Goal: Task Accomplishment & Management: Use online tool/utility

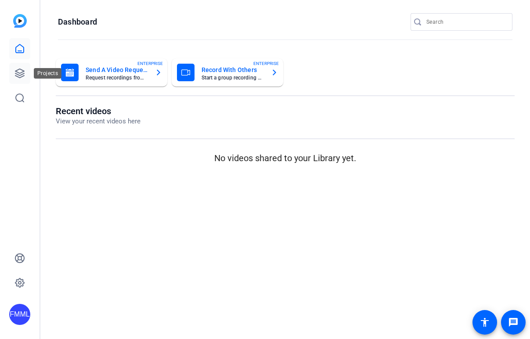
click at [20, 76] on icon at bounding box center [19, 73] width 11 height 11
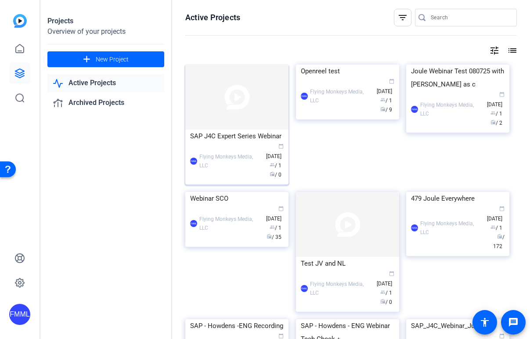
click at [245, 113] on img at bounding box center [236, 97] width 103 height 65
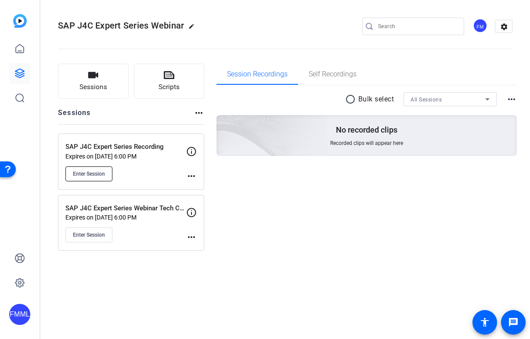
click at [97, 172] on span "Enter Session" at bounding box center [89, 173] width 32 height 7
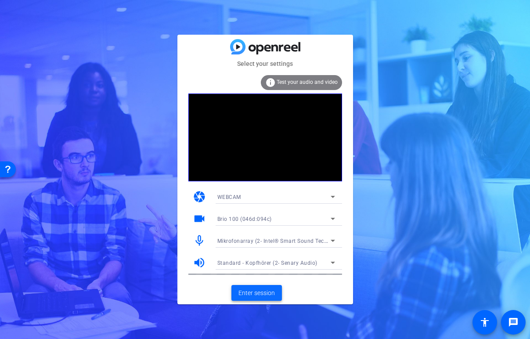
click at [267, 292] on span "Enter session" at bounding box center [256, 293] width 36 height 9
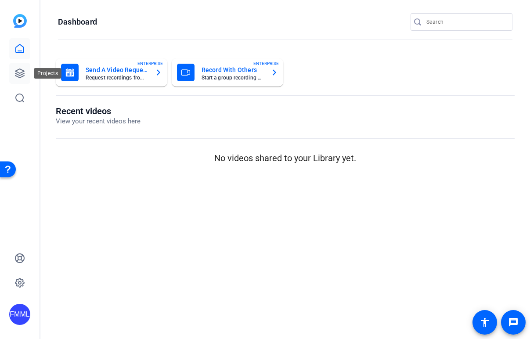
click at [23, 75] on icon at bounding box center [19, 73] width 11 height 11
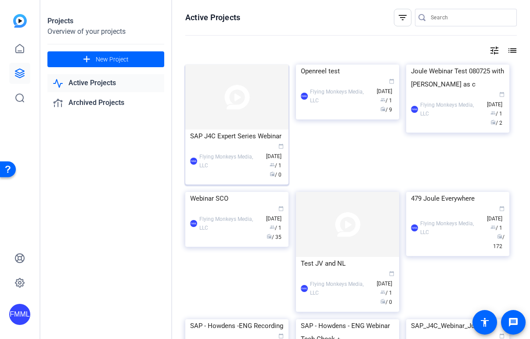
click at [235, 94] on img at bounding box center [236, 97] width 103 height 65
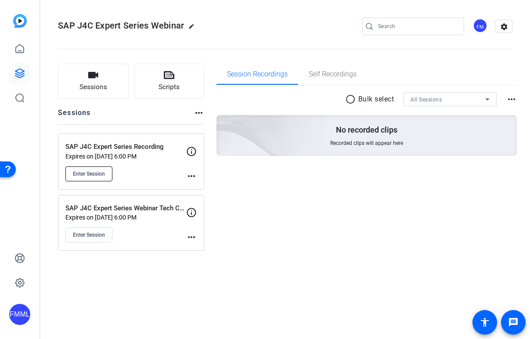
click at [90, 173] on span "Enter Session" at bounding box center [89, 173] width 32 height 7
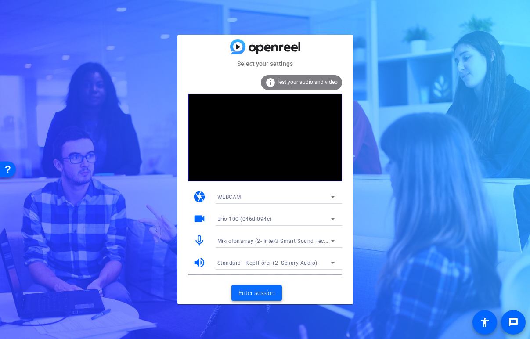
click at [264, 288] on span at bounding box center [256, 292] width 51 height 21
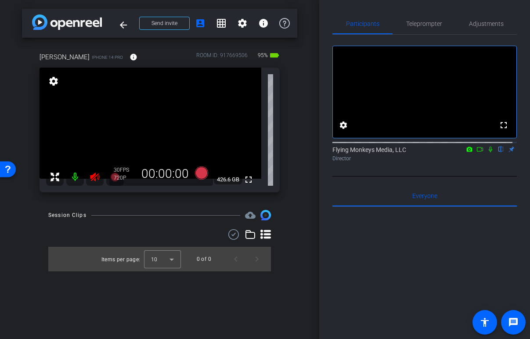
drag, startPoint x: 94, startPoint y: 173, endPoint x: 415, endPoint y: 36, distance: 348.7
click at [94, 171] on mat-icon at bounding box center [95, 177] width 18 height 18
click at [486, 23] on span "Adjustments" at bounding box center [486, 24] width 35 height 6
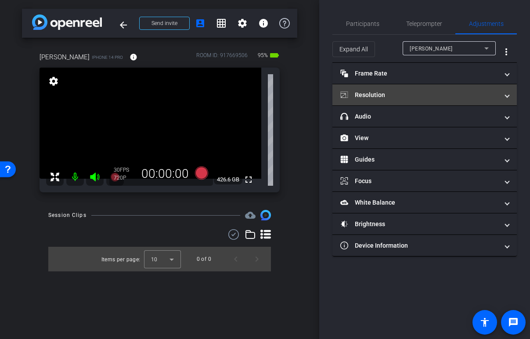
click at [509, 92] on mat-expansion-panel-header "Resolution" at bounding box center [424, 94] width 184 height 21
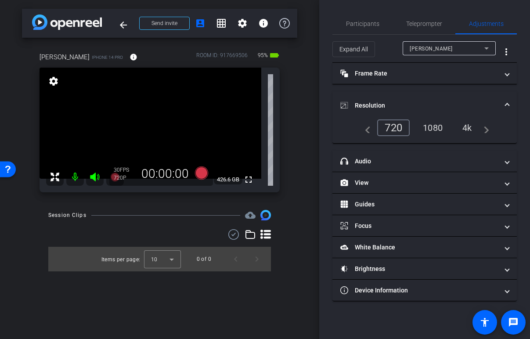
click at [437, 124] on div "1080" at bounding box center [432, 127] width 33 height 15
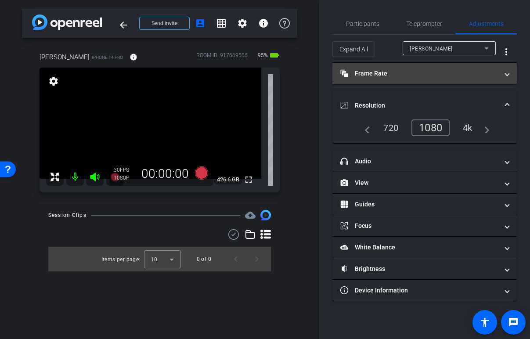
click at [505, 76] on span "Frame Rate Frame Rate" at bounding box center [422, 73] width 165 height 9
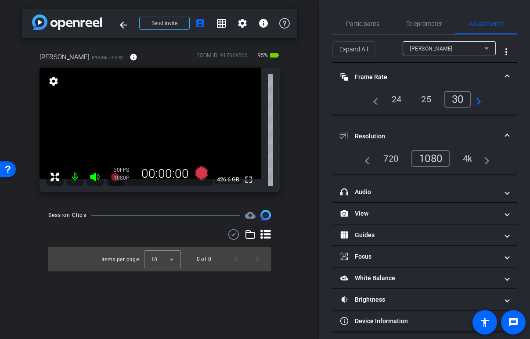
click at [457, 99] on div "30" at bounding box center [457, 99] width 27 height 17
click at [305, 48] on div "arrow_back SAP J4C Expert Series Recording Back to project Send invite account_…" at bounding box center [159, 169] width 319 height 339
click at [361, 24] on span "Participants" at bounding box center [362, 24] width 33 height 6
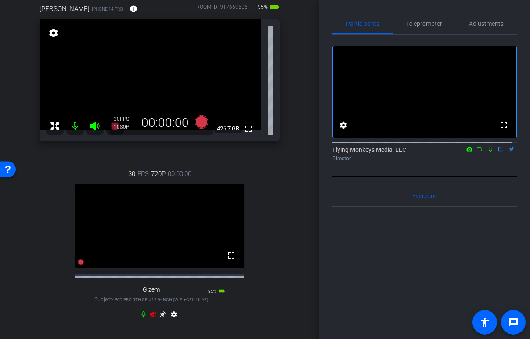
scroll to position [88, 0]
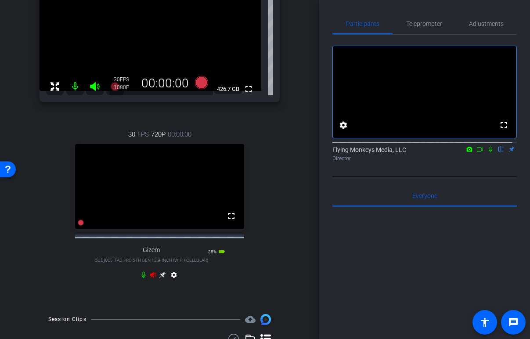
click at [147, 282] on div "settings" at bounding box center [159, 276] width 39 height 11
click at [150, 278] on icon at bounding box center [153, 274] width 7 height 7
click at [161, 278] on icon at bounding box center [162, 275] width 7 height 7
click at [472, 21] on span "Adjustments" at bounding box center [486, 24] width 35 height 6
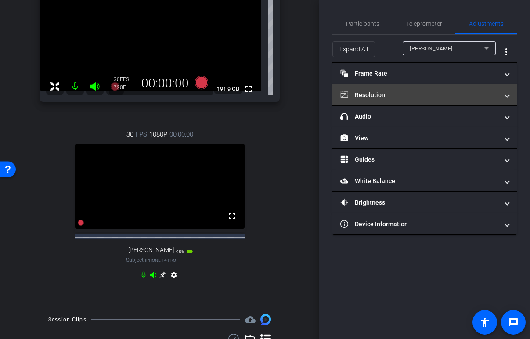
click at [401, 97] on mat-panel-title "Resolution" at bounding box center [419, 94] width 158 height 9
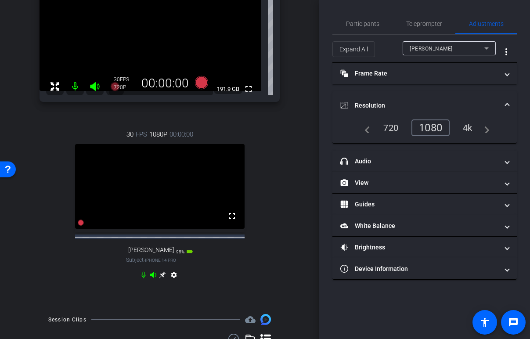
click at [421, 129] on div "1080" at bounding box center [431, 127] width 38 height 17
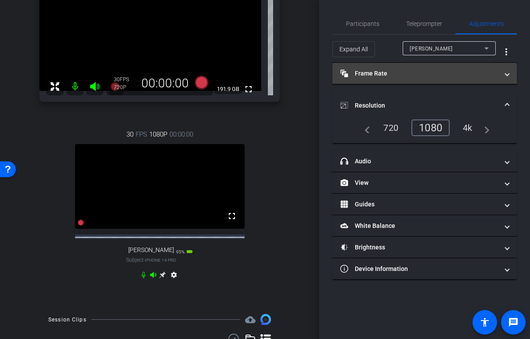
click at [403, 74] on mat-panel-title "Frame Rate Frame Rate" at bounding box center [419, 73] width 158 height 9
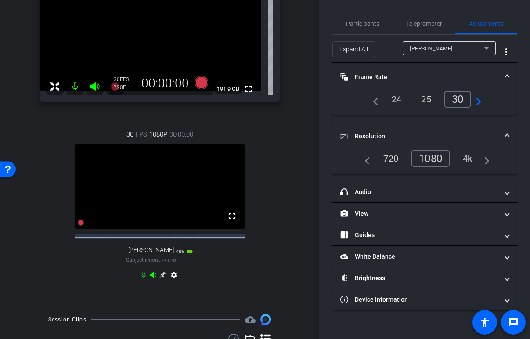
click at [457, 101] on div "30" at bounding box center [457, 99] width 27 height 17
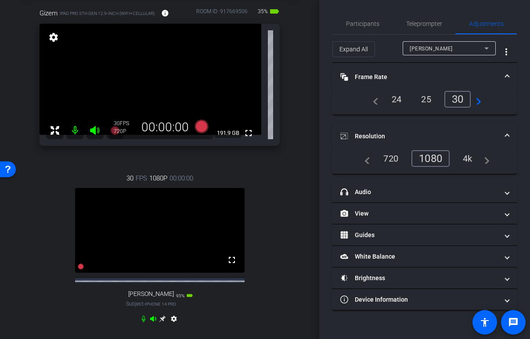
scroll to position [0, 0]
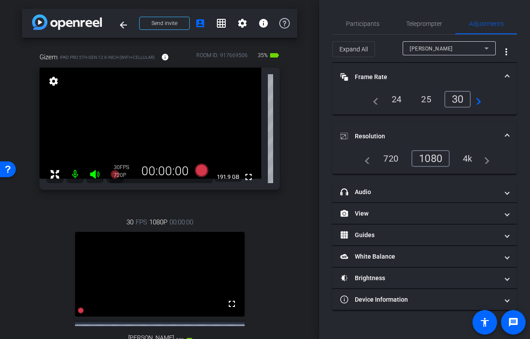
click at [487, 48] on icon at bounding box center [486, 48] width 4 height 2
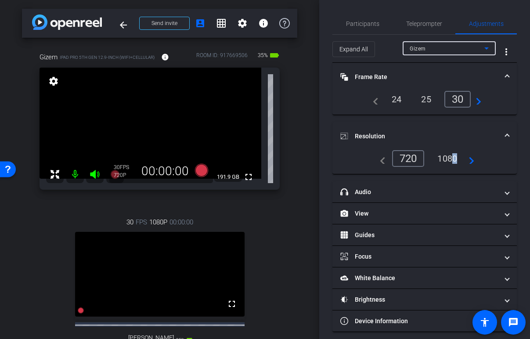
click at [448, 158] on div "1080" at bounding box center [447, 158] width 33 height 15
click at [449, 158] on div "1080" at bounding box center [445, 158] width 38 height 17
click at [358, 25] on span "Participants" at bounding box center [362, 24] width 33 height 6
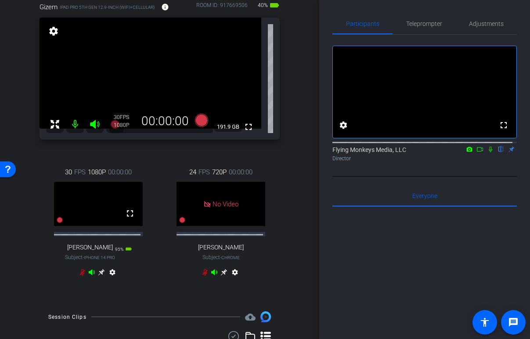
scroll to position [88, 0]
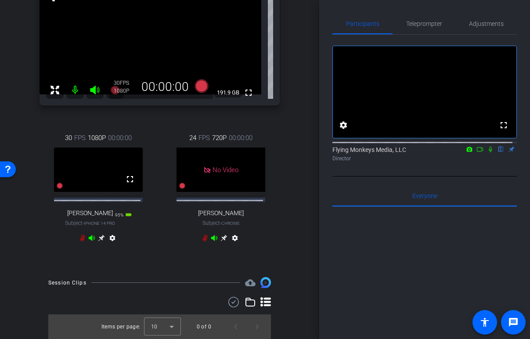
click at [82, 242] on icon at bounding box center [82, 238] width 5 height 7
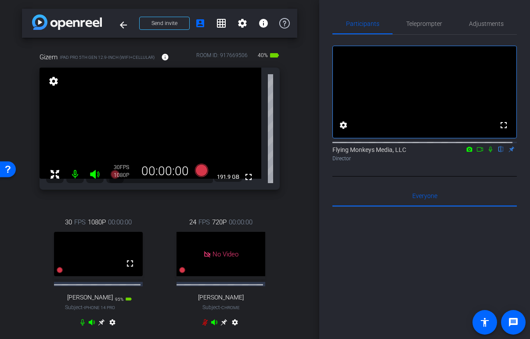
scroll to position [44, 0]
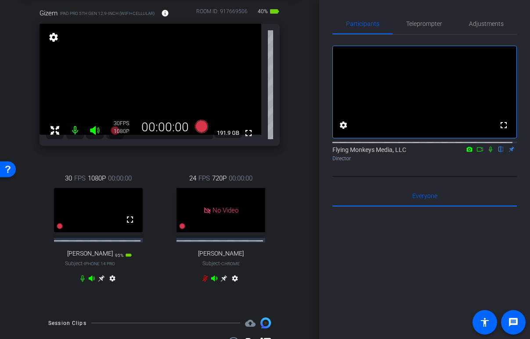
click at [202, 282] on icon at bounding box center [204, 278] width 5 height 7
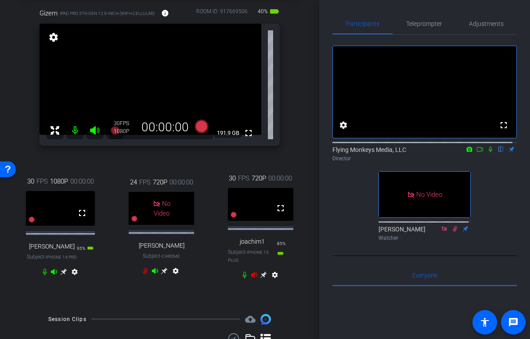
click at [252, 278] on icon at bounding box center [254, 275] width 6 height 6
click at [247, 282] on div "settings" at bounding box center [260, 276] width 39 height 11
click at [251, 278] on icon at bounding box center [254, 274] width 7 height 7
click at [491, 25] on span "Adjustments" at bounding box center [486, 24] width 35 height 6
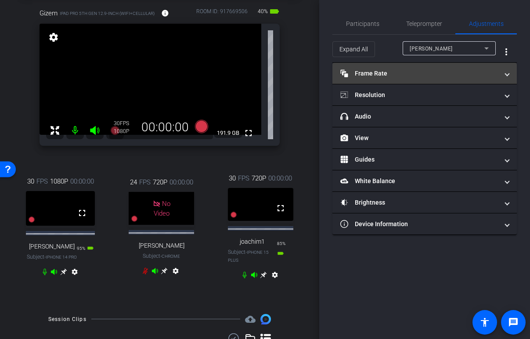
click at [389, 78] on mat-panel-title "Frame Rate Frame Rate" at bounding box center [419, 73] width 158 height 9
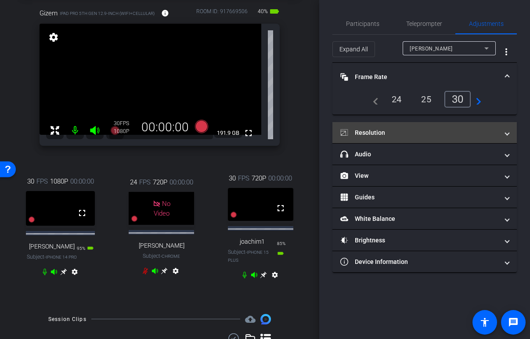
click at [395, 135] on mat-panel-title "Resolution" at bounding box center [419, 132] width 158 height 9
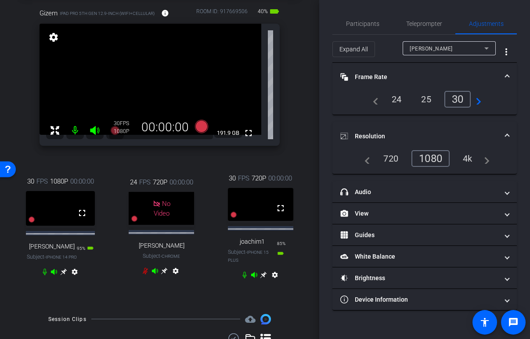
click at [431, 159] on div "1080" at bounding box center [431, 158] width 38 height 17
click at [487, 49] on icon at bounding box center [486, 48] width 4 height 2
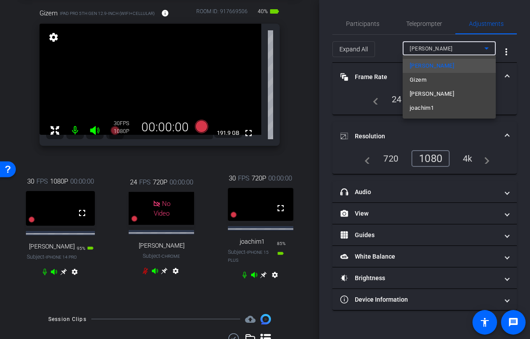
click at [434, 104] on span "joachim1" at bounding box center [422, 108] width 24 height 11
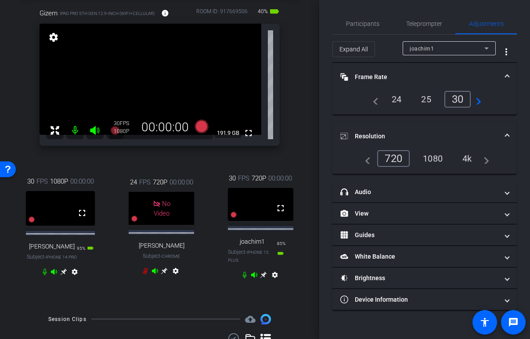
click at [430, 155] on div "1080" at bounding box center [432, 158] width 33 height 15
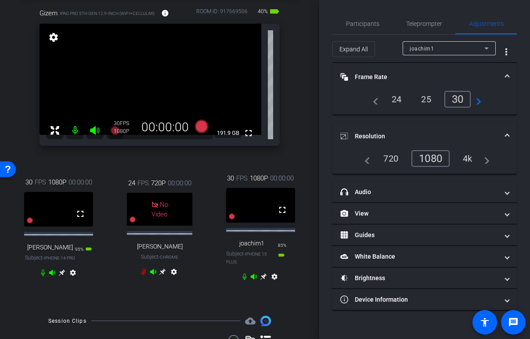
click at [302, 101] on div "arrow_back SAP J4C Expert Series Recording Back to project Send invite account_…" at bounding box center [159, 125] width 319 height 339
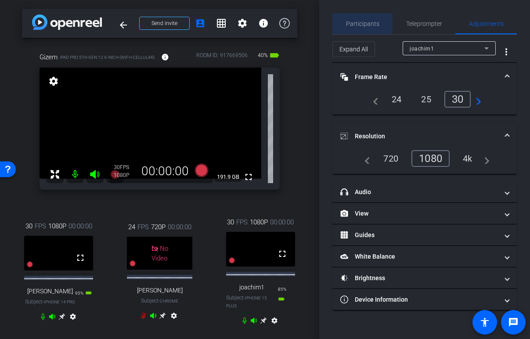
click at [369, 24] on span "Participants" at bounding box center [362, 24] width 33 height 6
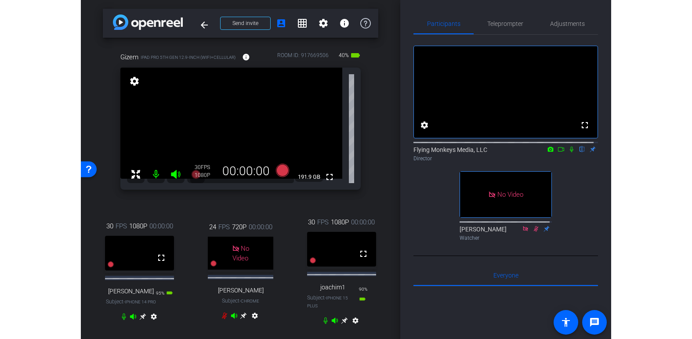
scroll to position [88, 0]
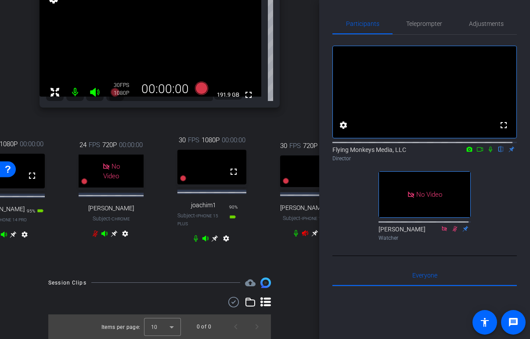
click at [303, 72] on div "arrow_back SAP J4C Expert Series Recording Back to project Send invite account_…" at bounding box center [159, 87] width 319 height 339
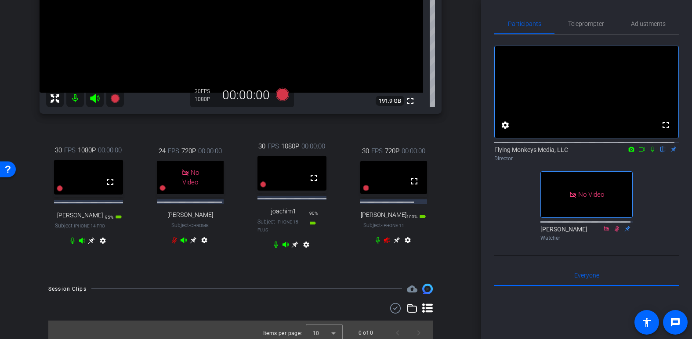
scroll to position [176, 0]
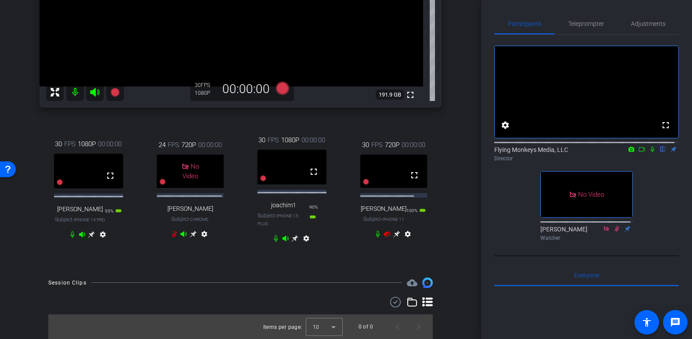
click at [293, 242] on icon at bounding box center [295, 238] width 7 height 7
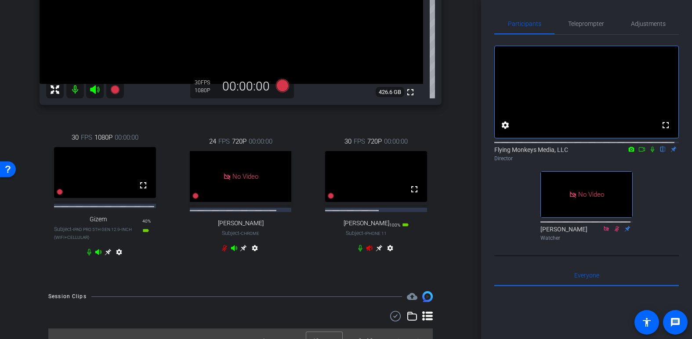
click at [376, 252] on icon at bounding box center [379, 248] width 7 height 7
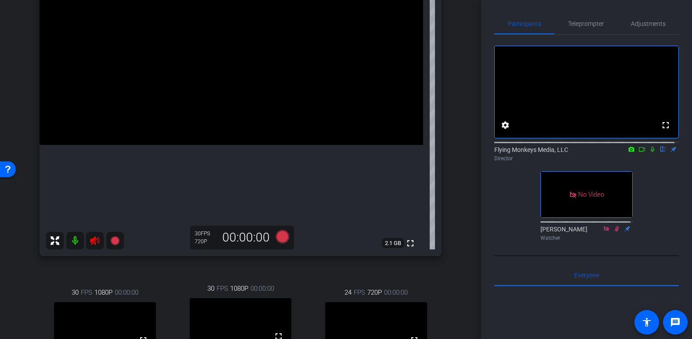
scroll to position [132, 0]
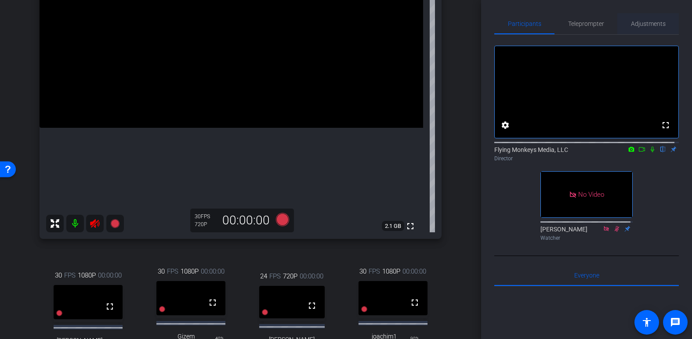
click at [530, 22] on span "Adjustments" at bounding box center [648, 24] width 35 height 6
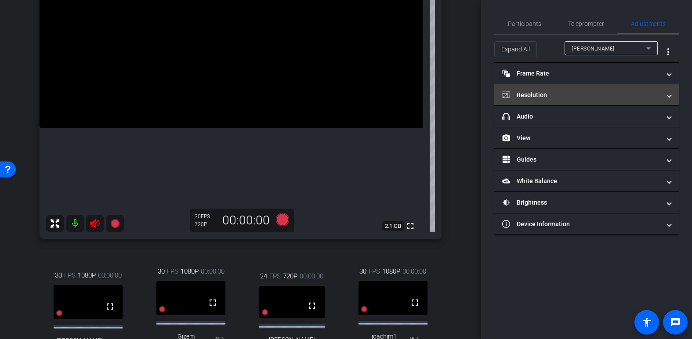
click at [530, 99] on mat-panel-title "Resolution" at bounding box center [581, 94] width 158 height 9
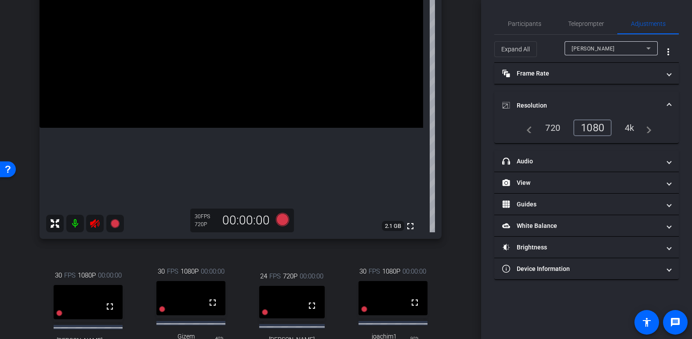
click at [530, 128] on div "1080" at bounding box center [592, 127] width 38 height 17
click at [530, 49] on icon at bounding box center [648, 48] width 11 height 11
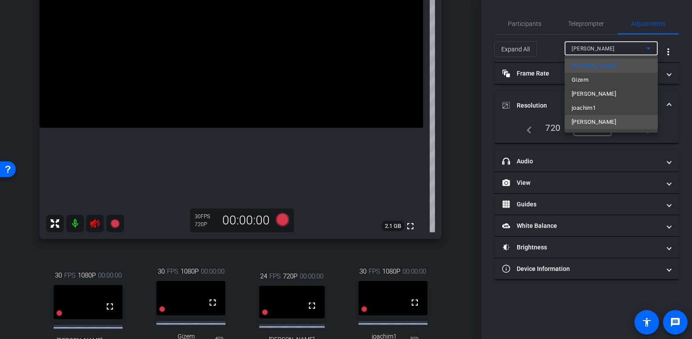
click at [530, 118] on mat-option "Victor" at bounding box center [610, 122] width 93 height 14
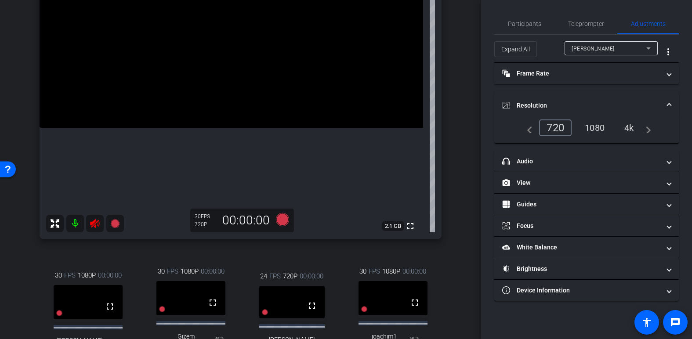
click at [530, 127] on div "1080" at bounding box center [594, 127] width 33 height 15
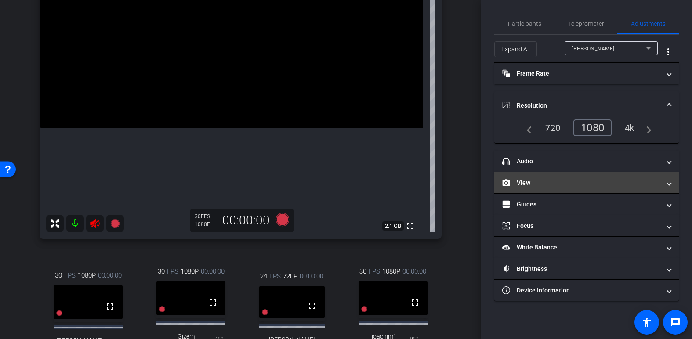
click at [530, 184] on mat-panel-title "View" at bounding box center [581, 182] width 158 height 9
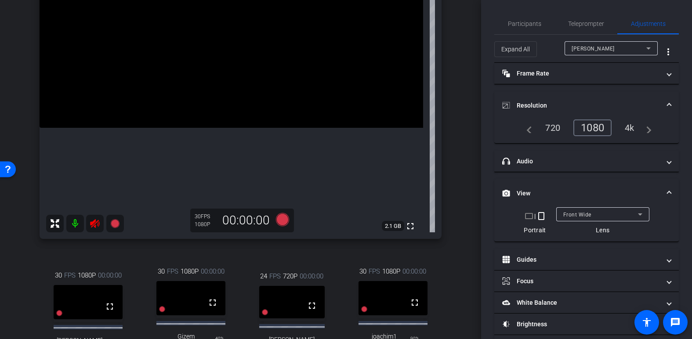
click at [527, 215] on mat-icon "crop_landscape" at bounding box center [529, 216] width 11 height 11
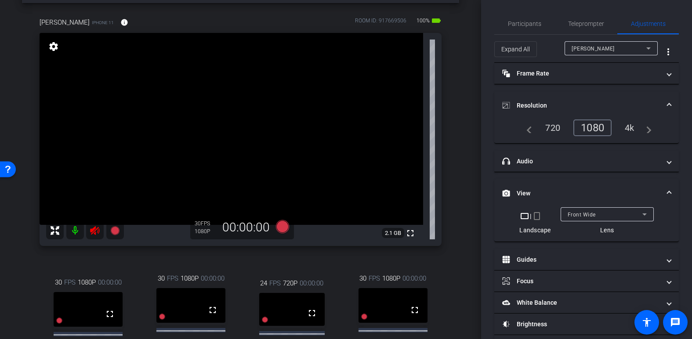
scroll to position [44, 0]
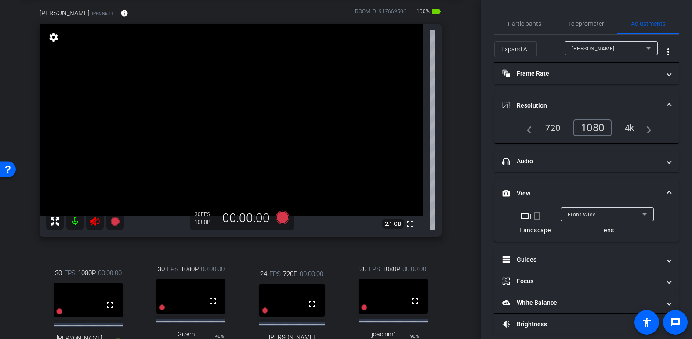
click at [530, 48] on icon at bounding box center [648, 48] width 11 height 11
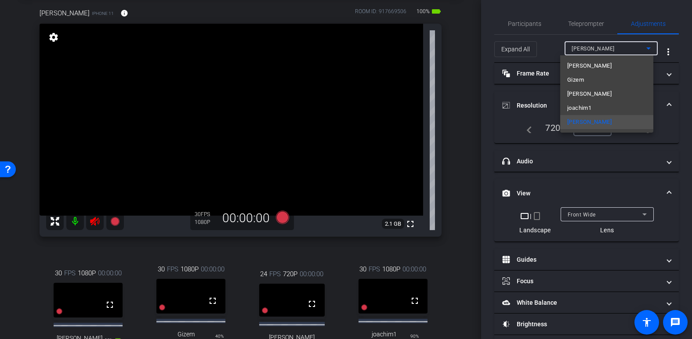
click at [530, 109] on span "joachim1" at bounding box center [579, 108] width 24 height 11
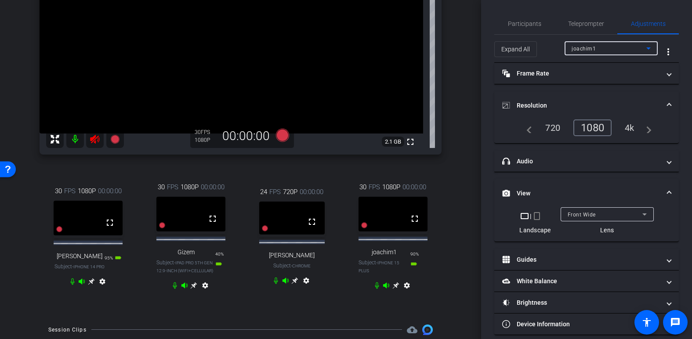
scroll to position [132, 0]
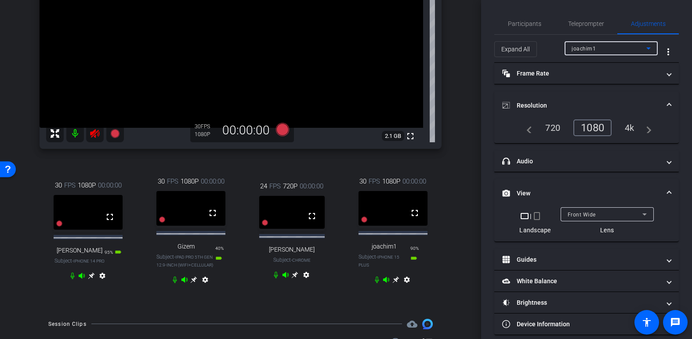
click at [393, 283] on icon at bounding box center [395, 279] width 7 height 7
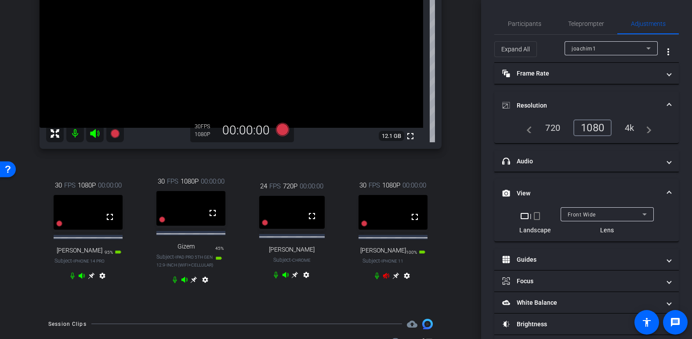
click at [383, 278] on icon at bounding box center [386, 276] width 6 height 6
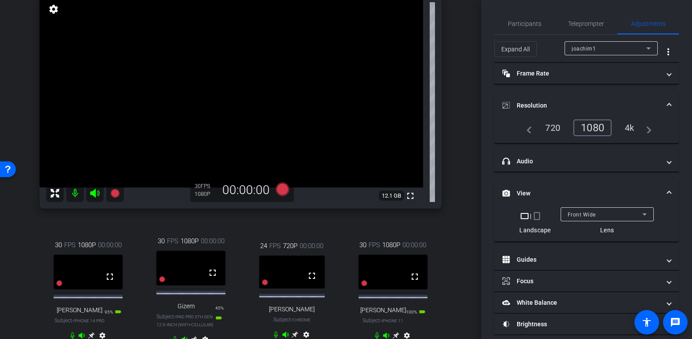
scroll to position [88, 0]
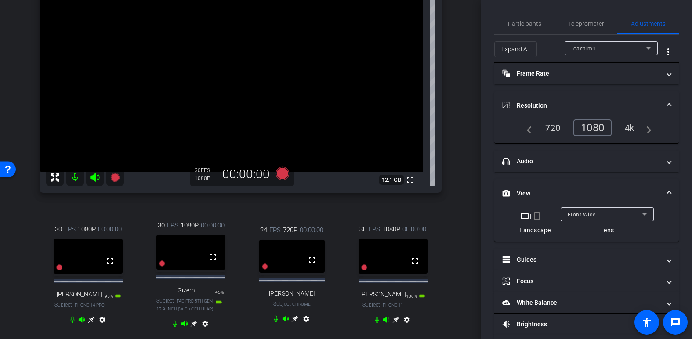
click at [97, 257] on video at bounding box center [88, 256] width 69 height 34
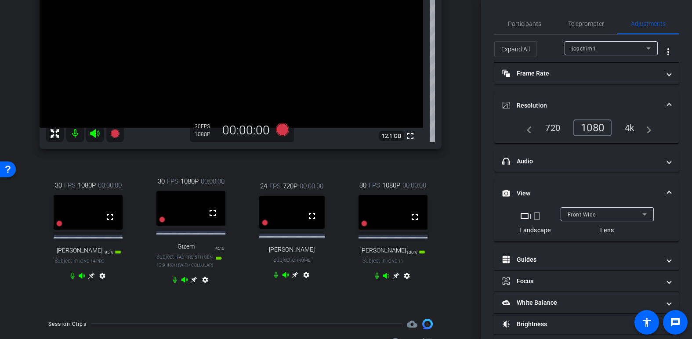
click at [88, 279] on icon at bounding box center [91, 275] width 7 height 7
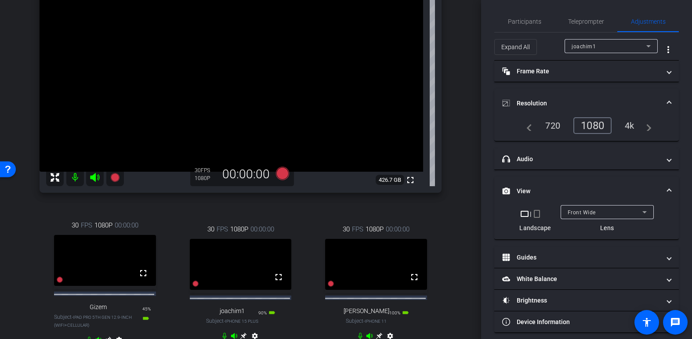
scroll to position [0, 0]
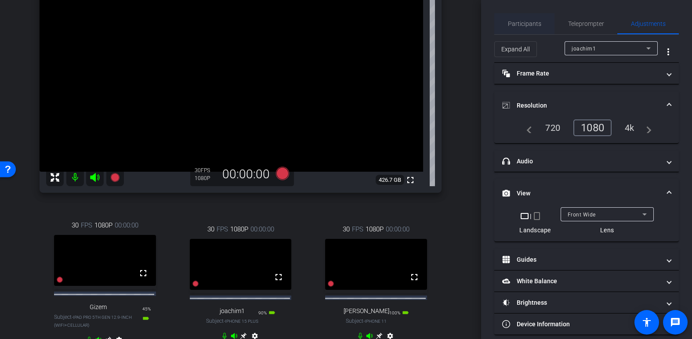
click at [530, 22] on span "Participants" at bounding box center [524, 24] width 33 height 6
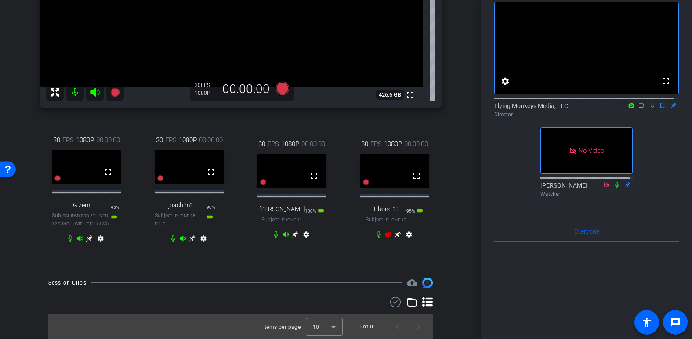
scroll to position [177, 0]
drag, startPoint x: 394, startPoint y: 233, endPoint x: 387, endPoint y: 233, distance: 7.0
click at [394, 233] on icon at bounding box center [397, 233] width 7 height 7
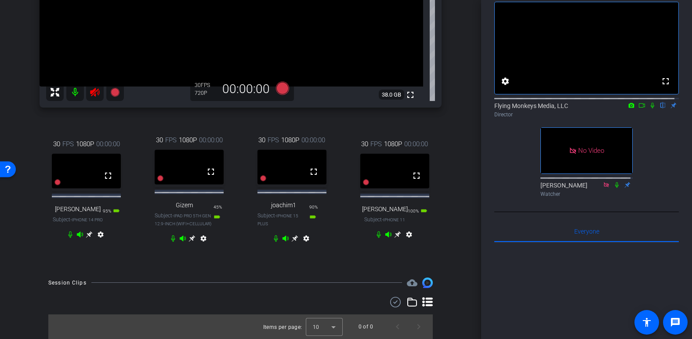
click at [385, 233] on icon at bounding box center [388, 234] width 6 height 6
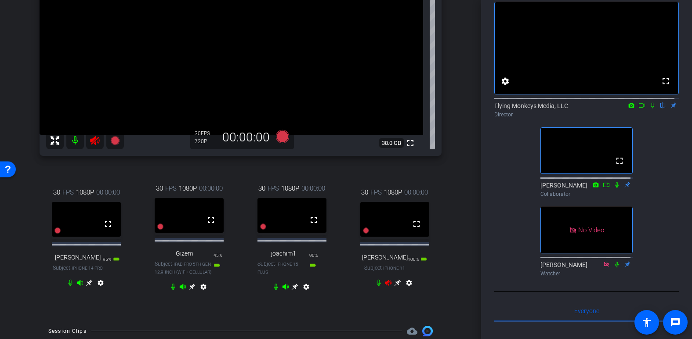
scroll to position [134, 0]
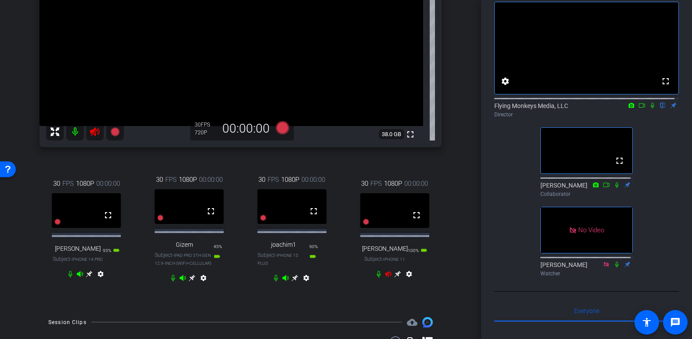
click at [385, 277] on icon at bounding box center [388, 274] width 6 height 6
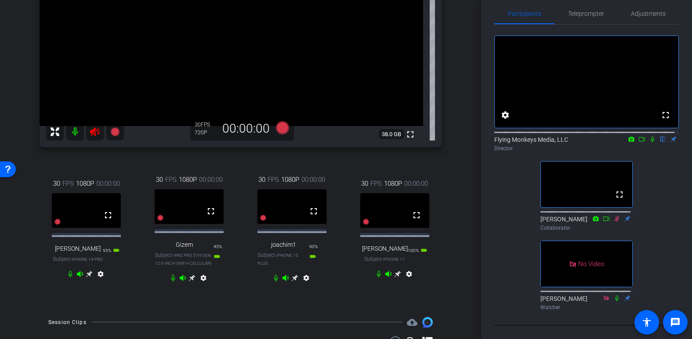
scroll to position [0, 0]
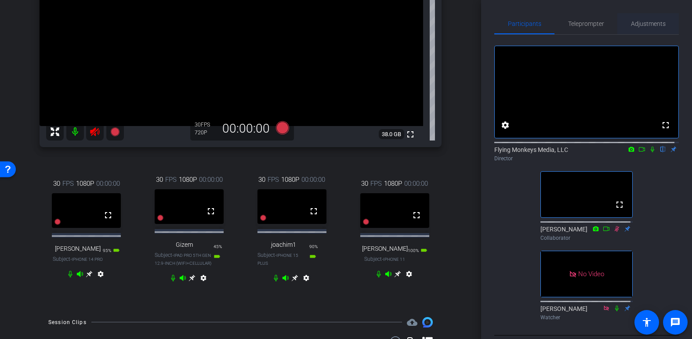
click at [530, 24] on span "Adjustments" at bounding box center [648, 24] width 35 height 6
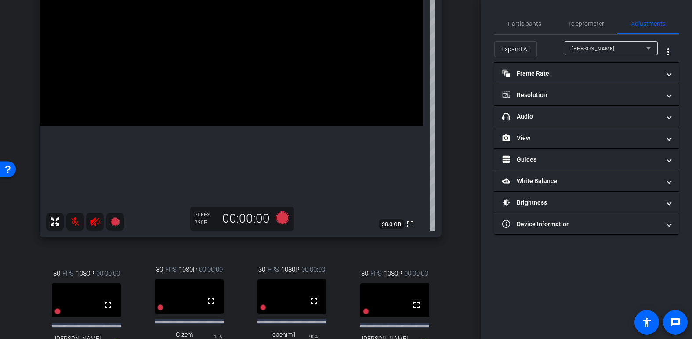
click at [95, 222] on icon at bounding box center [94, 221] width 9 height 9
click at [75, 220] on mat-icon at bounding box center [75, 222] width 18 height 18
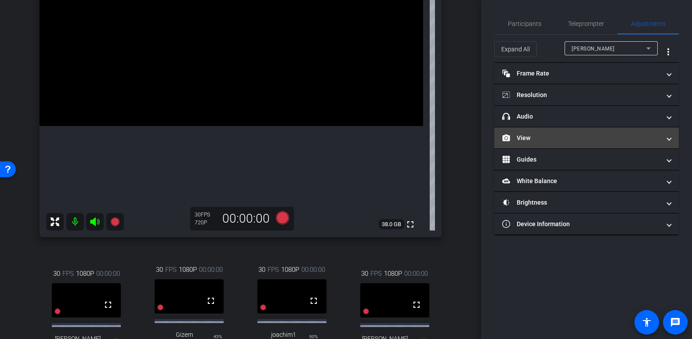
click at [530, 141] on mat-panel-title "View" at bounding box center [581, 138] width 158 height 9
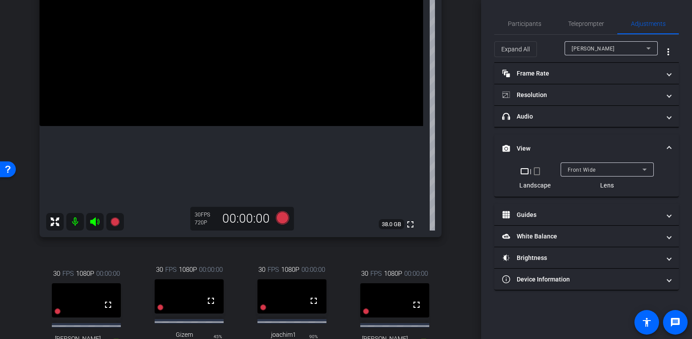
click at [525, 172] on mat-icon "crop_landscape" at bounding box center [524, 171] width 11 height 11
click at [530, 173] on mat-icon "crop_portrait" at bounding box center [536, 171] width 11 height 11
click at [528, 172] on mat-icon "crop_landscape" at bounding box center [529, 171] width 11 height 11
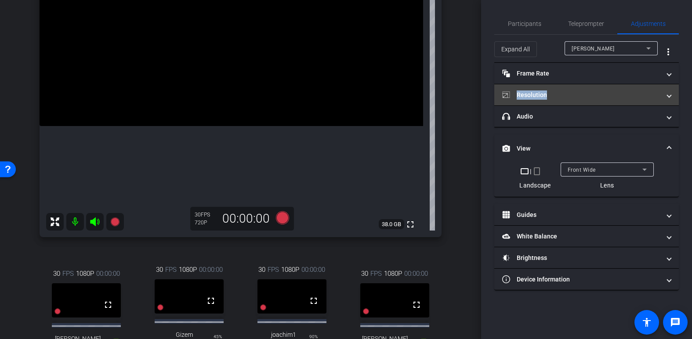
click at [530, 94] on mat-panel-title "Resolution" at bounding box center [581, 94] width 158 height 9
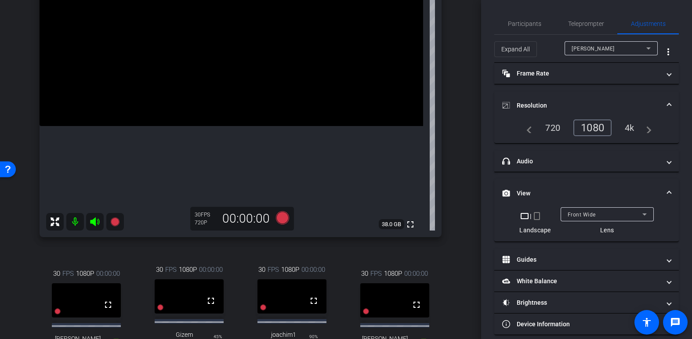
click at [530, 130] on div "1080" at bounding box center [592, 127] width 38 height 17
click at [530, 49] on icon at bounding box center [648, 48] width 11 height 11
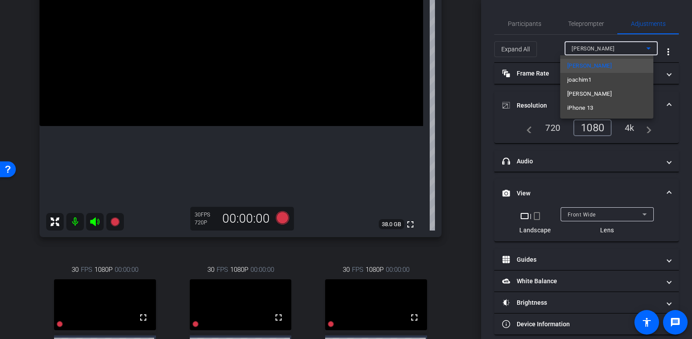
click at [530, 105] on span "iPhone 13" at bounding box center [580, 108] width 26 height 11
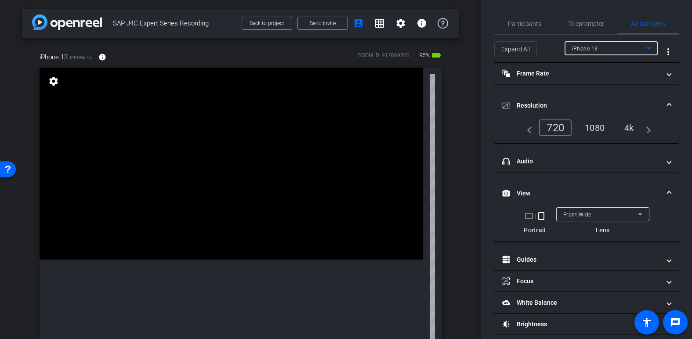
scroll to position [44, 0]
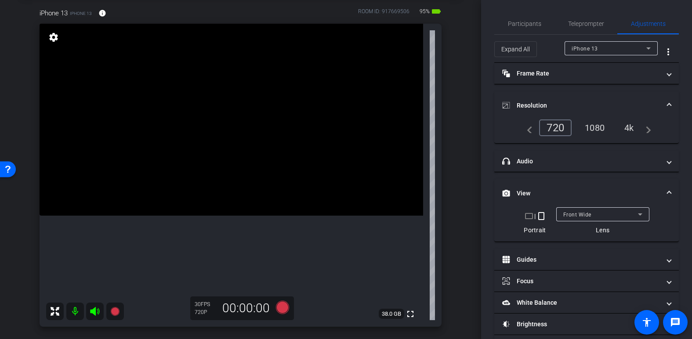
click at [530, 124] on div "1080" at bounding box center [594, 127] width 33 height 15
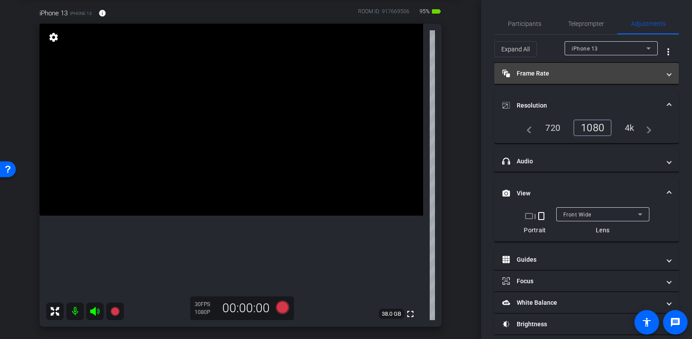
click at [530, 75] on span "Frame Rate Frame Rate" at bounding box center [584, 73] width 165 height 9
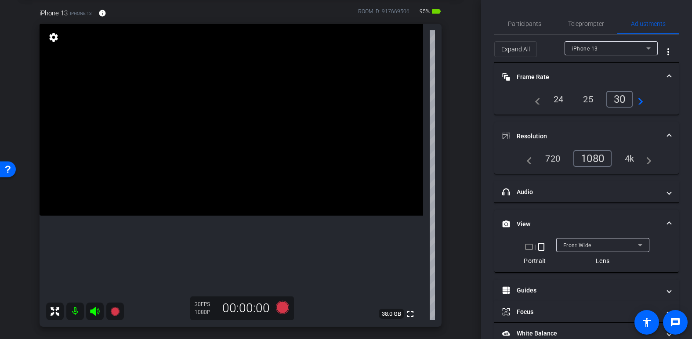
click at [530, 102] on div "30" at bounding box center [619, 99] width 27 height 17
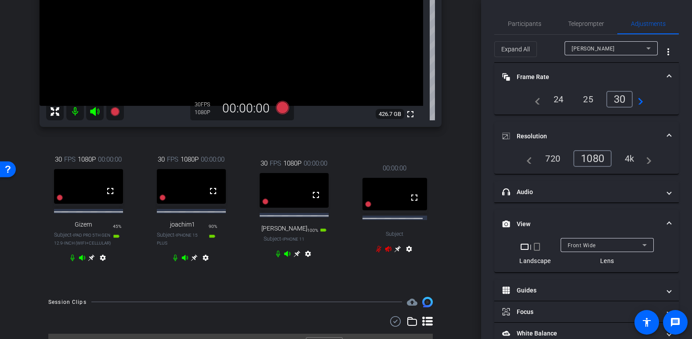
scroll to position [101, 0]
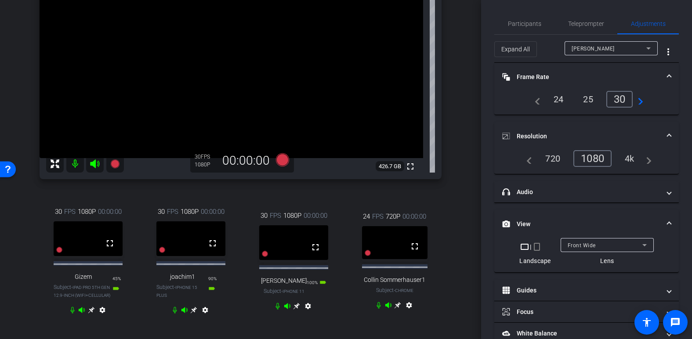
click at [395, 308] on icon at bounding box center [397, 305] width 7 height 7
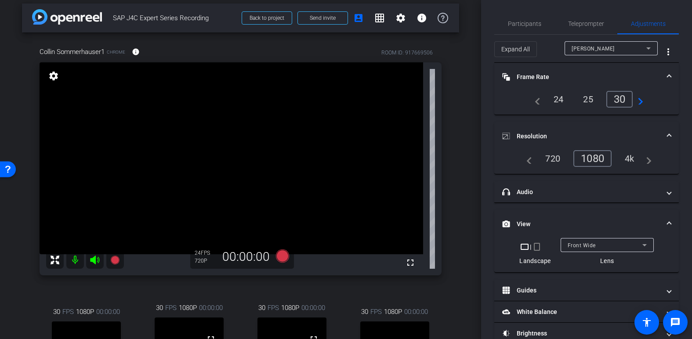
scroll to position [0, 0]
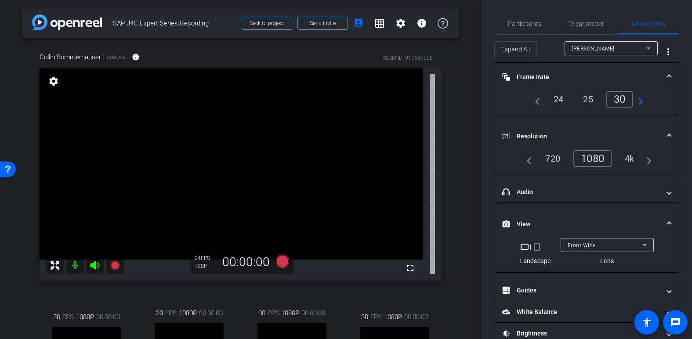
click at [530, 157] on div "1080" at bounding box center [592, 158] width 38 height 17
click at [530, 49] on icon at bounding box center [648, 48] width 11 height 11
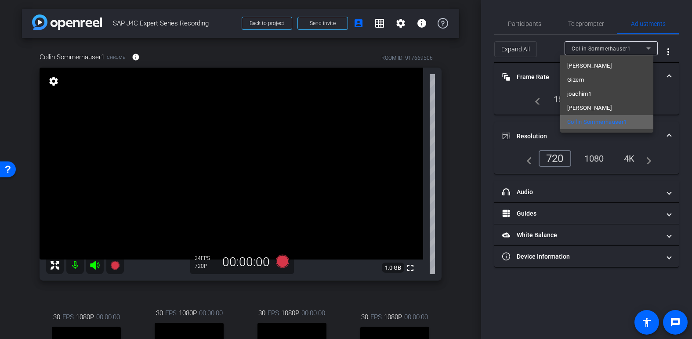
click at [530, 121] on mat-accordion "Frame Rate Frame Rate navigate_before 15 24 30 navigate_next Resolution navigat…" at bounding box center [586, 165] width 184 height 205
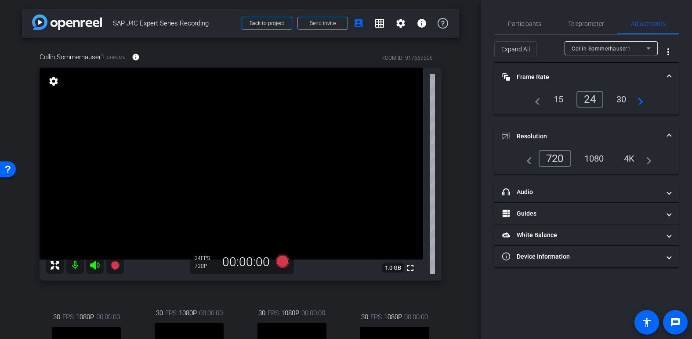
click at [530, 160] on div "1080" at bounding box center [594, 158] width 33 height 15
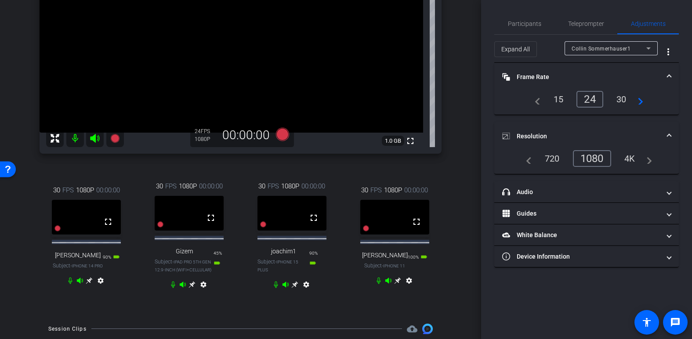
scroll to position [132, 0]
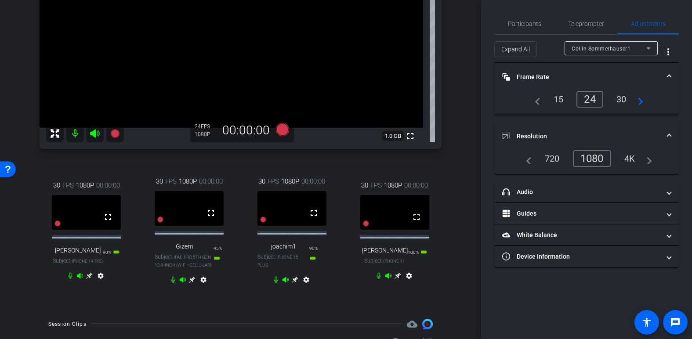
click at [394, 137] on span "1.0 GB" at bounding box center [393, 136] width 22 height 11
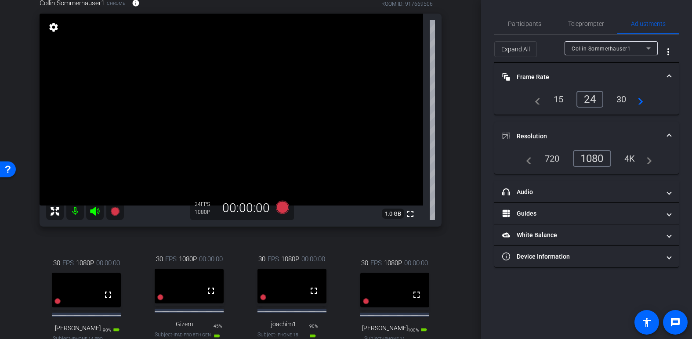
scroll to position [44, 0]
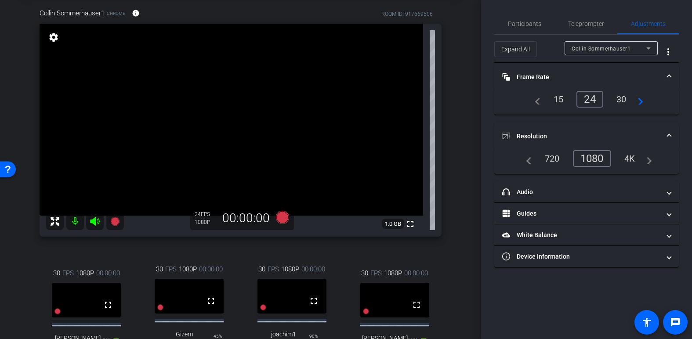
click at [389, 224] on span "1.0 GB" at bounding box center [393, 224] width 22 height 11
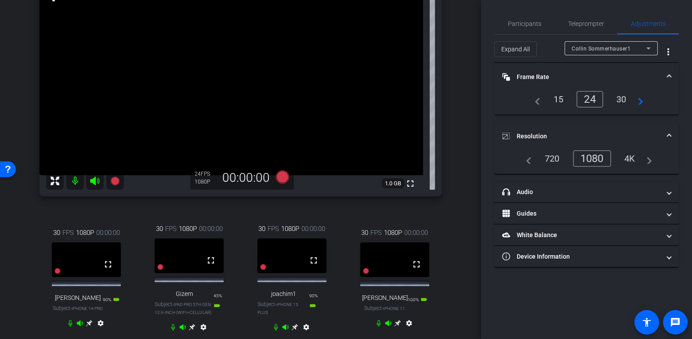
scroll to position [132, 0]
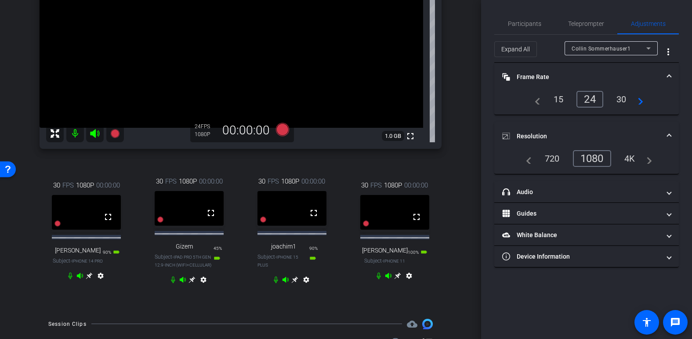
click at [87, 279] on icon at bounding box center [89, 275] width 7 height 7
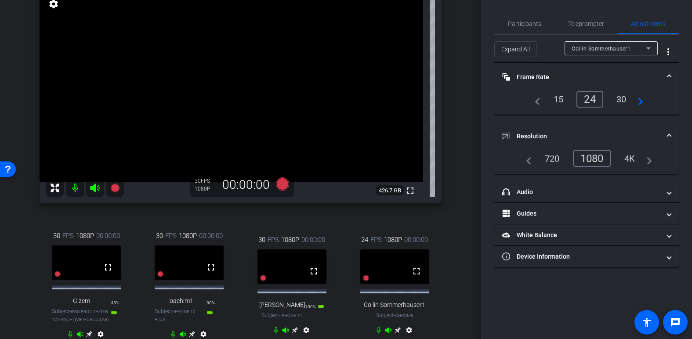
scroll to position [88, 0]
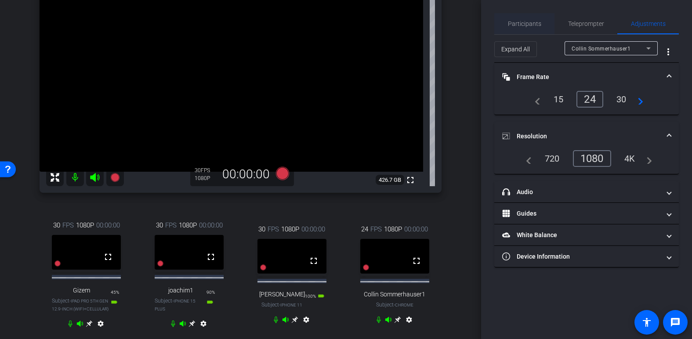
click at [513, 18] on span "Participants" at bounding box center [524, 23] width 33 height 21
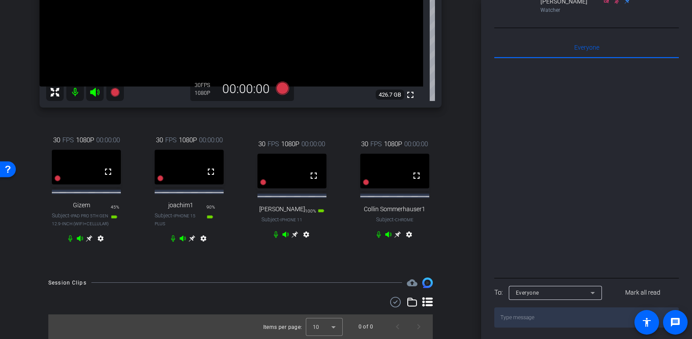
scroll to position [176, 0]
click at [87, 241] on icon at bounding box center [89, 238] width 7 height 7
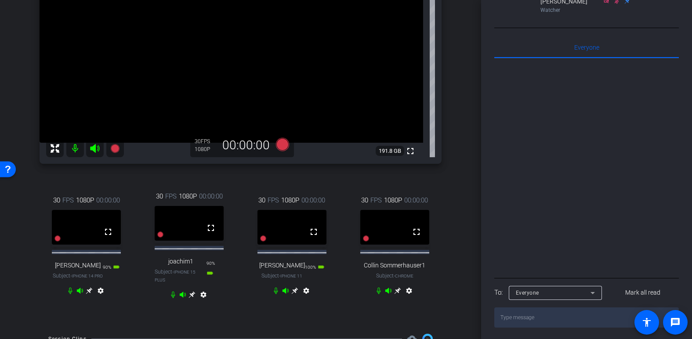
scroll to position [132, 0]
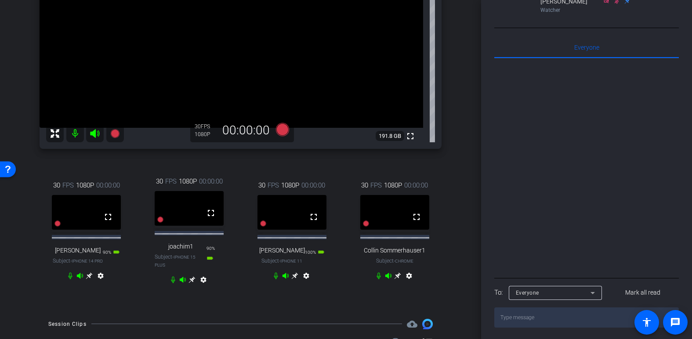
click at [397, 278] on icon at bounding box center [397, 275] width 7 height 7
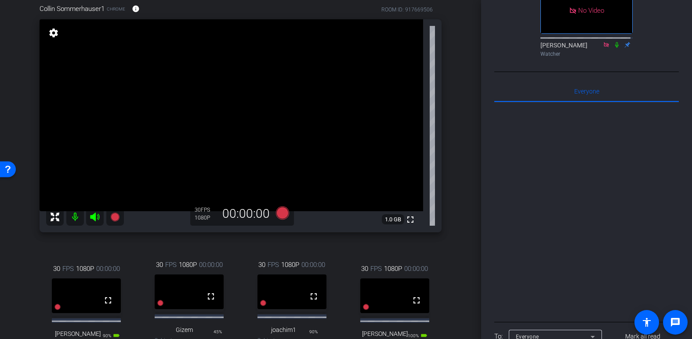
scroll to position [88, 0]
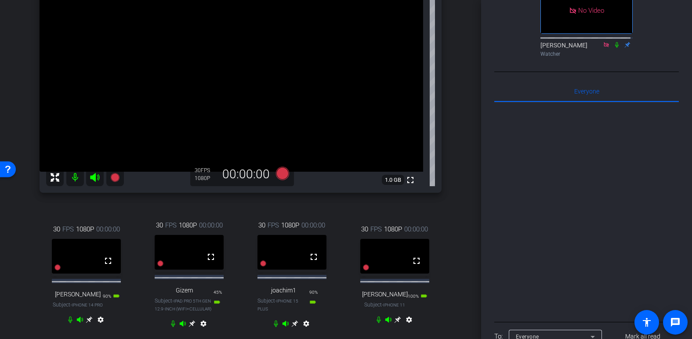
click at [292, 327] on icon at bounding box center [294, 323] width 7 height 7
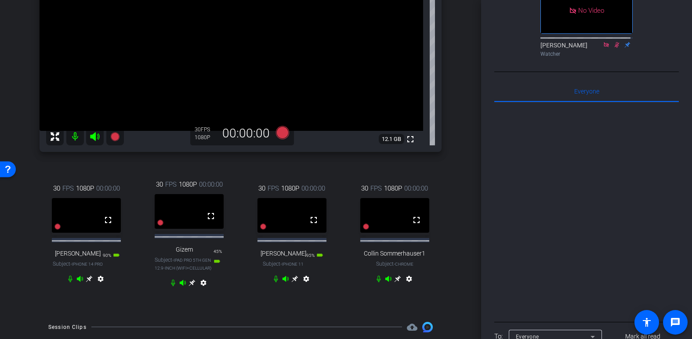
scroll to position [132, 0]
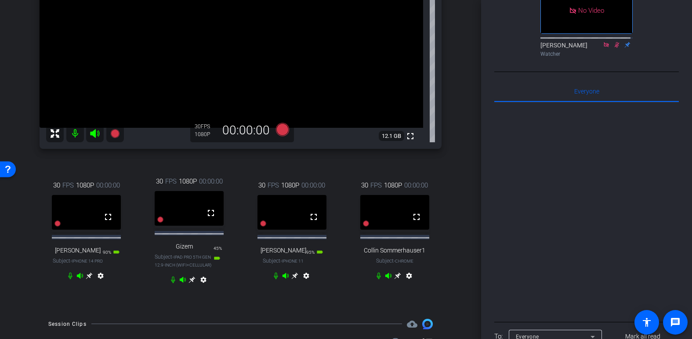
click at [293, 279] on icon at bounding box center [294, 275] width 7 height 7
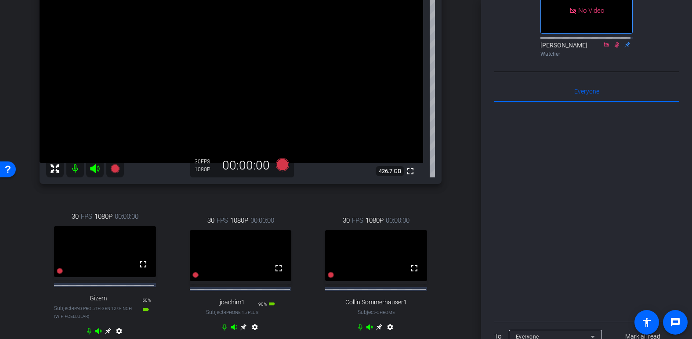
scroll to position [107, 0]
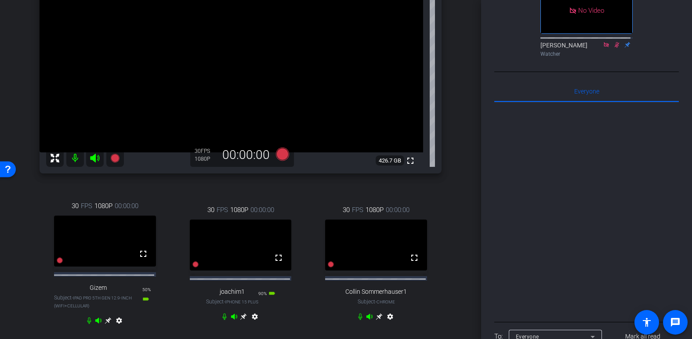
click at [376, 320] on icon at bounding box center [379, 316] width 7 height 7
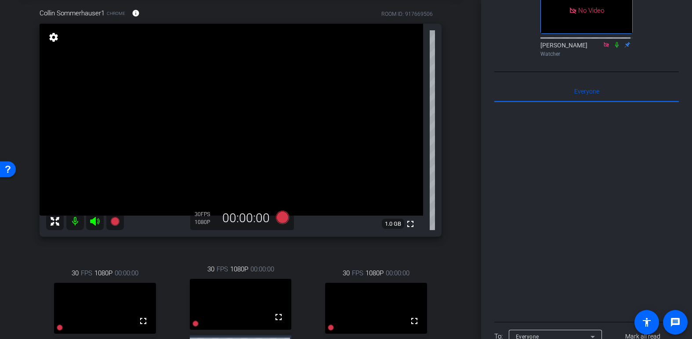
scroll to position [88, 0]
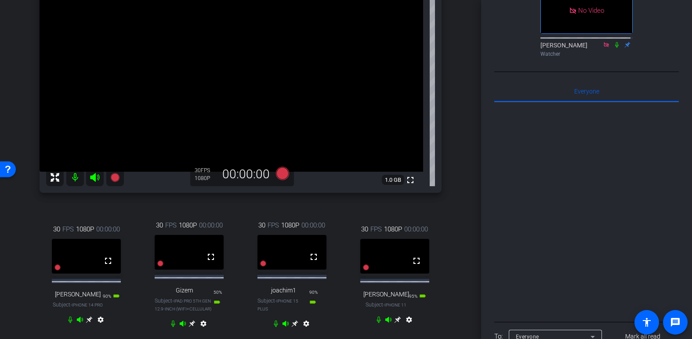
click at [394, 323] on icon at bounding box center [397, 319] width 7 height 7
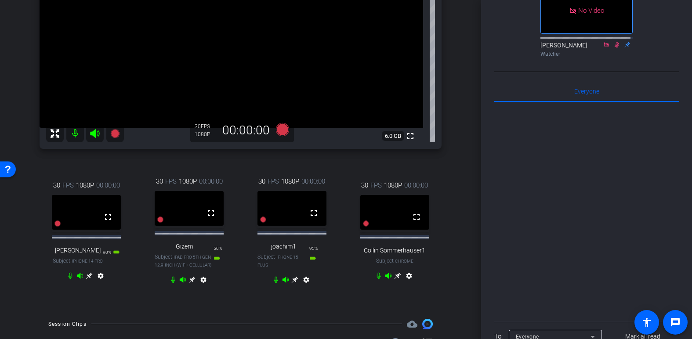
click at [293, 283] on icon at bounding box center [295, 279] width 7 height 7
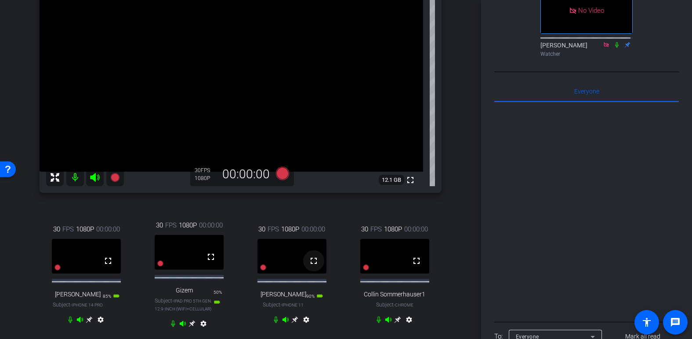
click at [303, 262] on span at bounding box center [313, 260] width 21 height 21
click at [190, 327] on icon at bounding box center [191, 323] width 7 height 7
click at [291, 323] on icon at bounding box center [294, 319] width 7 height 7
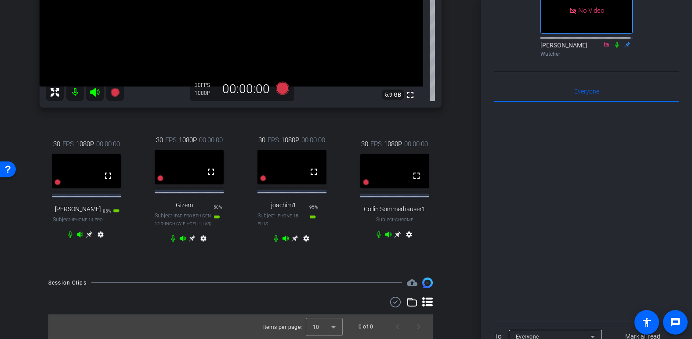
scroll to position [177, 0]
click at [392, 172] on video at bounding box center [394, 171] width 69 height 34
click at [392, 169] on video at bounding box center [394, 171] width 69 height 34
click at [396, 235] on icon at bounding box center [397, 234] width 7 height 7
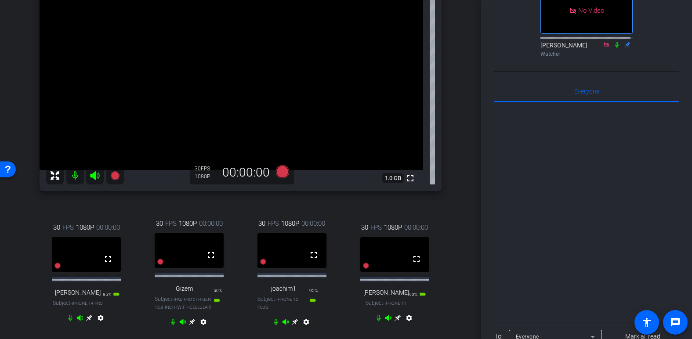
scroll to position [134, 0]
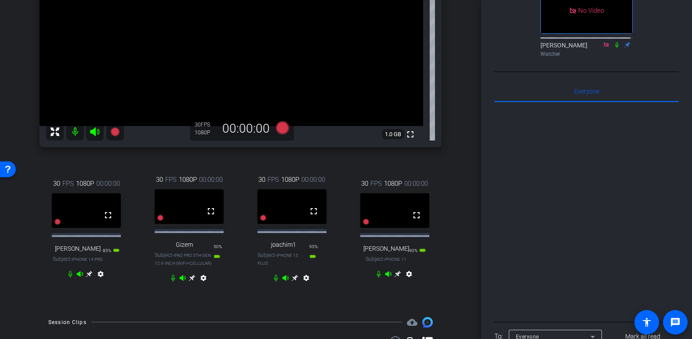
drag, startPoint x: 394, startPoint y: 279, endPoint x: 311, endPoint y: 262, distance: 84.8
click at [394, 277] on icon at bounding box center [397, 274] width 7 height 7
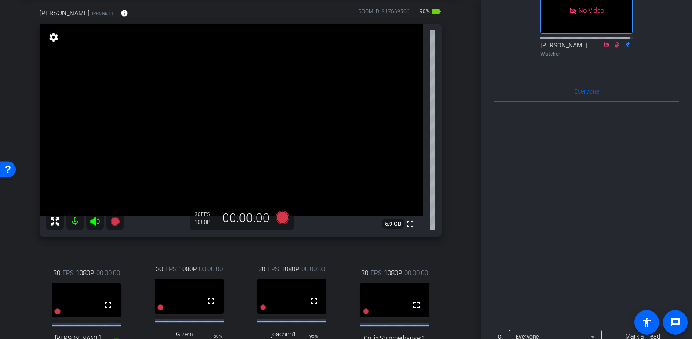
scroll to position [132, 0]
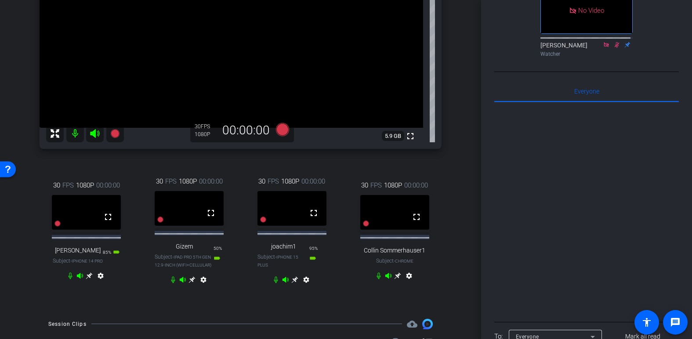
click at [87, 279] on icon at bounding box center [89, 275] width 7 height 7
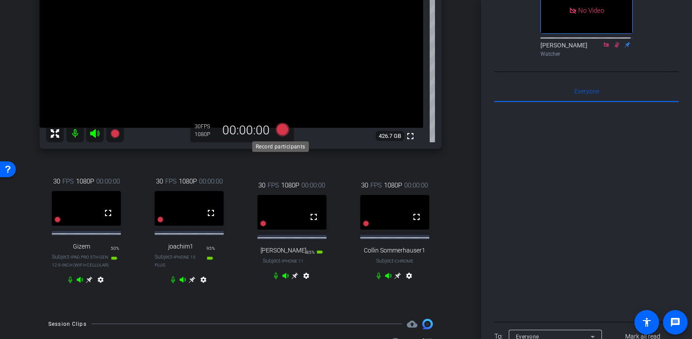
click at [282, 133] on icon at bounding box center [281, 129] width 13 height 13
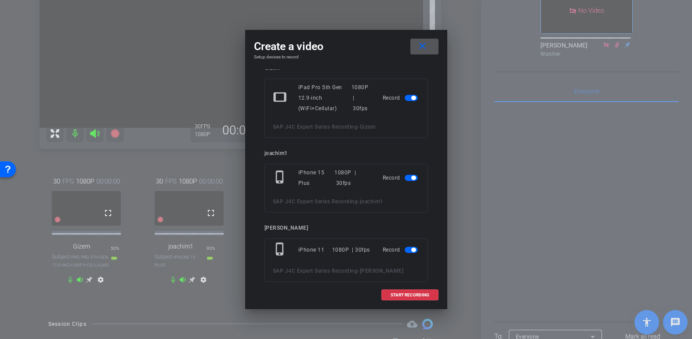
scroll to position [0, 0]
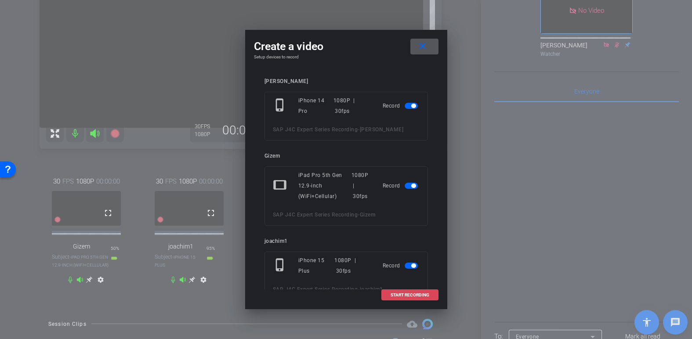
click at [421, 292] on span at bounding box center [410, 295] width 56 height 21
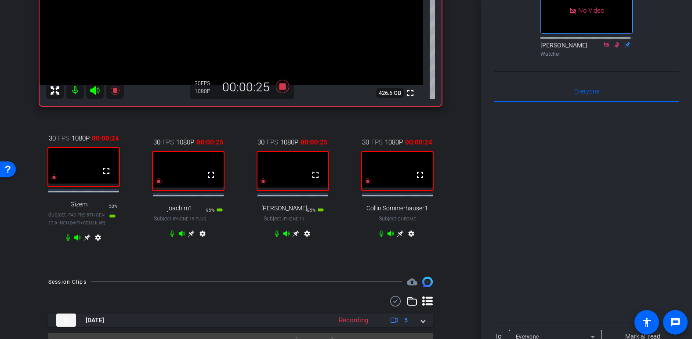
scroll to position [198, 0]
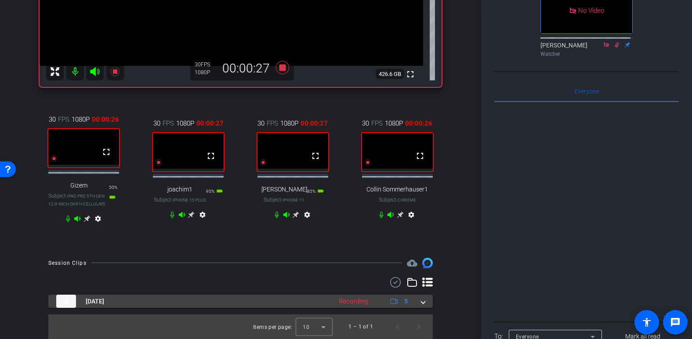
click at [421, 303] on span at bounding box center [423, 301] width 4 height 9
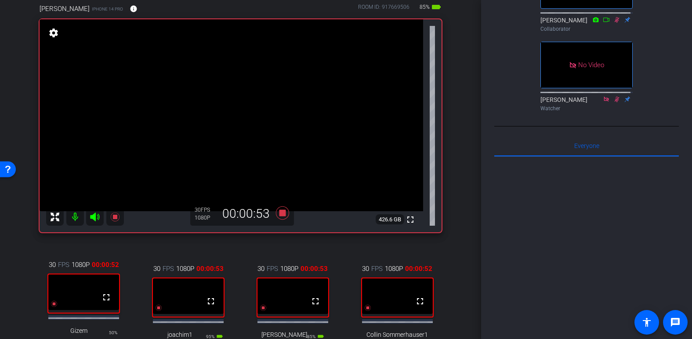
scroll to position [132, 0]
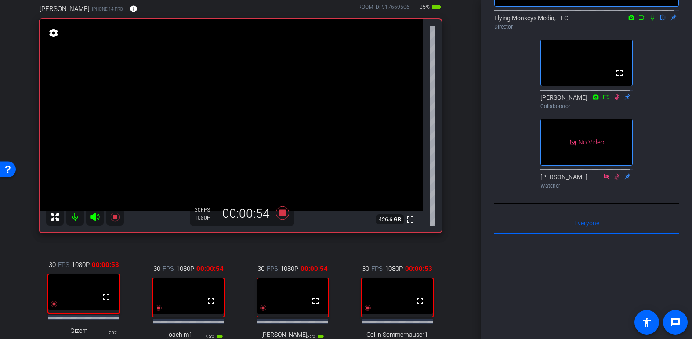
click at [530, 21] on icon at bounding box center [652, 17] width 7 height 6
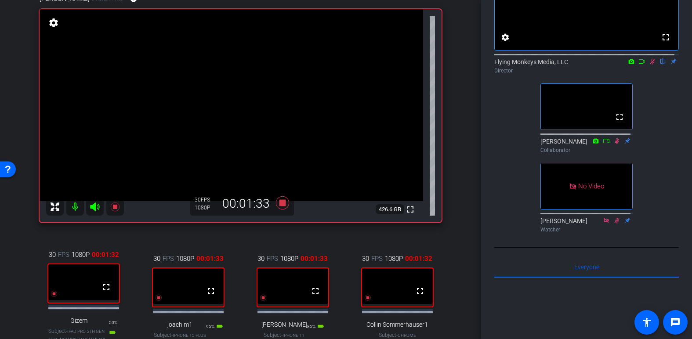
scroll to position [48, 0]
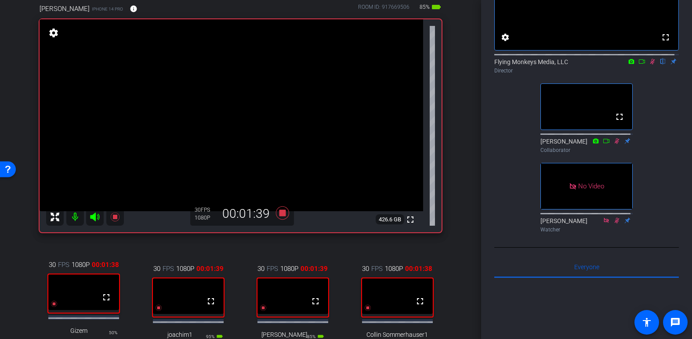
click at [530, 65] on icon at bounding box center [652, 61] width 7 height 6
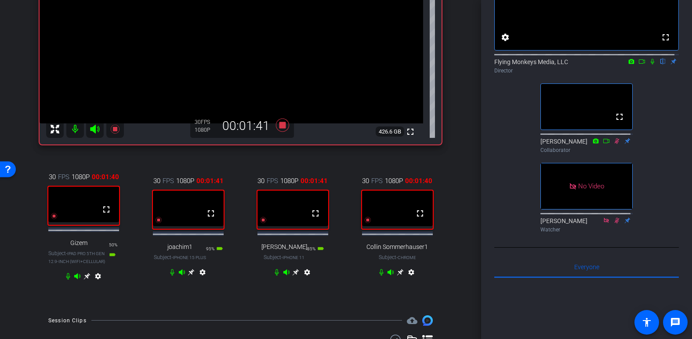
scroll to position [92, 0]
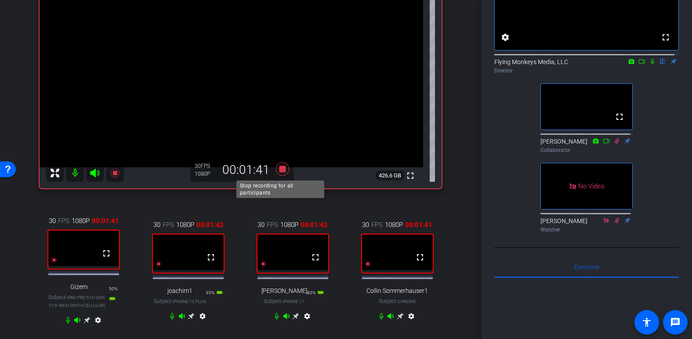
click at [276, 169] on icon at bounding box center [282, 169] width 21 height 16
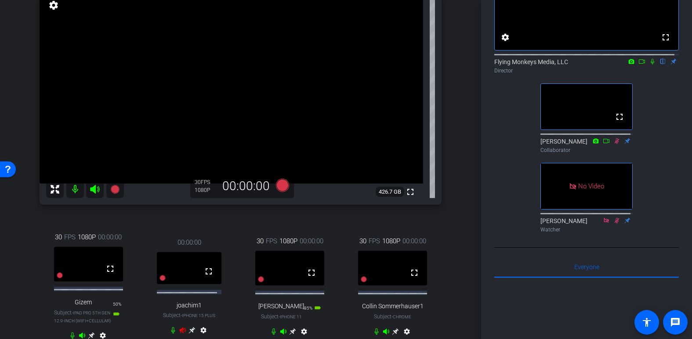
scroll to position [132, 0]
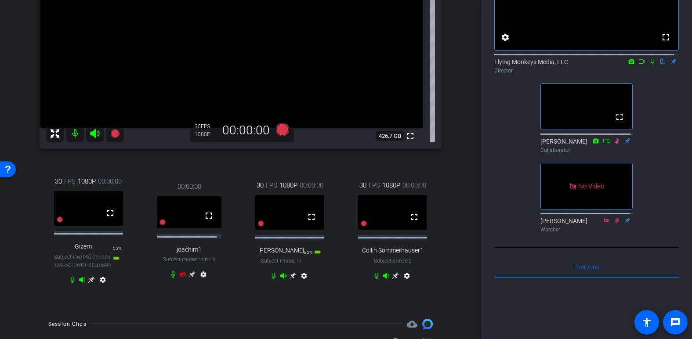
click at [181, 278] on icon at bounding box center [183, 275] width 6 height 6
click at [180, 278] on icon at bounding box center [183, 275] width 6 height 6
click at [181, 278] on icon at bounding box center [183, 275] width 6 height 6
click at [180, 278] on icon at bounding box center [183, 275] width 6 height 6
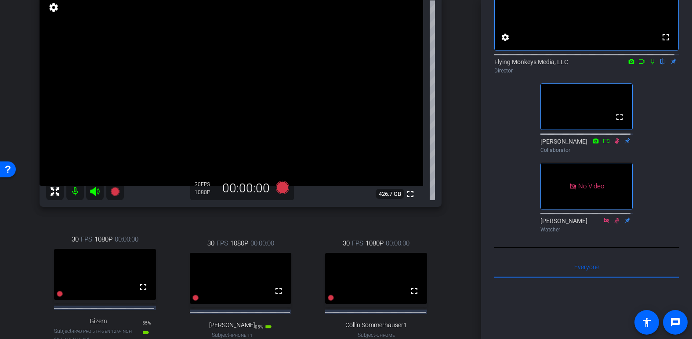
scroll to position [65, 0]
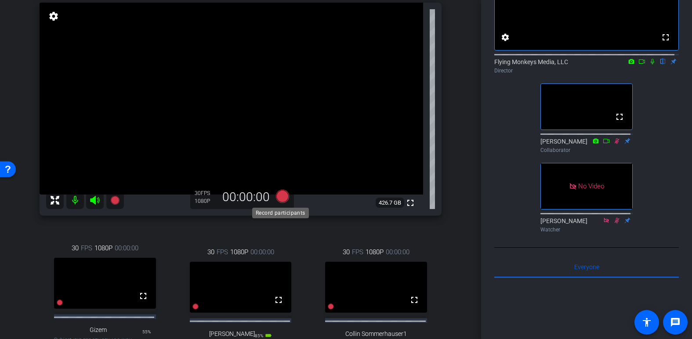
click at [280, 197] on icon at bounding box center [281, 196] width 13 height 13
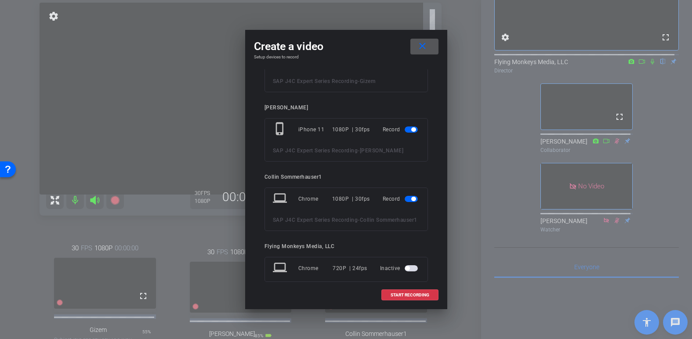
scroll to position [157, 0]
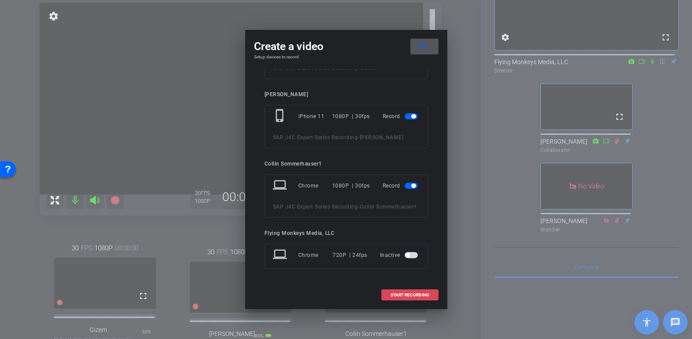
click at [424, 294] on span "START RECORDING" at bounding box center [409, 295] width 39 height 4
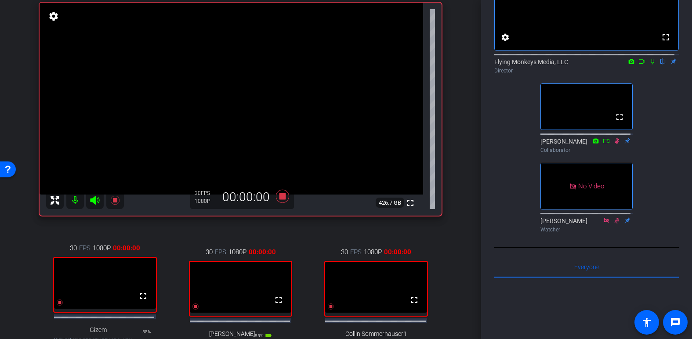
click at [530, 65] on icon at bounding box center [652, 62] width 4 height 6
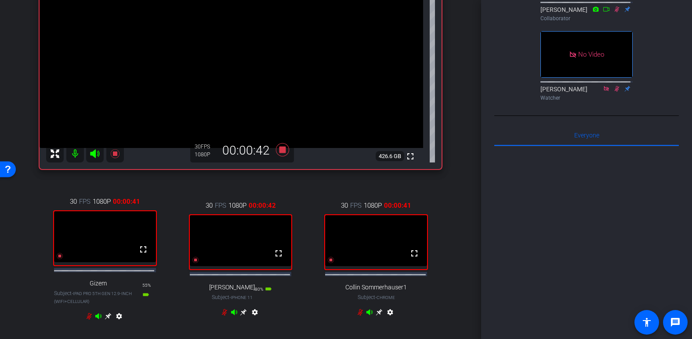
scroll to position [68, 0]
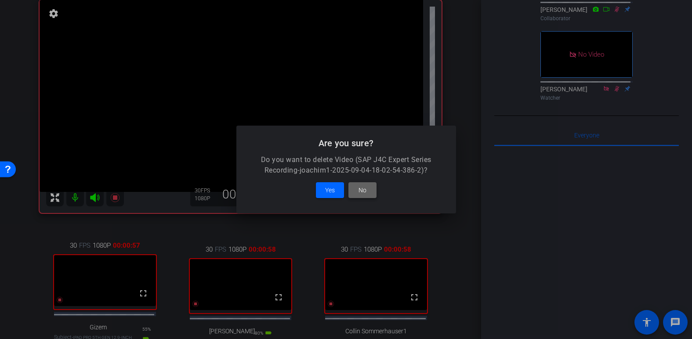
click at [363, 192] on span "No" at bounding box center [362, 190] width 8 height 11
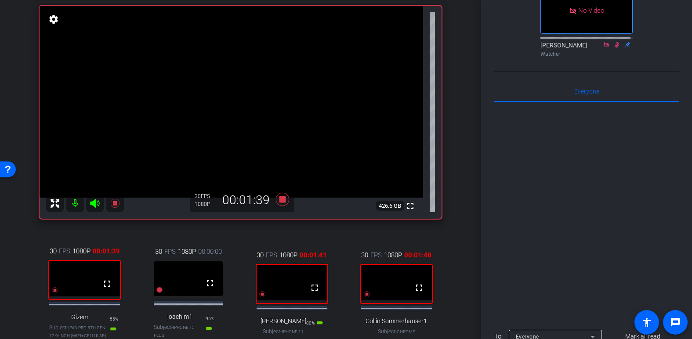
scroll to position [112, 0]
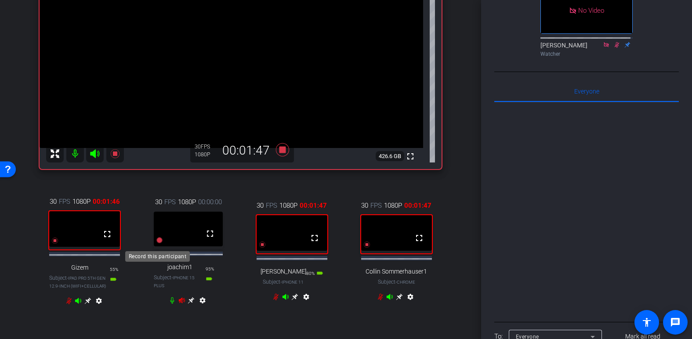
click at [157, 243] on icon at bounding box center [159, 240] width 6 height 6
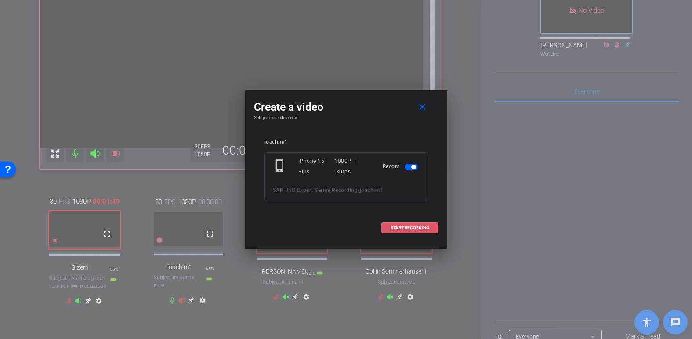
click at [386, 227] on span at bounding box center [410, 227] width 56 height 21
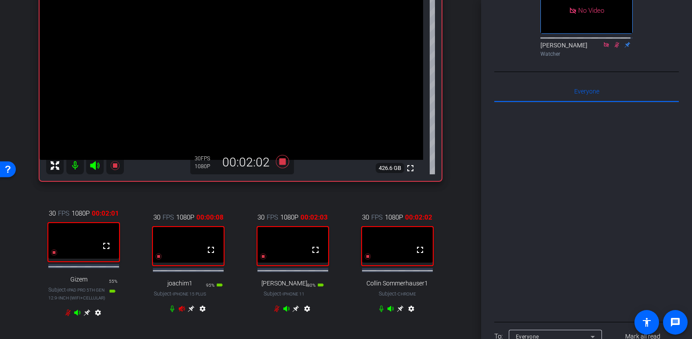
scroll to position [107, 0]
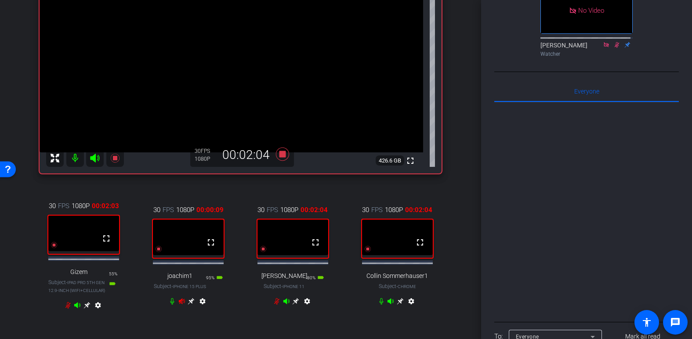
click at [397, 303] on icon at bounding box center [400, 301] width 7 height 7
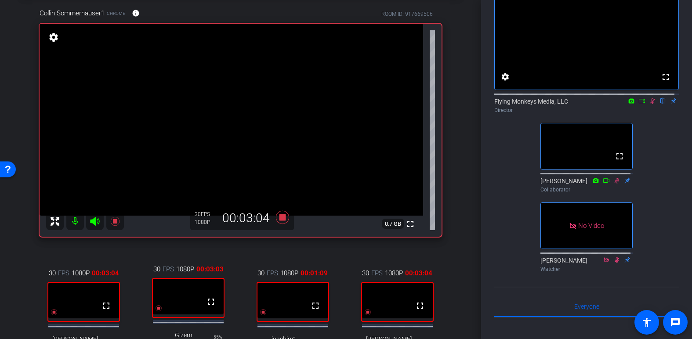
scroll to position [0, 0]
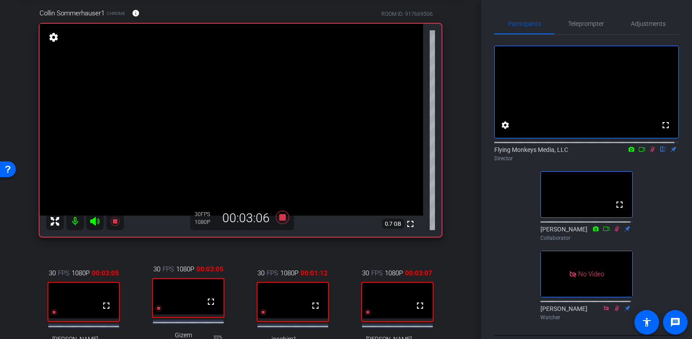
click at [453, 189] on div "Collin Sommerhauser1 Chrome info ROOM ID: 917669506 fullscreen settings 0.7 GB …" at bounding box center [240, 196] width 437 height 405
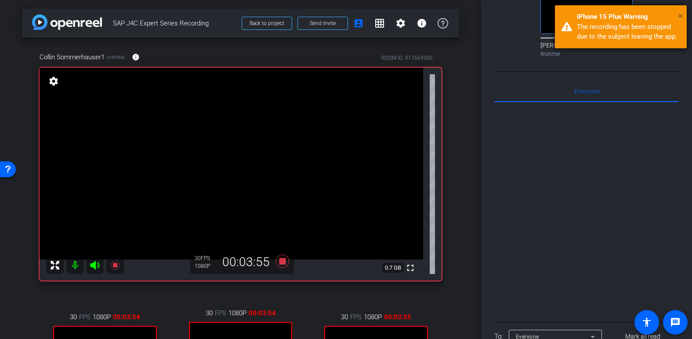
click at [530, 16] on span "×" at bounding box center [680, 16] width 5 height 11
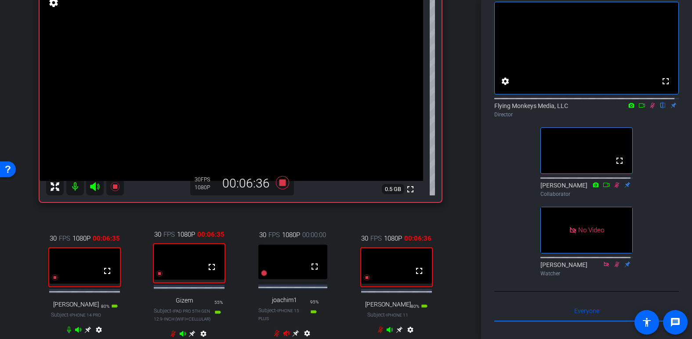
scroll to position [88, 0]
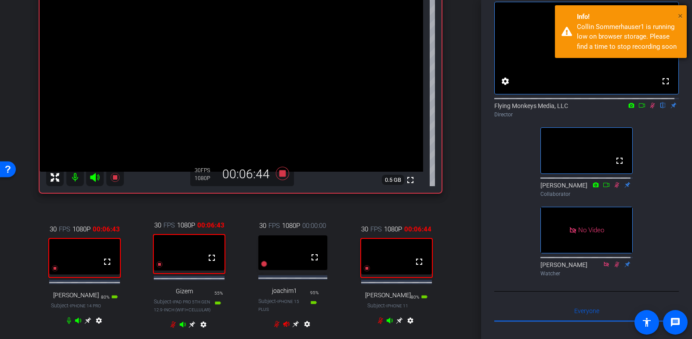
click at [530, 14] on span "×" at bounding box center [680, 16] width 5 height 11
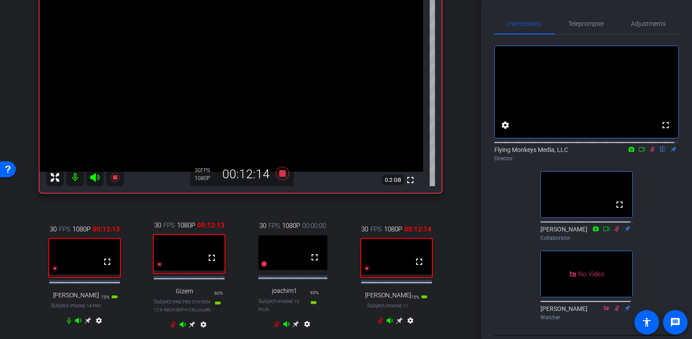
scroll to position [44, 0]
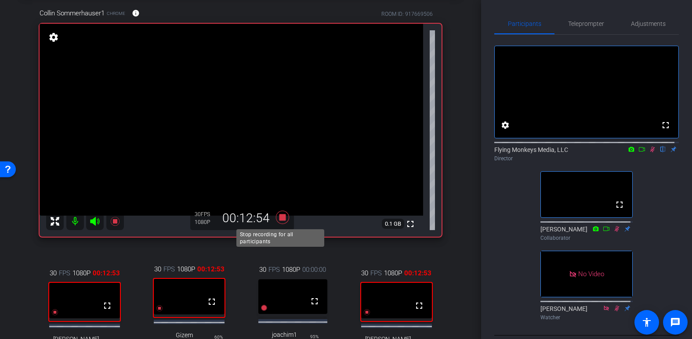
click at [280, 218] on icon at bounding box center [281, 217] width 13 height 13
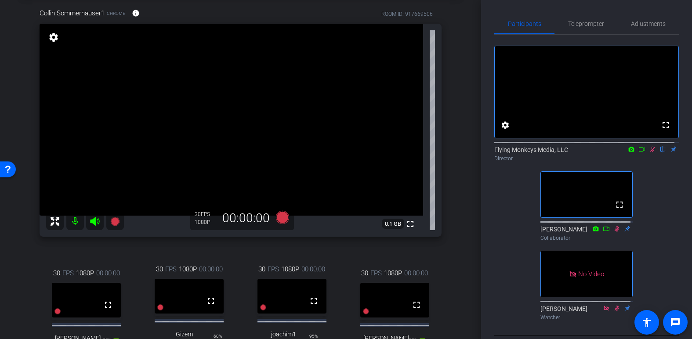
click at [530, 152] on icon at bounding box center [652, 150] width 5 height 6
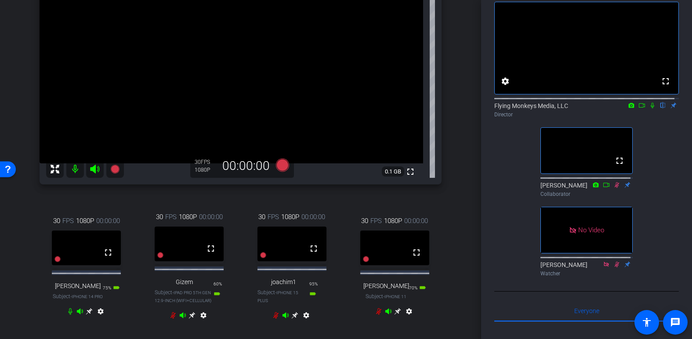
scroll to position [106, 0]
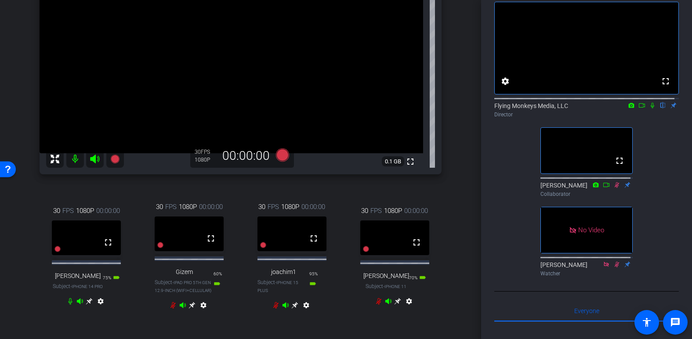
click at [87, 305] on icon at bounding box center [89, 301] width 7 height 7
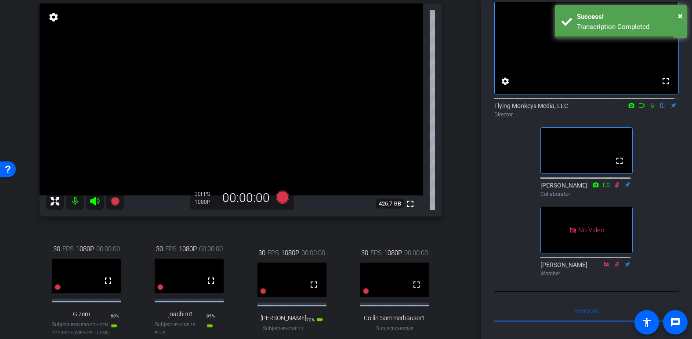
scroll to position [132, 0]
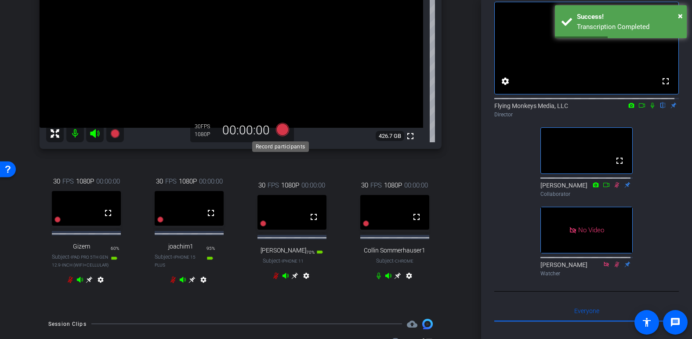
click at [283, 129] on icon at bounding box center [281, 129] width 13 height 13
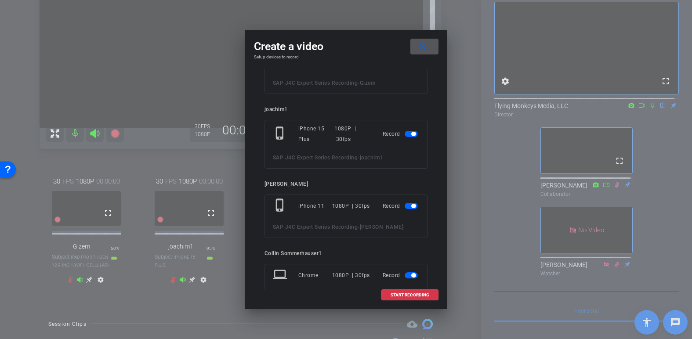
scroll to position [232, 0]
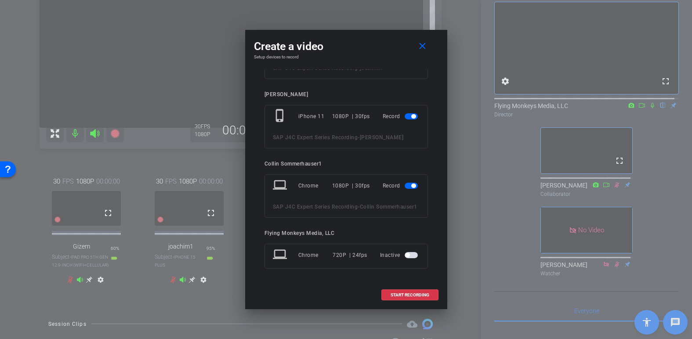
click at [405, 183] on span "button" at bounding box center [410, 186] width 13 height 6
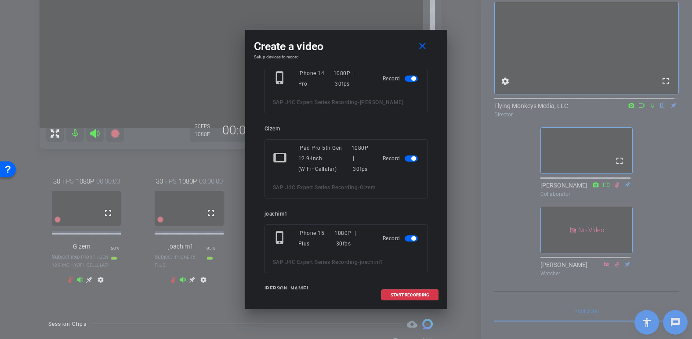
scroll to position [0, 0]
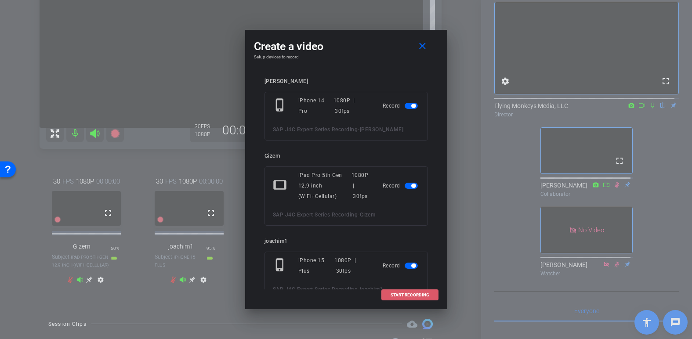
click at [403, 293] on span "START RECORDING" at bounding box center [409, 295] width 39 height 4
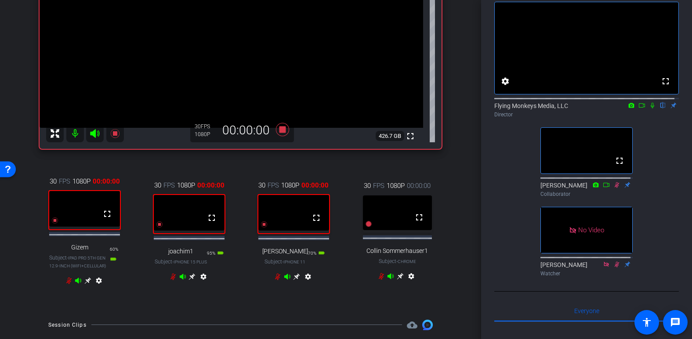
click at [530, 108] on icon at bounding box center [652, 106] width 4 height 6
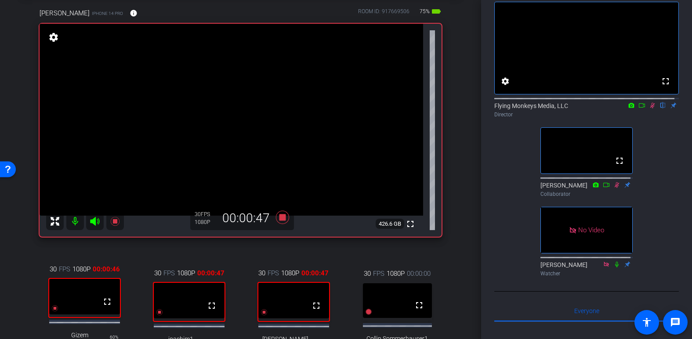
scroll to position [88, 0]
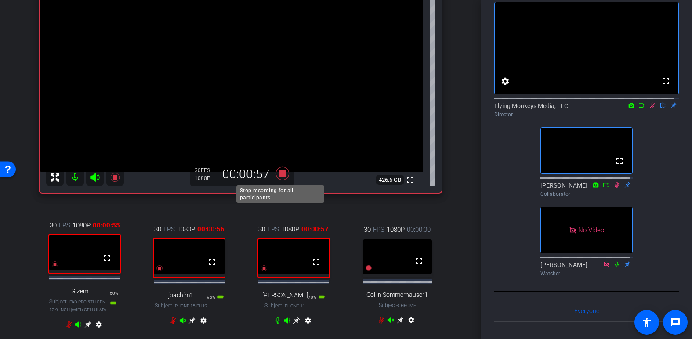
click at [284, 173] on icon at bounding box center [282, 174] width 21 height 16
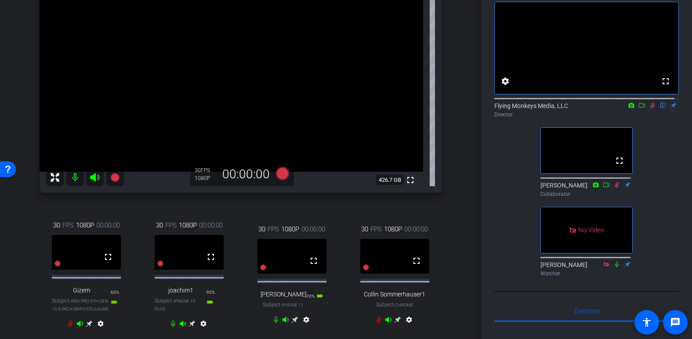
click at [530, 108] on icon at bounding box center [652, 105] width 7 height 6
click at [191, 327] on icon at bounding box center [191, 323] width 7 height 7
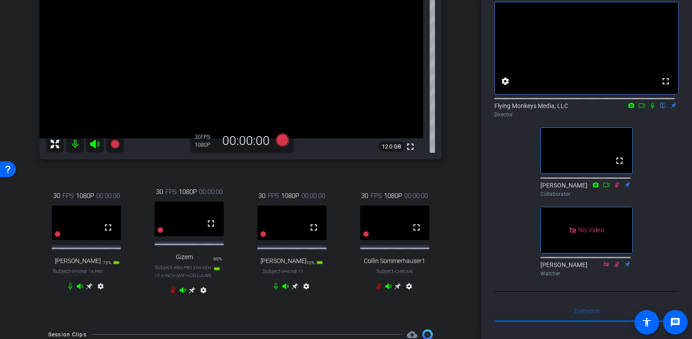
scroll to position [132, 0]
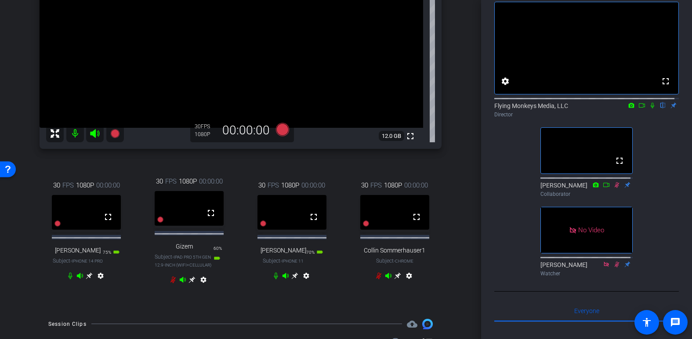
click at [89, 279] on icon at bounding box center [89, 275] width 7 height 7
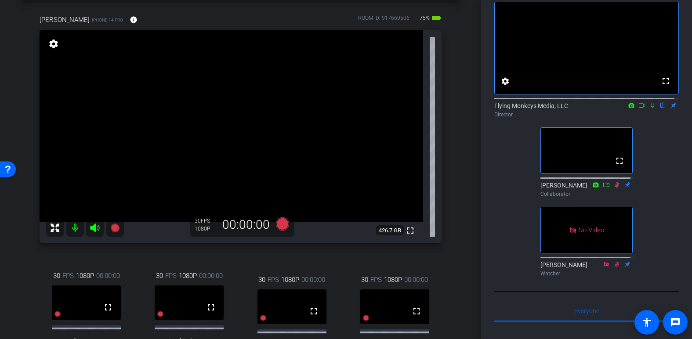
scroll to position [88, 0]
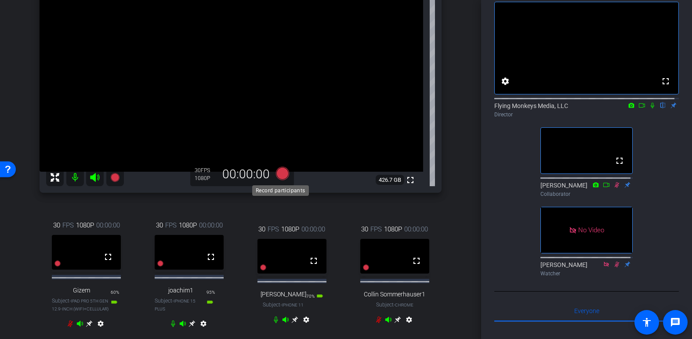
click at [281, 173] on icon at bounding box center [281, 173] width 13 height 13
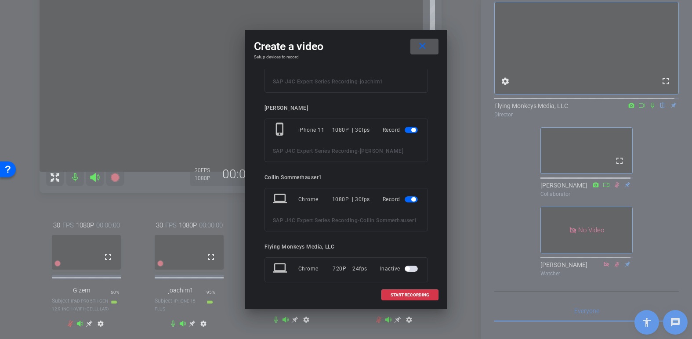
scroll to position [232, 0]
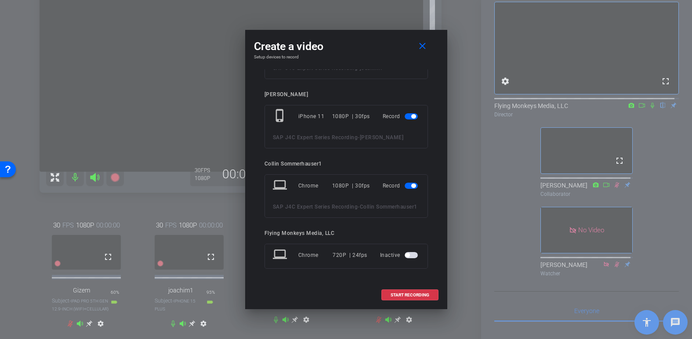
click at [404, 183] on span "button" at bounding box center [410, 186] width 13 height 6
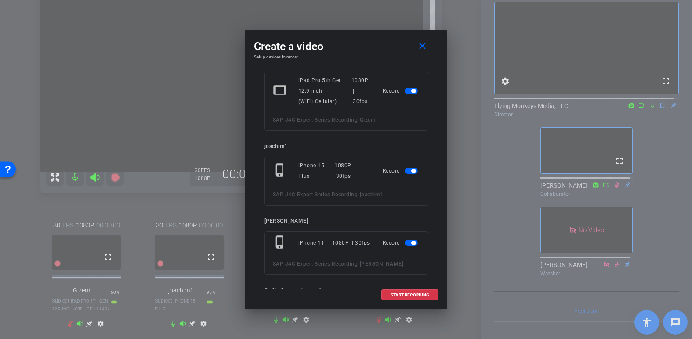
scroll to position [176, 0]
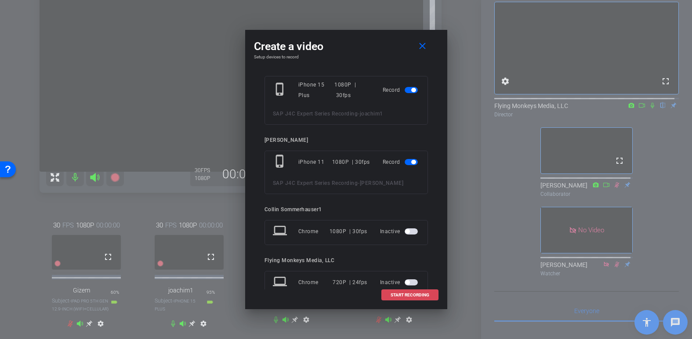
click at [404, 293] on span "START RECORDING" at bounding box center [409, 295] width 39 height 4
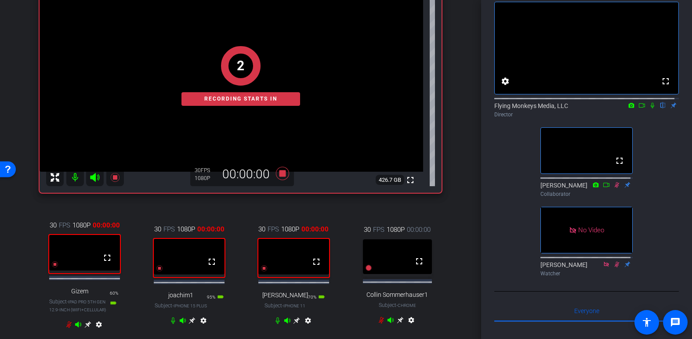
scroll to position [44, 0]
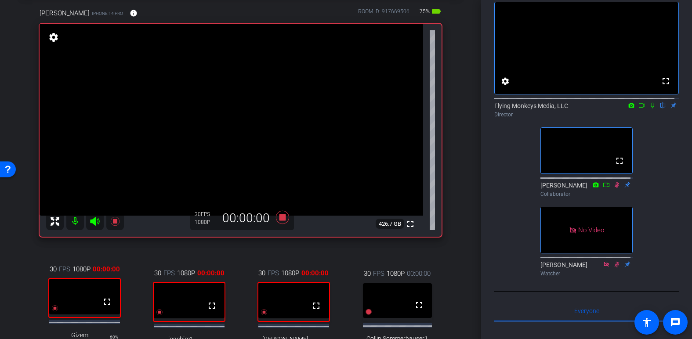
click at [530, 108] on icon at bounding box center [652, 106] width 4 height 6
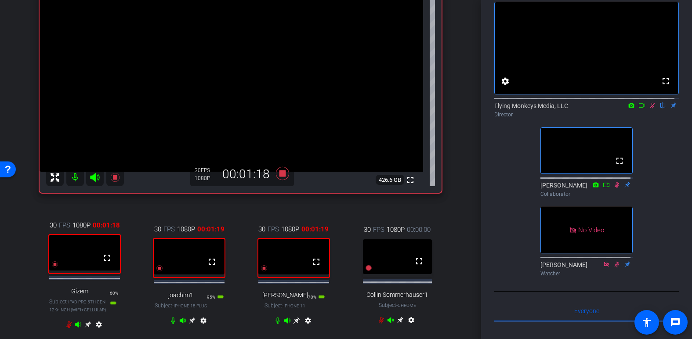
click at [192, 324] on icon at bounding box center [191, 320] width 7 height 7
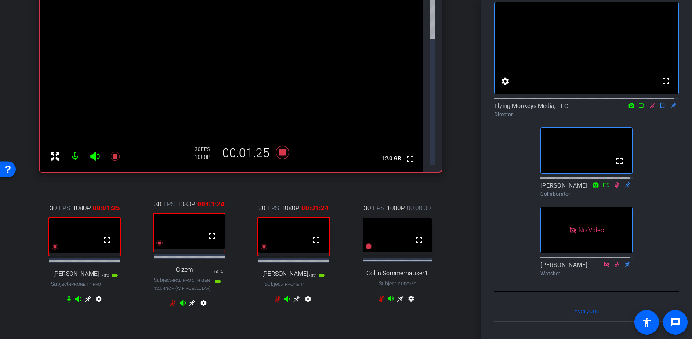
click at [87, 296] on icon at bounding box center [87, 299] width 7 height 7
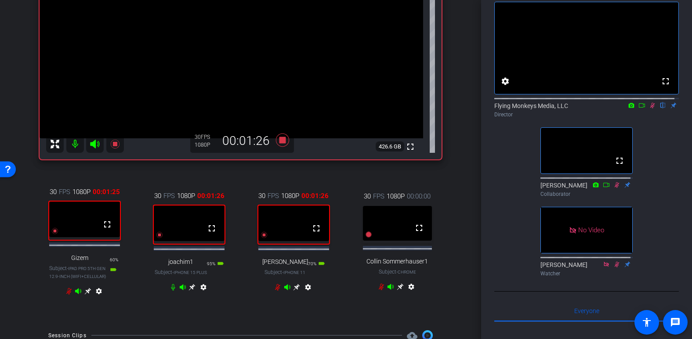
scroll to position [132, 0]
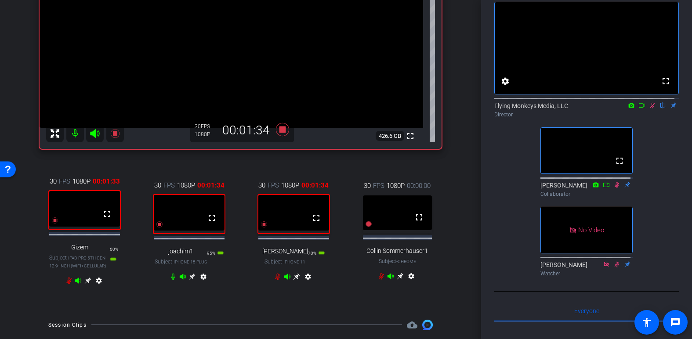
click at [189, 280] on icon at bounding box center [192, 276] width 7 height 7
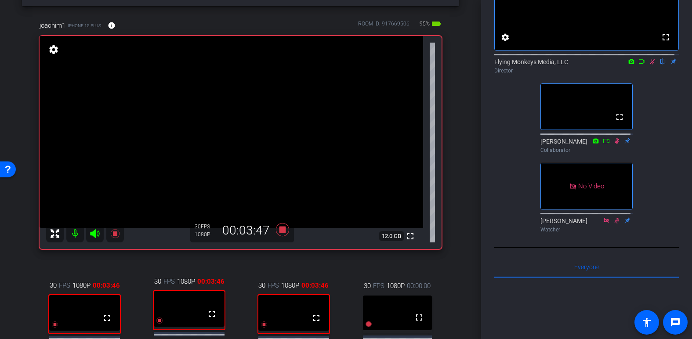
scroll to position [22, 0]
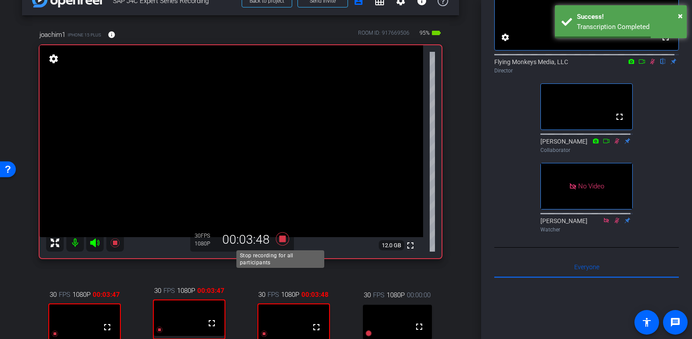
click at [276, 240] on icon at bounding box center [282, 239] width 21 height 16
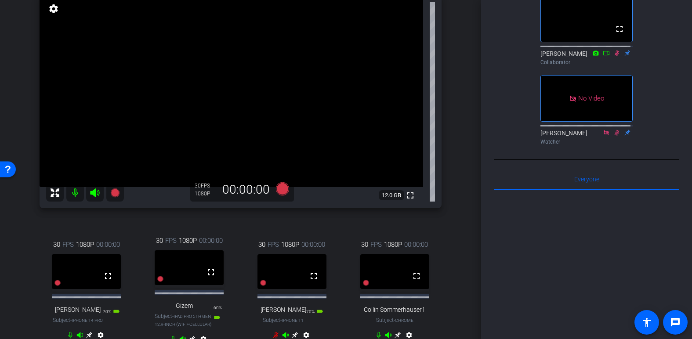
scroll to position [66, 0]
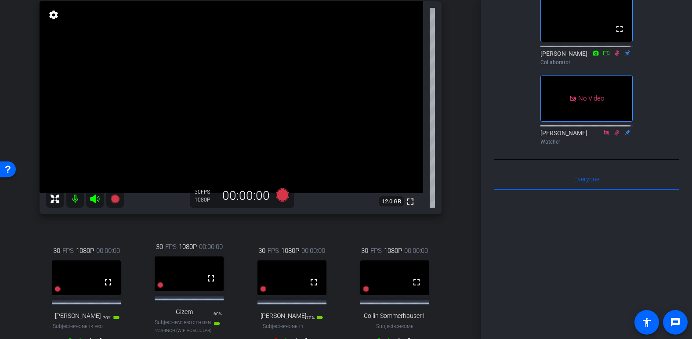
click at [530, 56] on icon at bounding box center [616, 53] width 5 height 6
click at [530, 56] on icon at bounding box center [616, 53] width 7 height 6
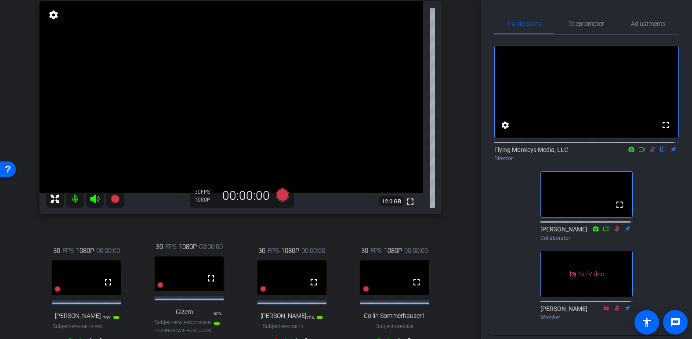
click at [530, 152] on icon at bounding box center [652, 150] width 5 height 6
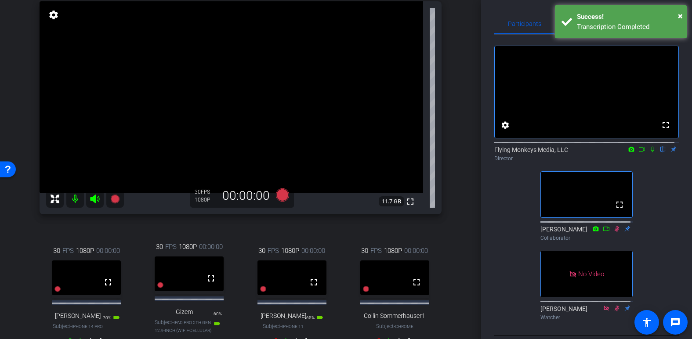
drag, startPoint x: 339, startPoint y: 229, endPoint x: 329, endPoint y: 201, distance: 29.5
click at [339, 229] on div "30 FPS 1080P 00:00:00 fullscreen Shanna Subject - iPhone 14 Pro 70% battery_std…" at bounding box center [241, 296] width 402 height 139
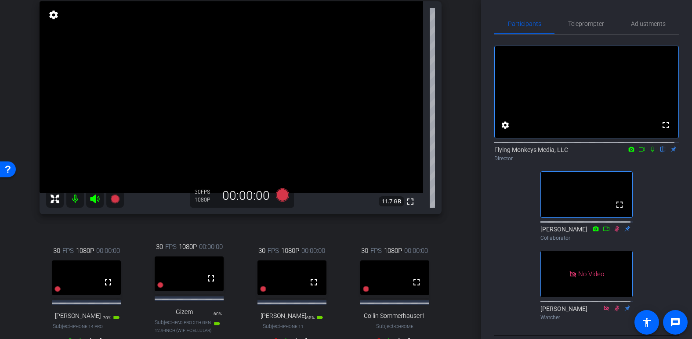
click at [282, 196] on icon at bounding box center [281, 194] width 13 height 13
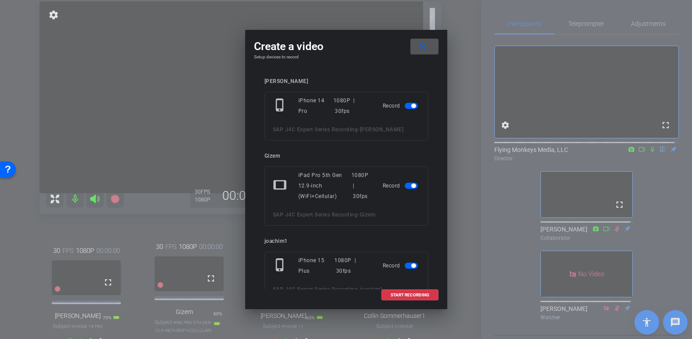
scroll to position [232, 0]
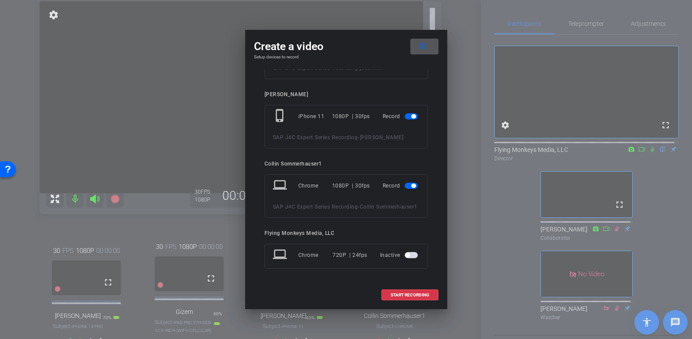
click at [404, 183] on span "button" at bounding box center [410, 186] width 13 height 6
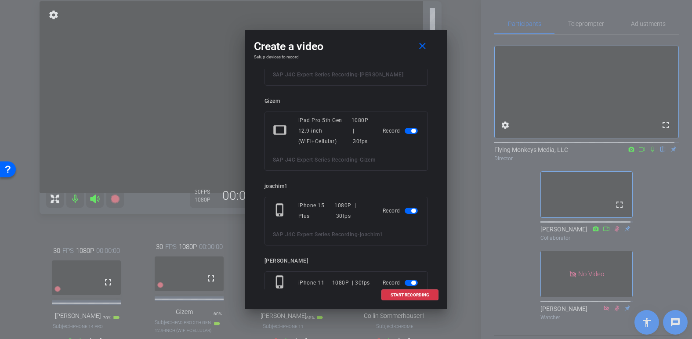
scroll to position [71, 0]
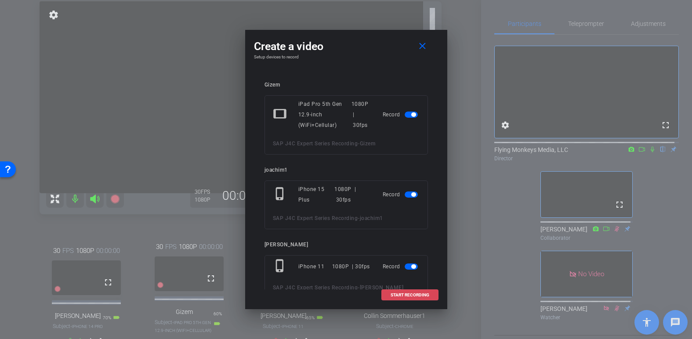
click at [421, 298] on span at bounding box center [410, 295] width 56 height 21
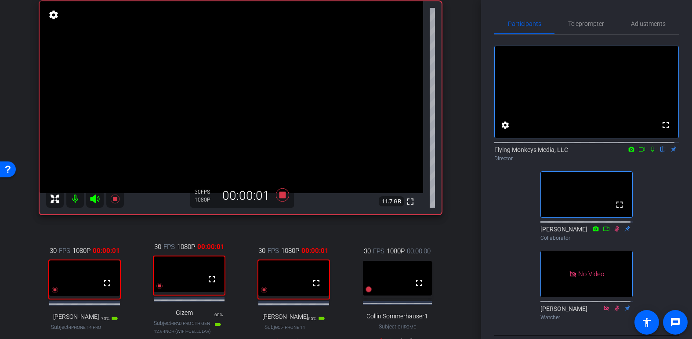
click at [530, 152] on icon at bounding box center [652, 149] width 7 height 6
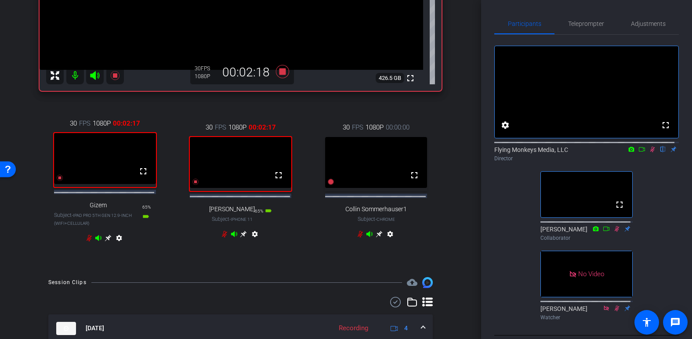
scroll to position [102, 0]
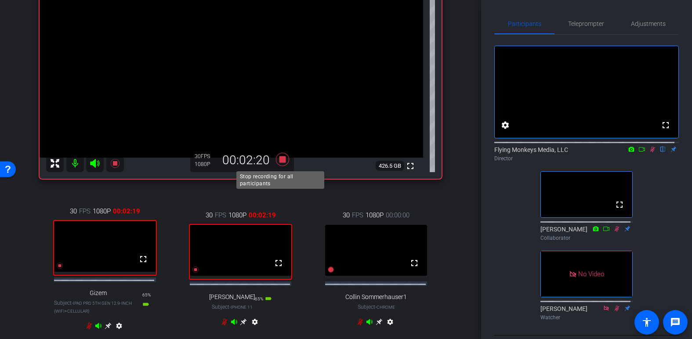
click at [278, 162] on icon at bounding box center [281, 159] width 13 height 13
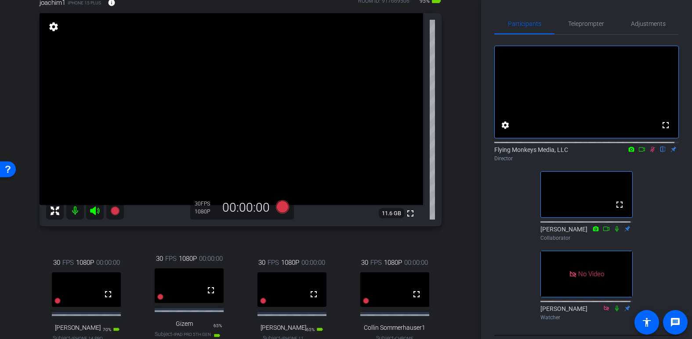
scroll to position [55, 0]
click at [274, 157] on video at bounding box center [231, 109] width 383 height 192
click at [530, 152] on icon at bounding box center [652, 150] width 5 height 6
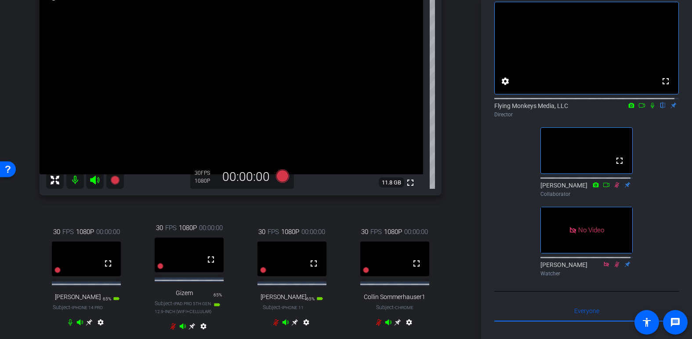
scroll to position [41, 0]
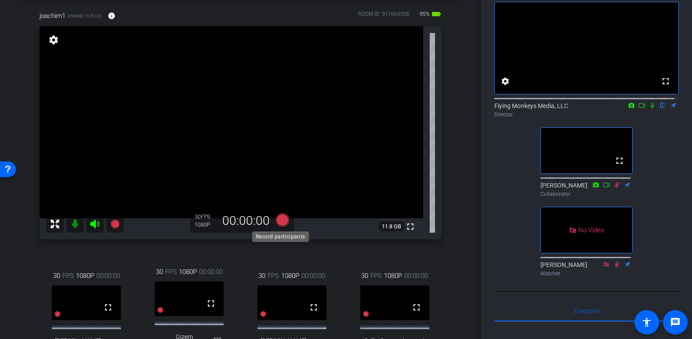
click at [283, 220] on icon at bounding box center [281, 219] width 13 height 13
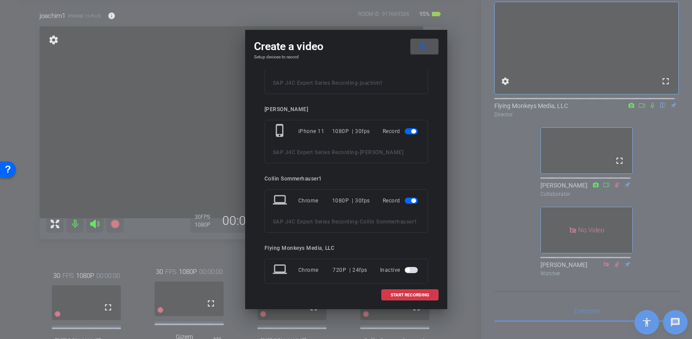
scroll to position [220, 0]
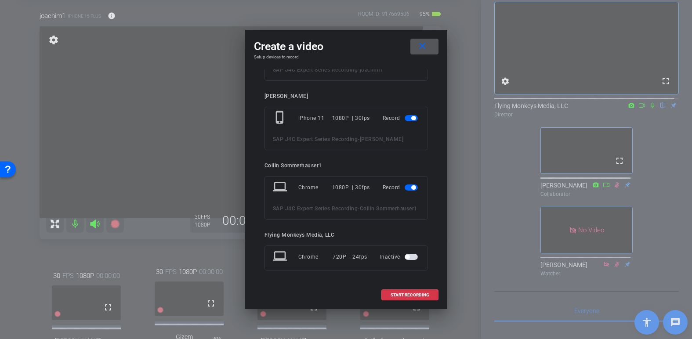
click at [404, 189] on span "button" at bounding box center [410, 187] width 13 height 6
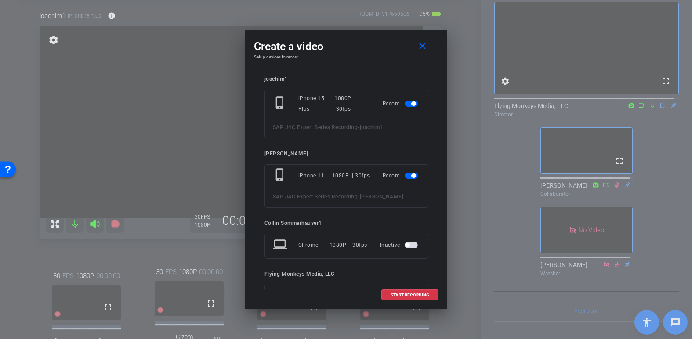
scroll to position [203, 0]
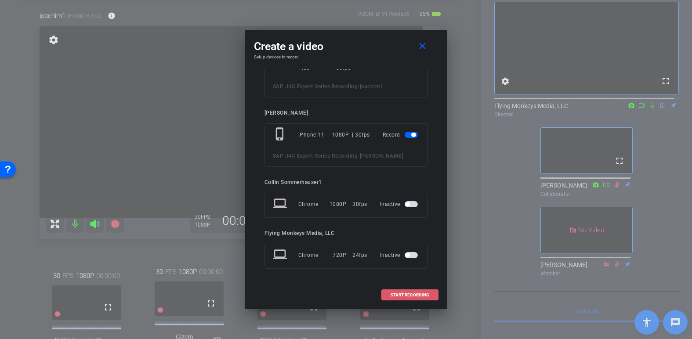
click at [427, 294] on span "START RECORDING" at bounding box center [409, 295] width 39 height 4
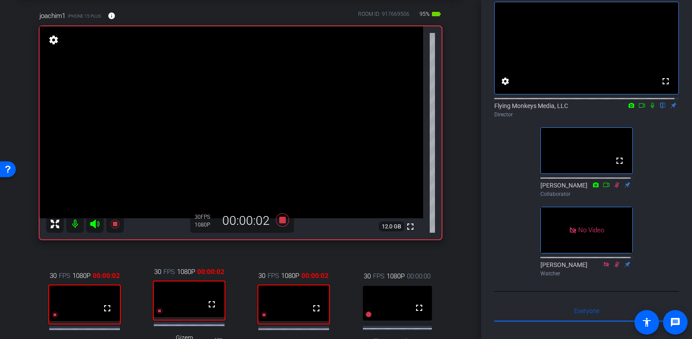
click at [530, 108] on icon at bounding box center [652, 105] width 7 height 6
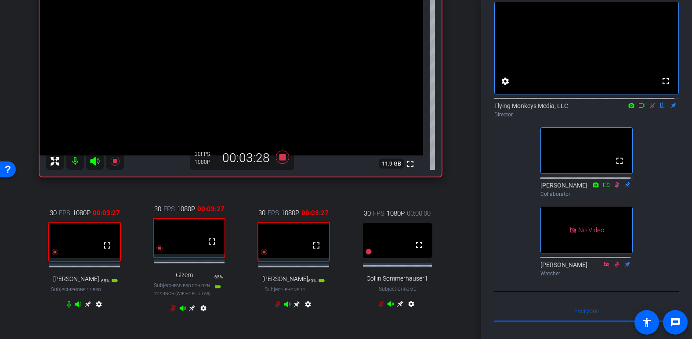
scroll to position [106, 0]
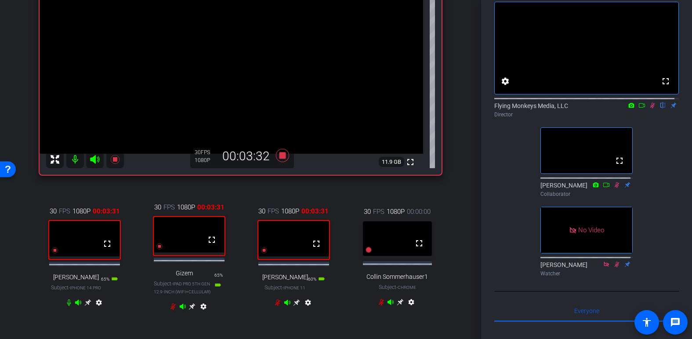
click at [87, 306] on icon at bounding box center [87, 302] width 7 height 7
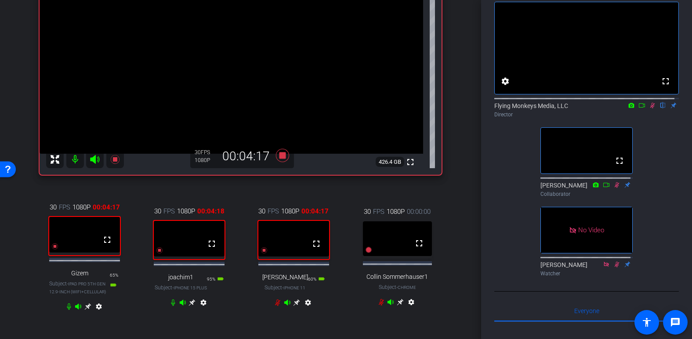
click at [84, 310] on icon at bounding box center [87, 306] width 7 height 7
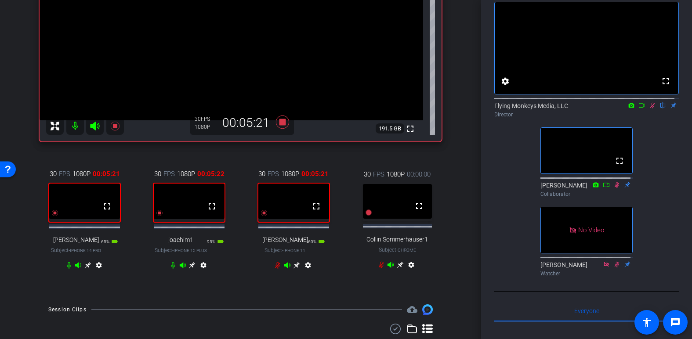
scroll to position [150, 0]
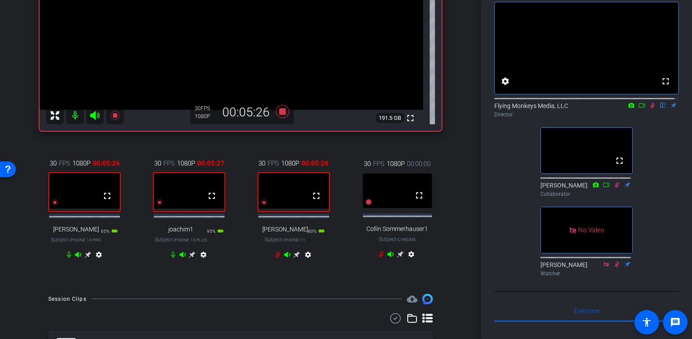
click at [171, 258] on icon at bounding box center [173, 255] width 4 height 7
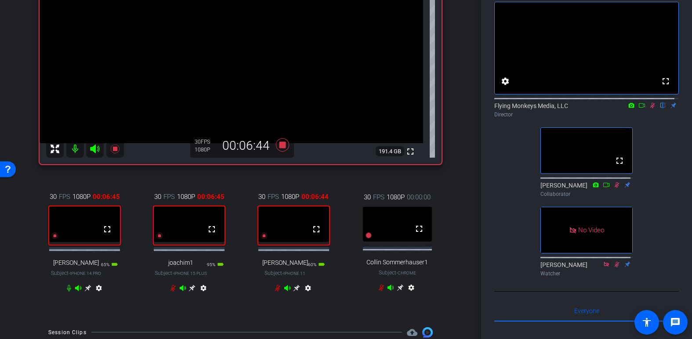
scroll to position [106, 0]
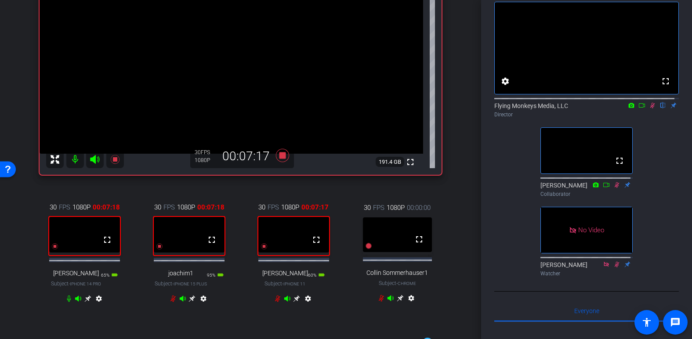
click at [67, 302] on icon at bounding box center [69, 299] width 4 height 7
click at [65, 302] on icon at bounding box center [68, 298] width 7 height 7
click at [66, 302] on icon at bounding box center [68, 299] width 5 height 7
click at [67, 302] on icon at bounding box center [68, 298] width 7 height 7
click at [68, 302] on icon at bounding box center [68, 299] width 5 height 7
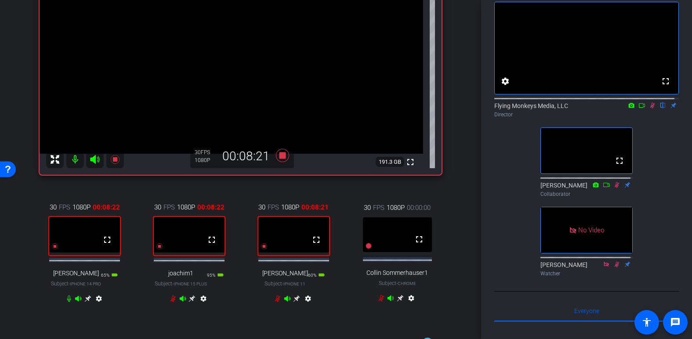
click at [67, 302] on icon at bounding box center [69, 299] width 4 height 7
click at [67, 302] on icon at bounding box center [68, 298] width 7 height 7
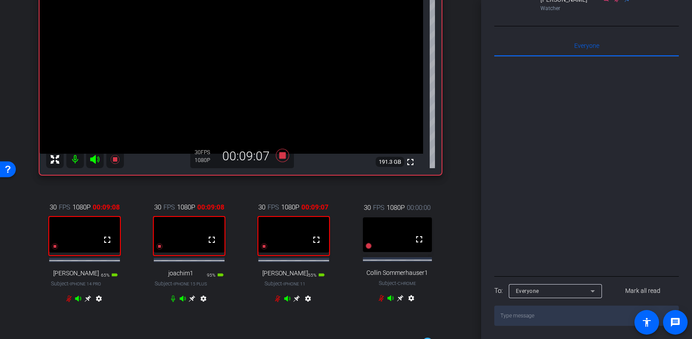
scroll to position [382, 0]
click at [512, 319] on textarea at bounding box center [586, 316] width 184 height 20
click at [530, 316] on textarea "Shanna, please make sure to turn off your mike, when bot soeaking" at bounding box center [586, 316] width 184 height 20
type textarea "Shanna, please make sure to turn off your mike, when not soeaking"
click at [530, 316] on textarea "Shanna, please make sure to turn off your mike, when not soeaking" at bounding box center [586, 316] width 184 height 20
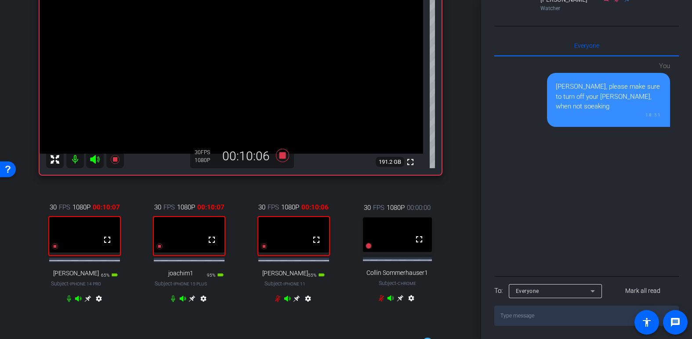
click at [66, 302] on icon at bounding box center [68, 298] width 7 height 7
click at [67, 302] on icon at bounding box center [69, 299] width 4 height 7
click at [66, 302] on icon at bounding box center [68, 299] width 5 height 7
click at [67, 302] on icon at bounding box center [69, 299] width 4 height 7
click at [66, 302] on icon at bounding box center [68, 298] width 7 height 7
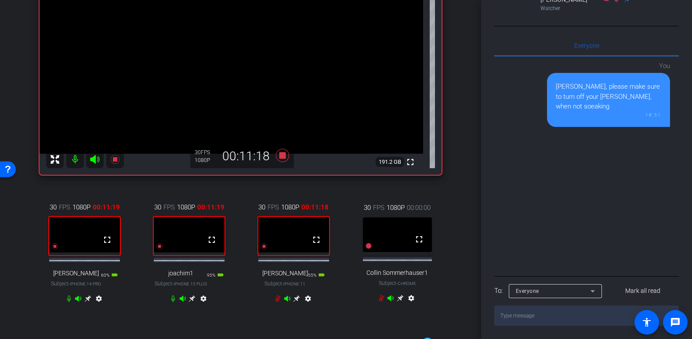
click at [66, 302] on icon at bounding box center [68, 298] width 7 height 7
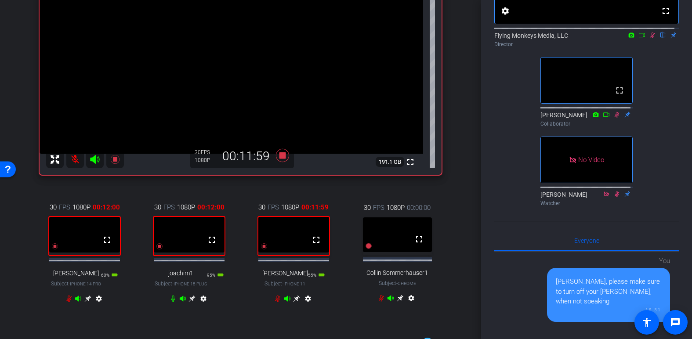
scroll to position [0, 0]
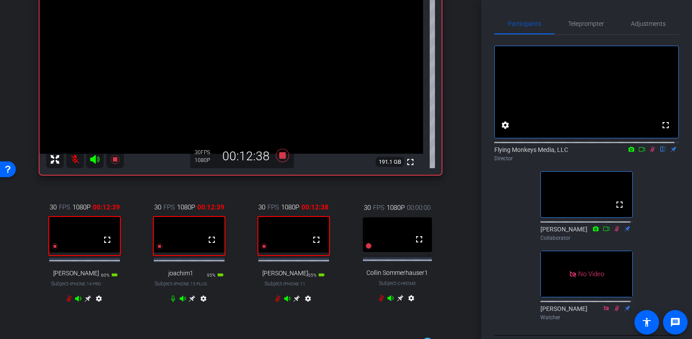
click at [67, 302] on icon at bounding box center [68, 299] width 5 height 7
click at [66, 302] on icon at bounding box center [68, 298] width 7 height 7
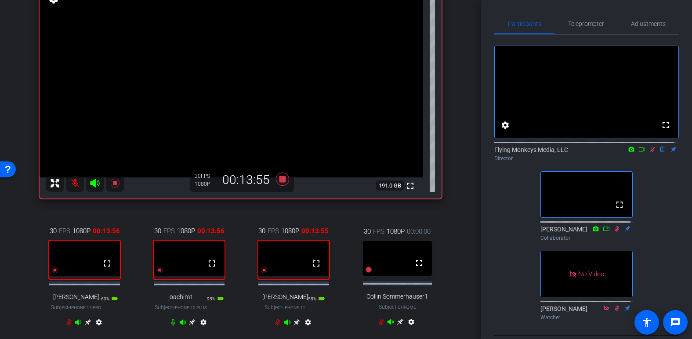
scroll to position [106, 0]
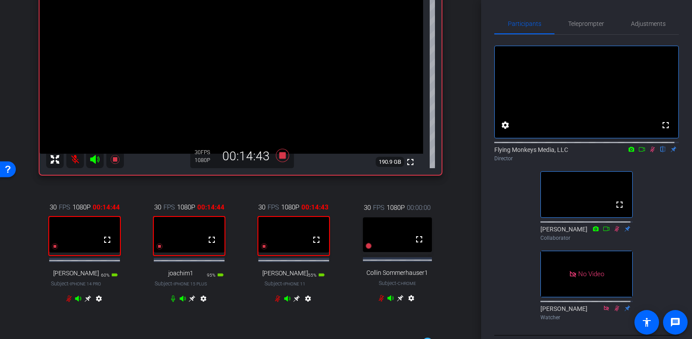
click at [66, 302] on icon at bounding box center [68, 298] width 7 height 7
click at [530, 152] on icon at bounding box center [652, 149] width 7 height 6
click at [530, 152] on icon at bounding box center [652, 150] width 4 height 6
drag, startPoint x: 456, startPoint y: 137, endPoint x: 465, endPoint y: 139, distance: 8.6
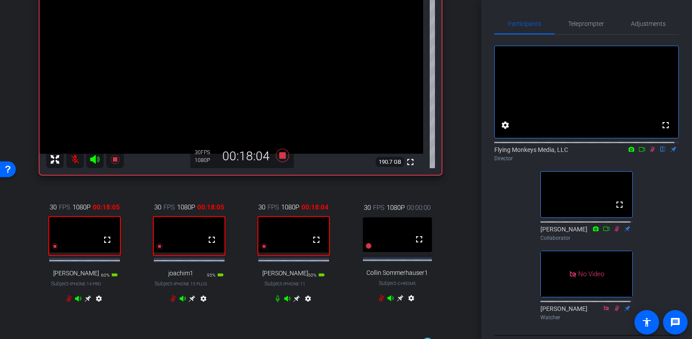
click at [456, 137] on div "arrow_back SAP J4C Expert Series Recording Back to project Send invite account_…" at bounding box center [240, 63] width 481 height 339
click at [66, 302] on icon at bounding box center [68, 298] width 7 height 7
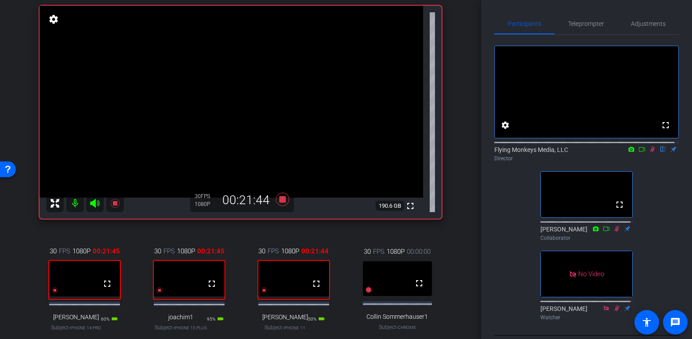
scroll to position [150, 0]
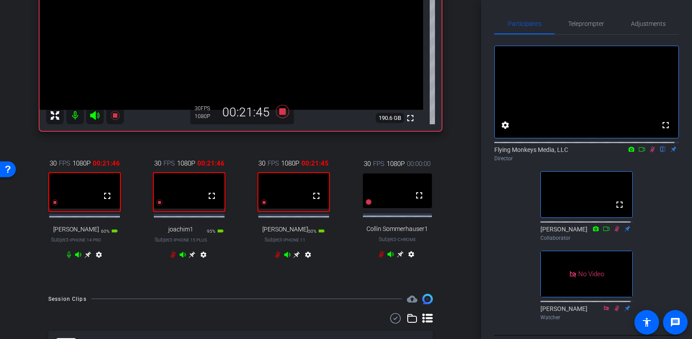
click at [66, 258] on icon at bounding box center [68, 254] width 7 height 7
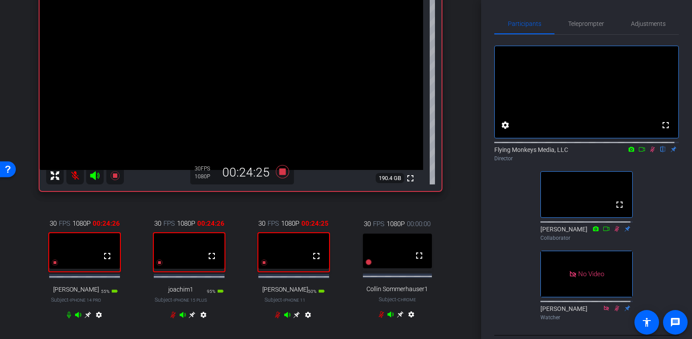
scroll to position [106, 0]
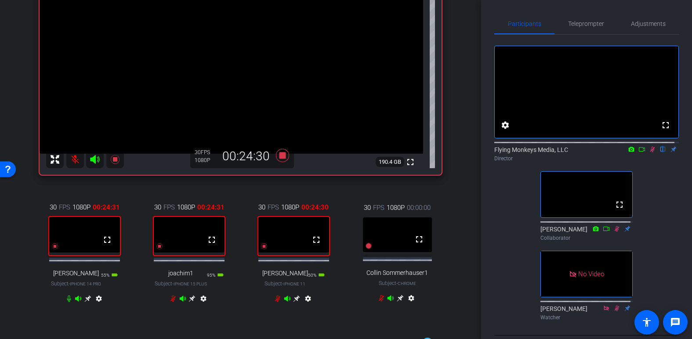
click at [171, 302] on icon at bounding box center [172, 299] width 5 height 7
click at [75, 159] on mat-icon at bounding box center [75, 160] width 18 height 18
click at [275, 302] on icon at bounding box center [277, 298] width 7 height 7
click at [277, 156] on icon at bounding box center [281, 155] width 13 height 13
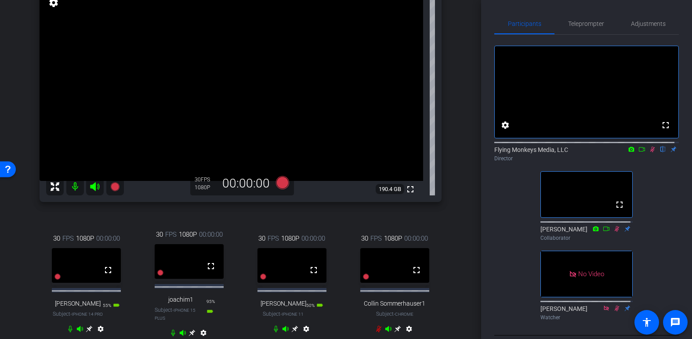
scroll to position [62, 0]
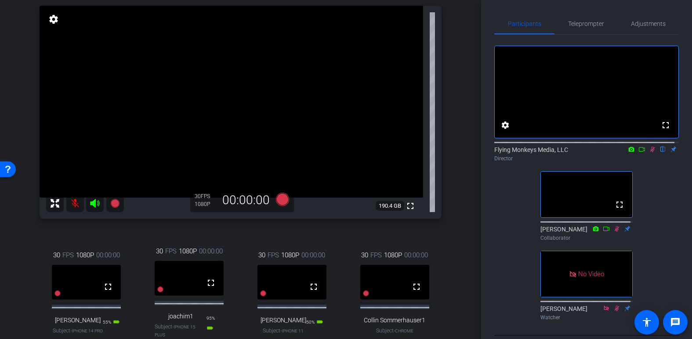
click at [530, 152] on icon at bounding box center [652, 149] width 7 height 6
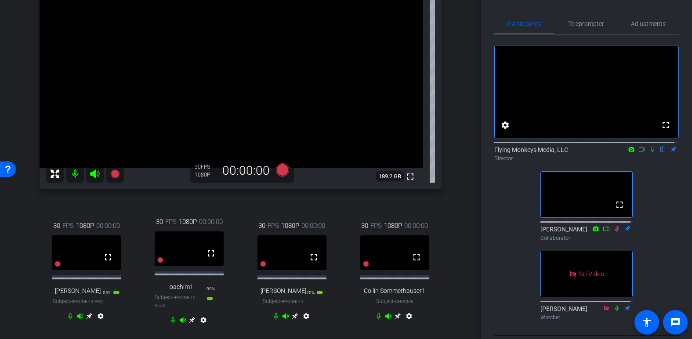
scroll to position [106, 0]
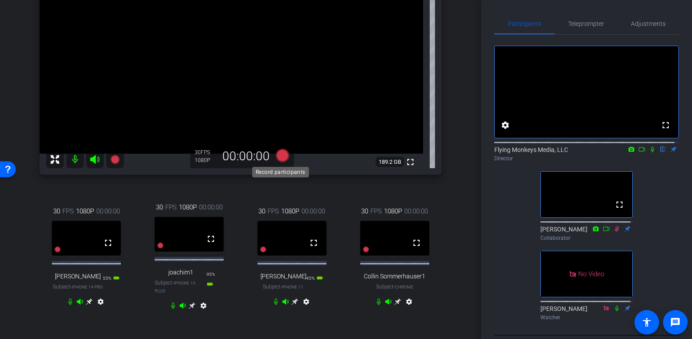
click at [278, 153] on icon at bounding box center [281, 155] width 13 height 13
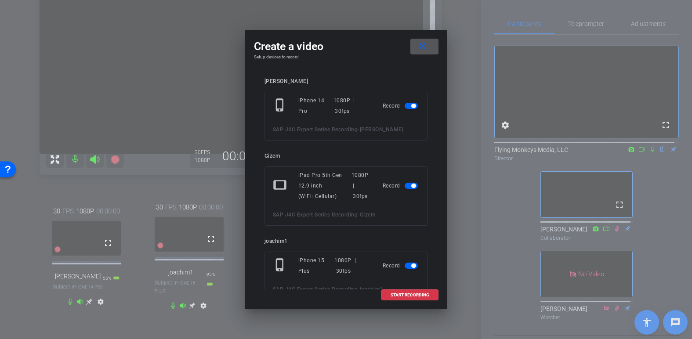
scroll to position [176, 0]
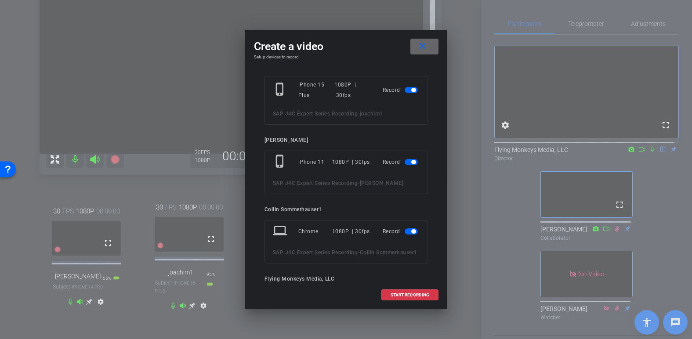
click at [424, 45] on mat-icon "close" at bounding box center [422, 46] width 11 height 11
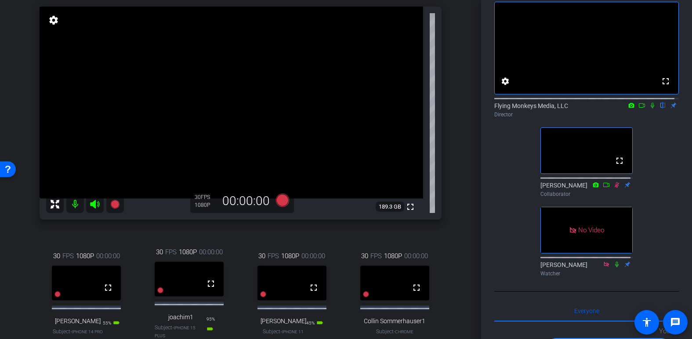
scroll to position [105, 0]
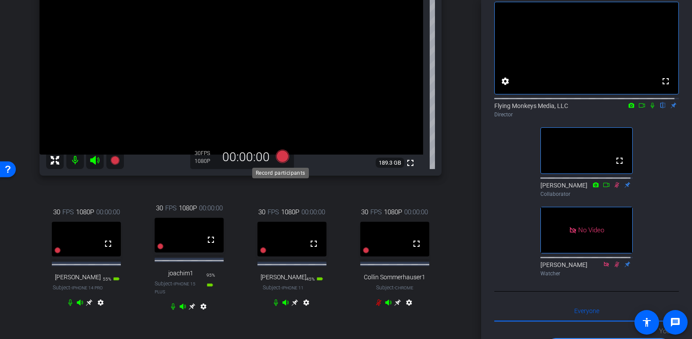
click at [282, 155] on icon at bounding box center [281, 156] width 13 height 13
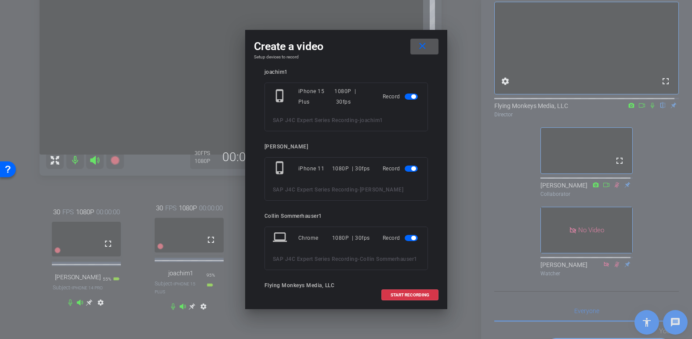
scroll to position [176, 0]
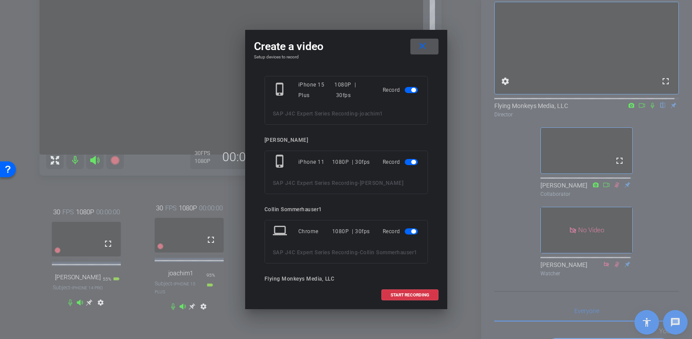
click at [404, 233] on span "button" at bounding box center [410, 231] width 13 height 6
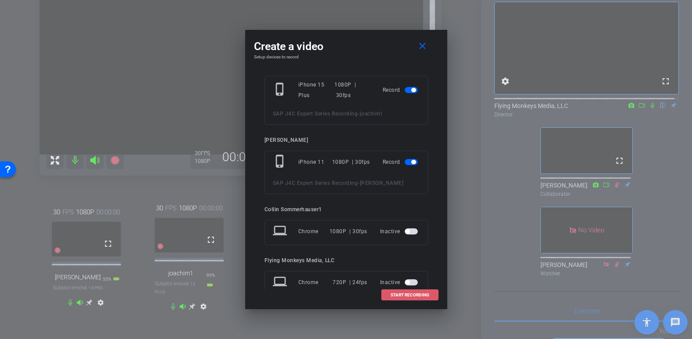
click at [412, 294] on span "START RECORDING" at bounding box center [409, 295] width 39 height 4
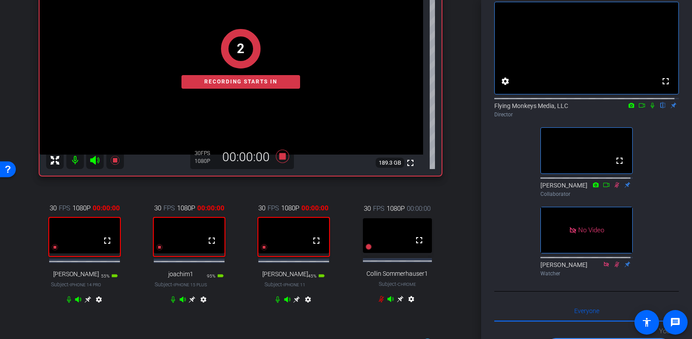
scroll to position [61, 0]
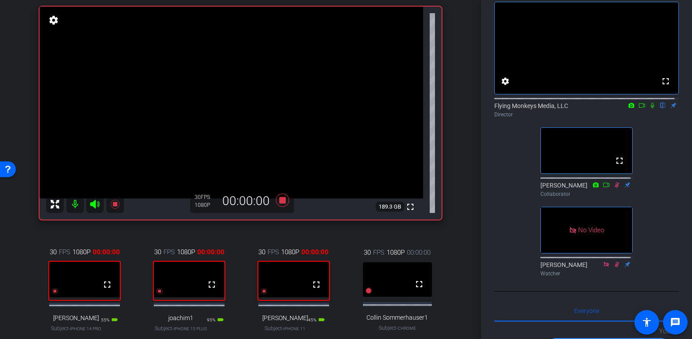
click at [530, 108] on icon at bounding box center [652, 105] width 7 height 6
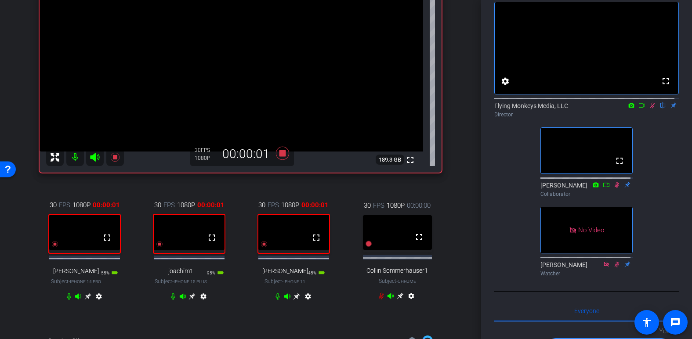
scroll to position [193, 0]
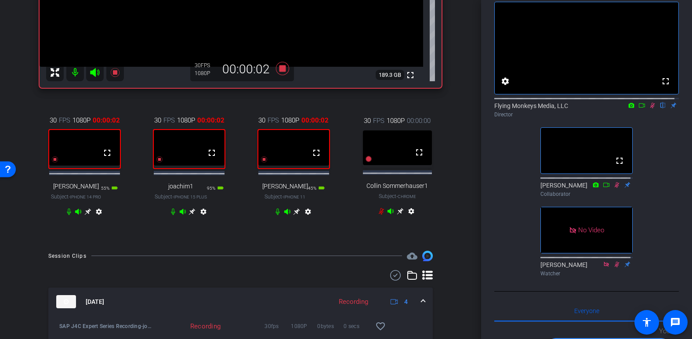
click at [68, 215] on icon at bounding box center [68, 211] width 7 height 7
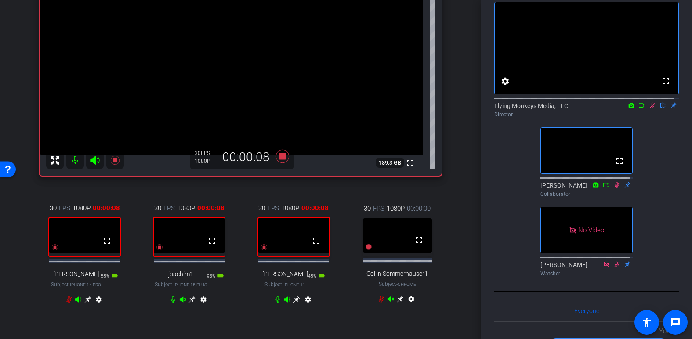
scroll to position [149, 0]
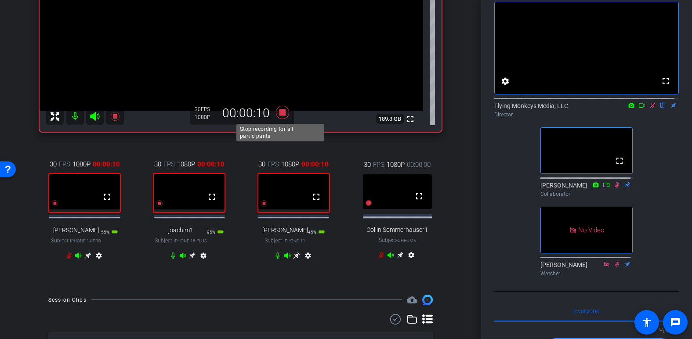
click at [279, 112] on icon at bounding box center [281, 112] width 13 height 13
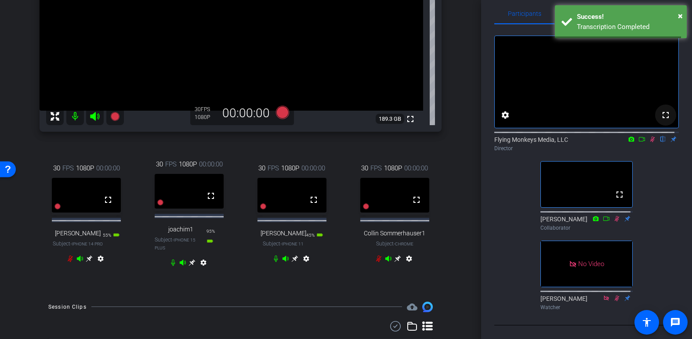
scroll to position [0, 0]
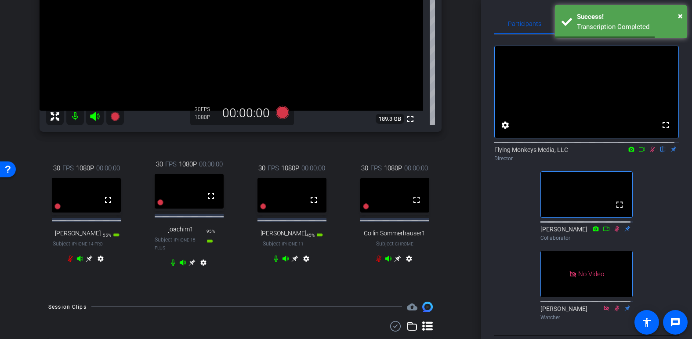
click at [530, 152] on icon at bounding box center [652, 149] width 7 height 6
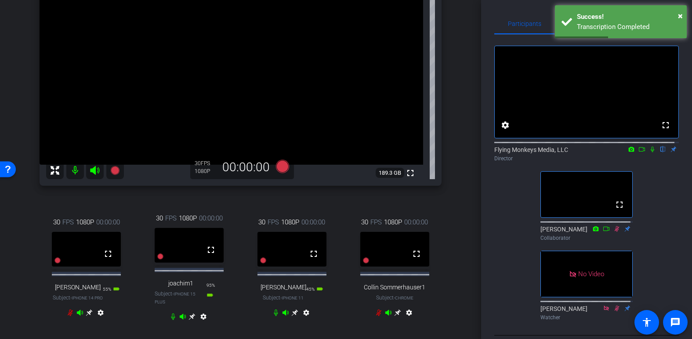
scroll to position [105, 0]
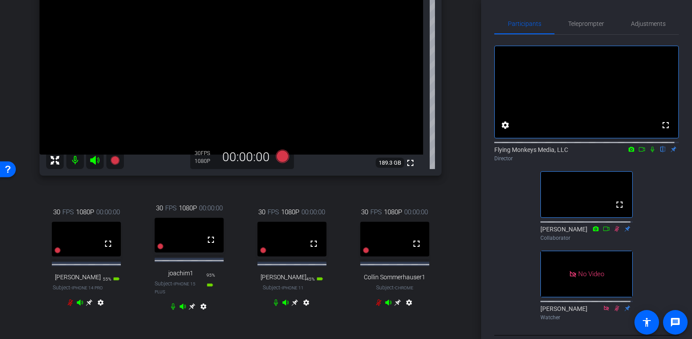
click at [69, 306] on icon at bounding box center [70, 302] width 7 height 7
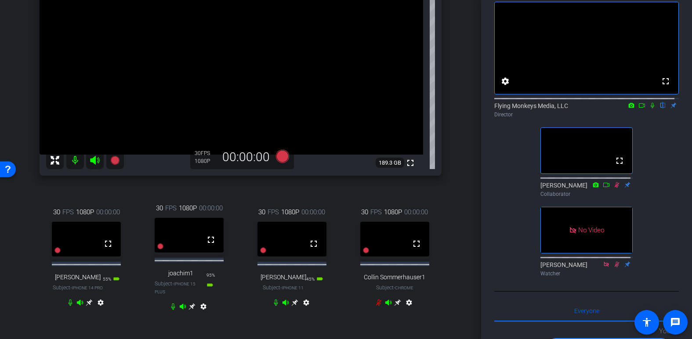
scroll to position [132, 0]
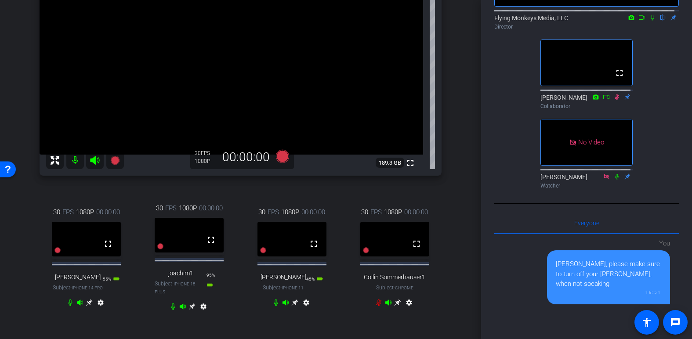
click at [530, 21] on icon at bounding box center [652, 17] width 7 height 6
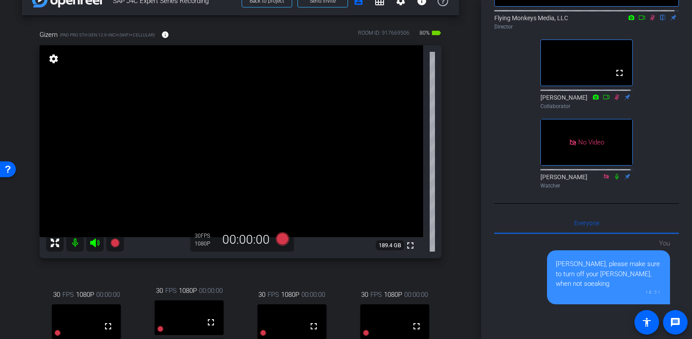
scroll to position [17, 0]
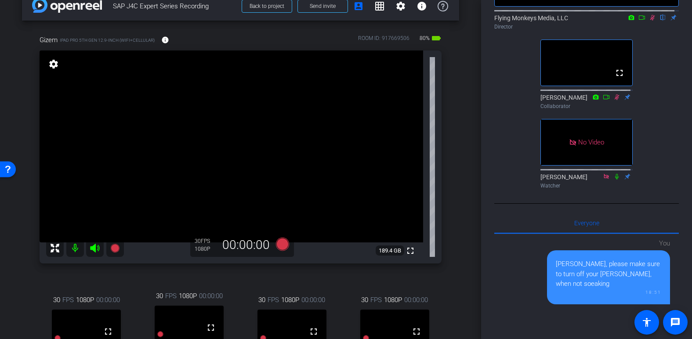
click at [530, 21] on icon at bounding box center [652, 18] width 5 height 6
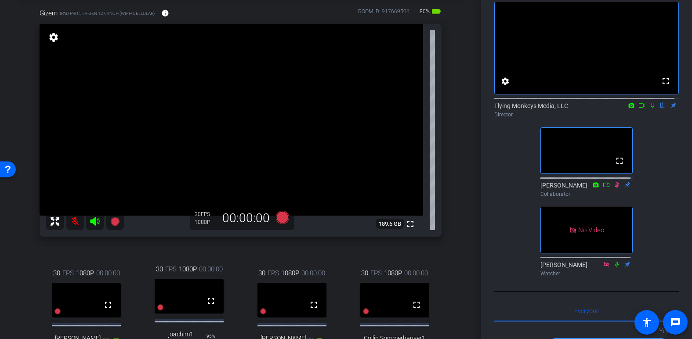
scroll to position [88, 0]
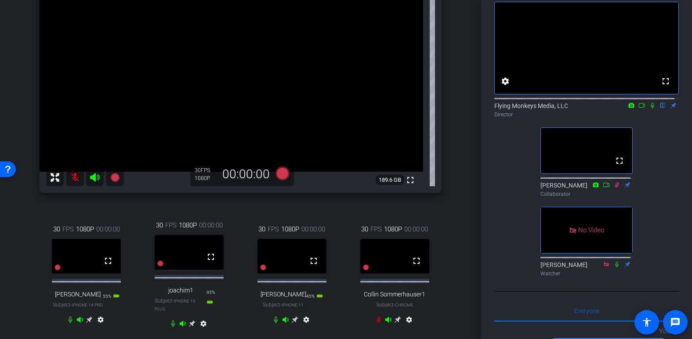
click at [86, 323] on icon at bounding box center [89, 319] width 7 height 7
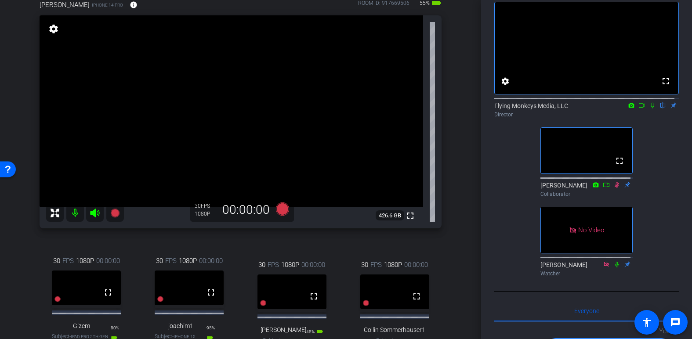
scroll to position [44, 0]
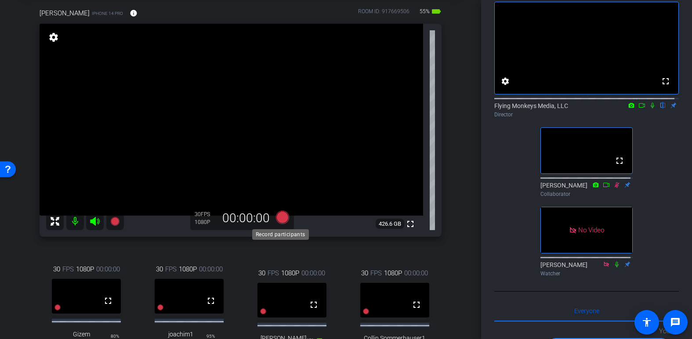
click at [278, 218] on icon at bounding box center [281, 217] width 13 height 13
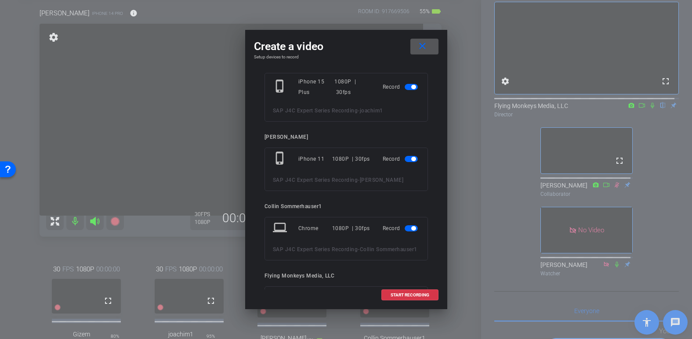
scroll to position [220, 0]
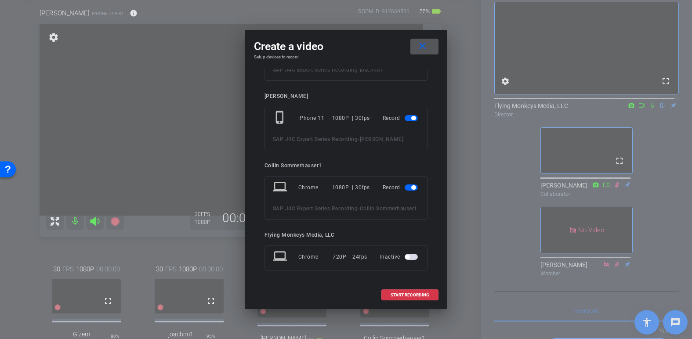
click at [404, 187] on span "button" at bounding box center [410, 187] width 13 height 6
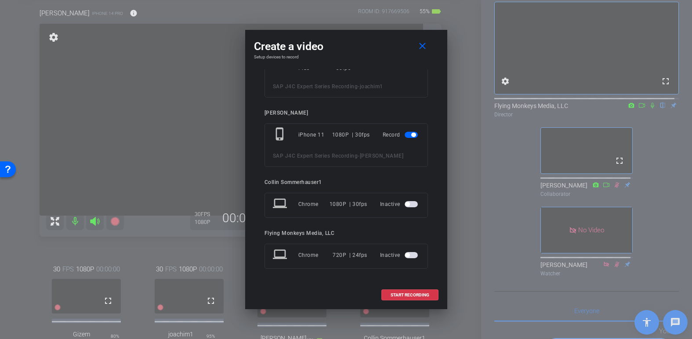
scroll to position [203, 0]
click at [401, 294] on span "START RECORDING" at bounding box center [409, 295] width 39 height 4
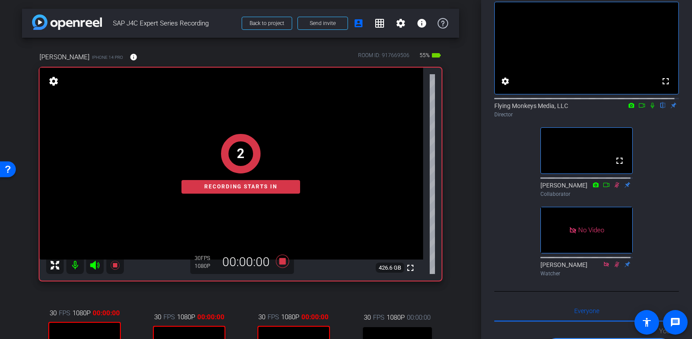
scroll to position [44, 0]
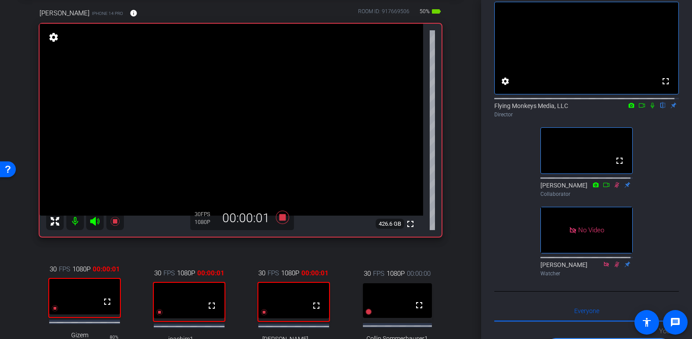
click at [530, 108] on icon at bounding box center [652, 106] width 4 height 6
click at [278, 219] on icon at bounding box center [281, 217] width 13 height 13
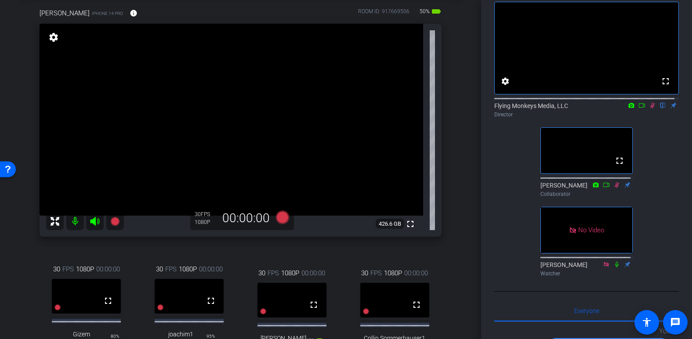
click at [530, 108] on icon at bounding box center [652, 105] width 7 height 6
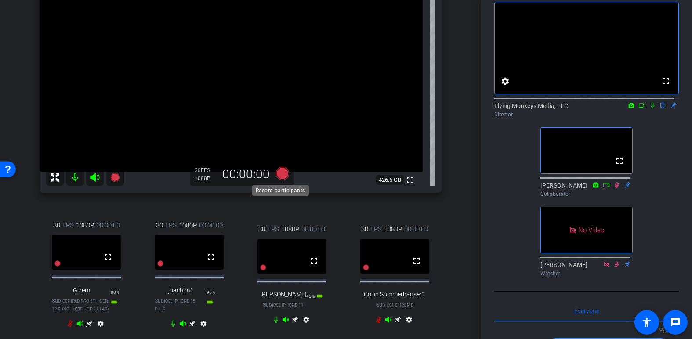
click at [283, 173] on icon at bounding box center [281, 173] width 13 height 13
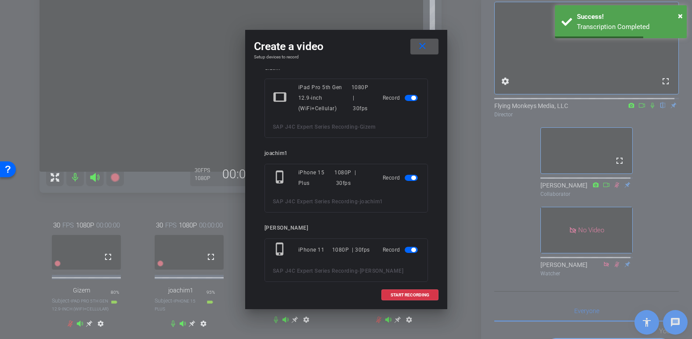
scroll to position [220, 0]
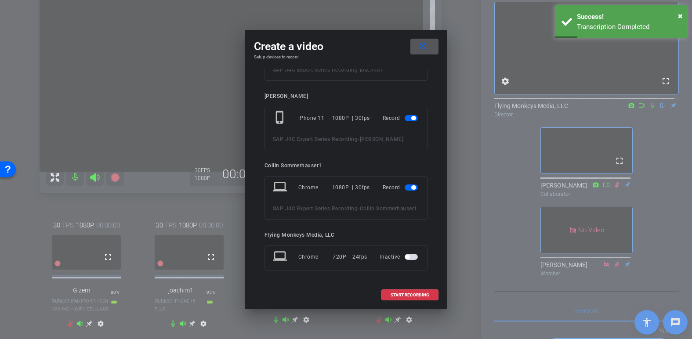
click at [404, 188] on span "button" at bounding box center [410, 187] width 13 height 6
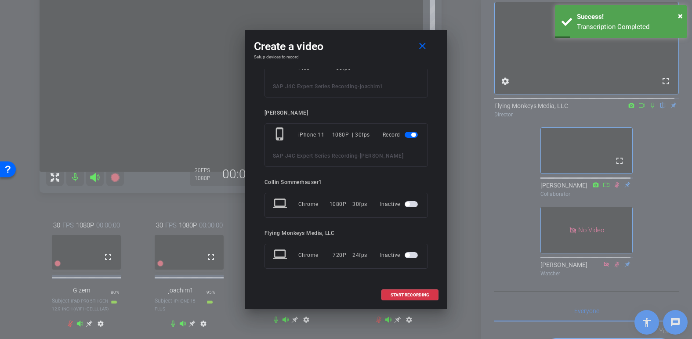
scroll to position [203, 0]
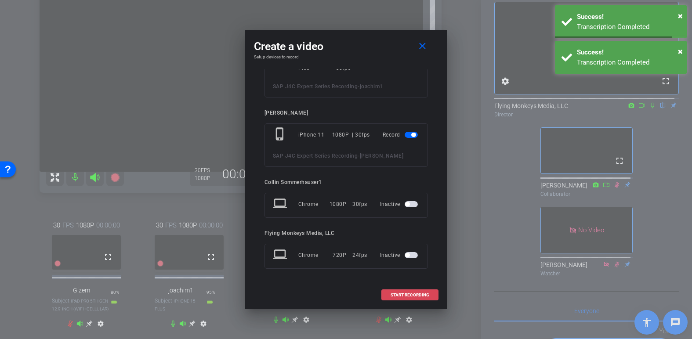
click at [400, 293] on span "START RECORDING" at bounding box center [409, 295] width 39 height 4
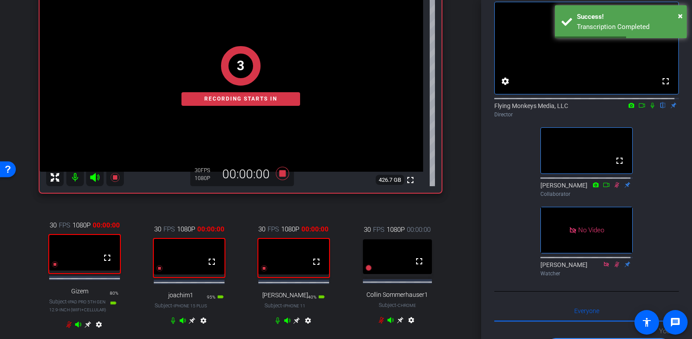
scroll to position [44, 0]
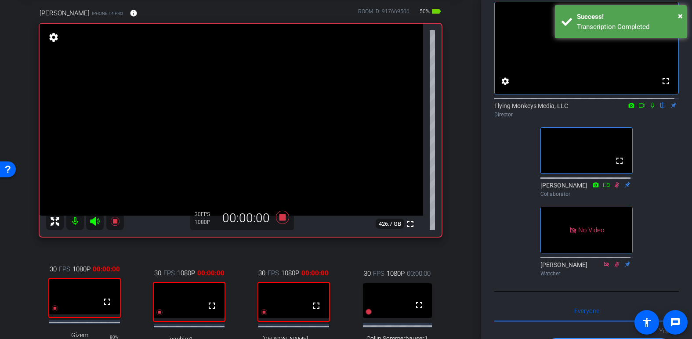
click at [530, 108] on icon at bounding box center [652, 105] width 7 height 6
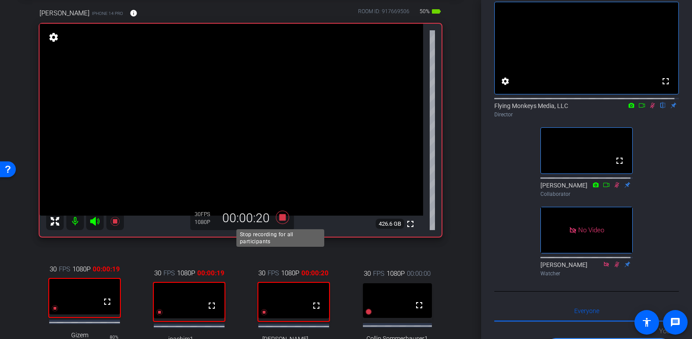
click at [281, 218] on icon at bounding box center [281, 217] width 13 height 13
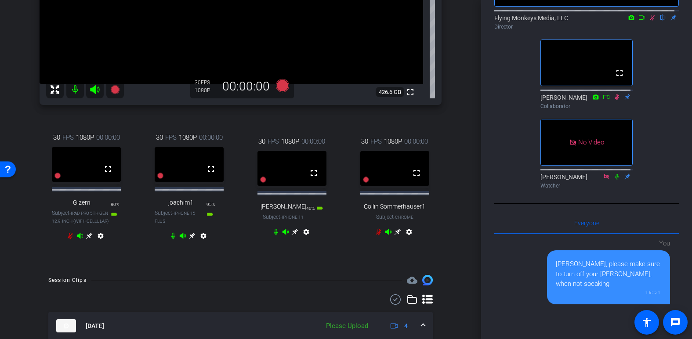
scroll to position [88, 0]
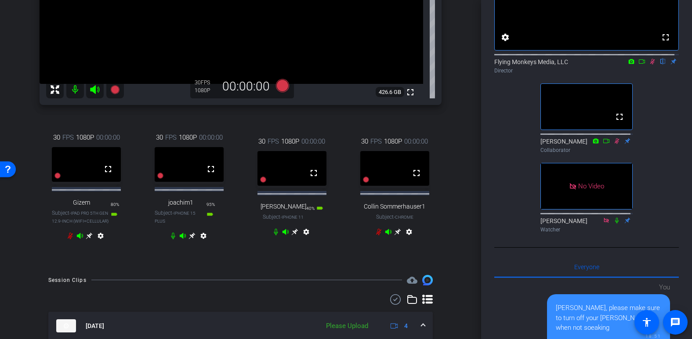
click at [530, 65] on icon at bounding box center [652, 61] width 7 height 6
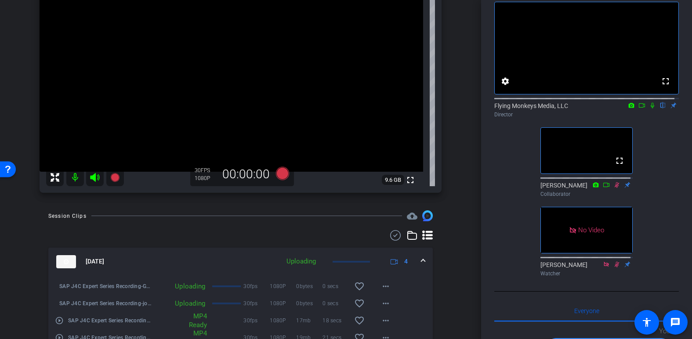
scroll to position [44, 0]
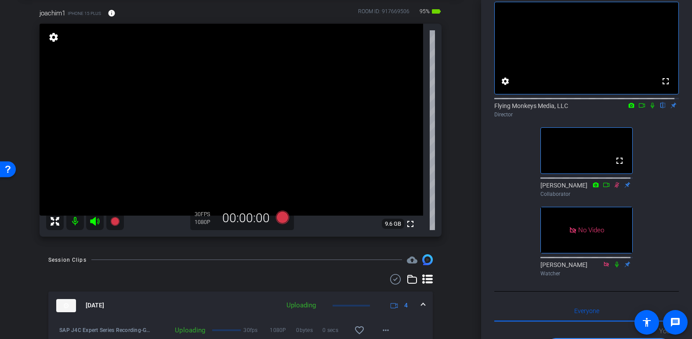
click at [530, 108] on icon at bounding box center [652, 105] width 7 height 6
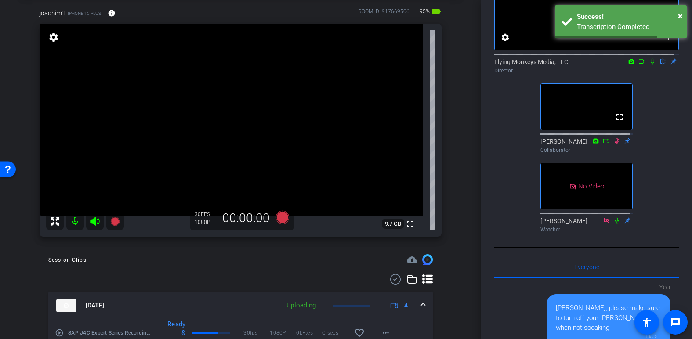
scroll to position [0, 0]
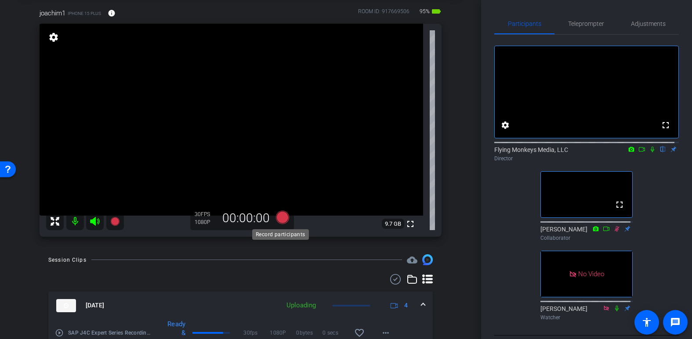
click at [279, 220] on icon at bounding box center [281, 217] width 13 height 13
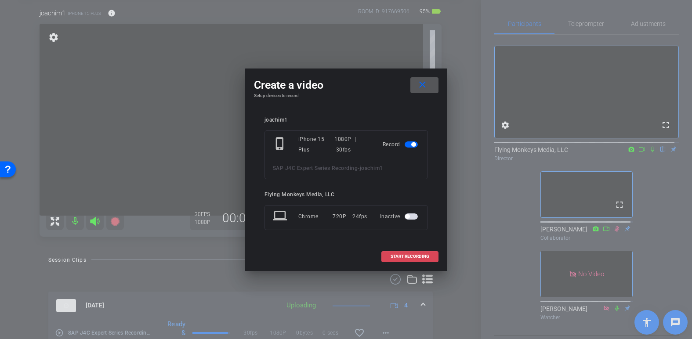
click at [403, 256] on span "START RECORDING" at bounding box center [409, 256] width 39 height 4
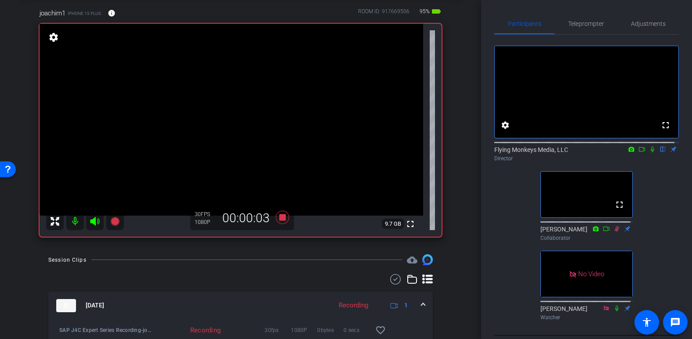
click at [530, 152] on icon at bounding box center [652, 149] width 7 height 6
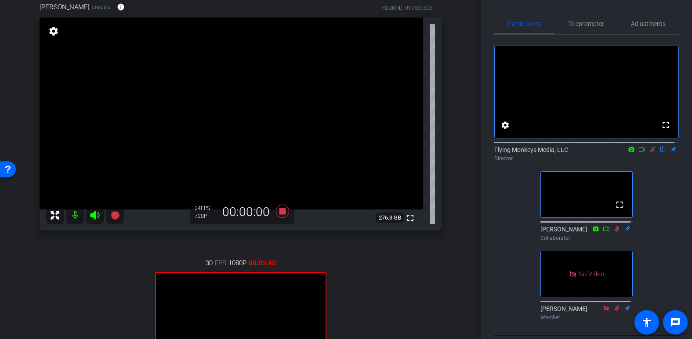
scroll to position [44, 0]
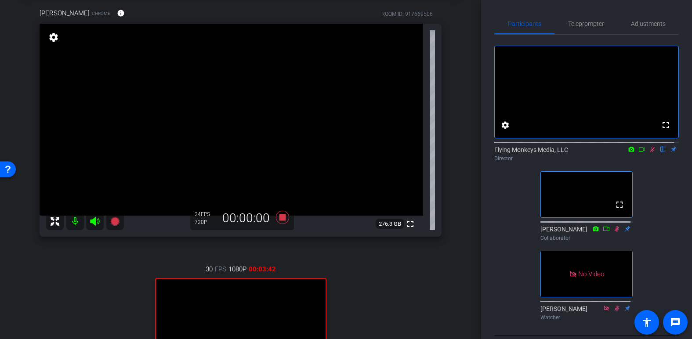
click at [72, 223] on mat-icon at bounding box center [75, 222] width 18 height 18
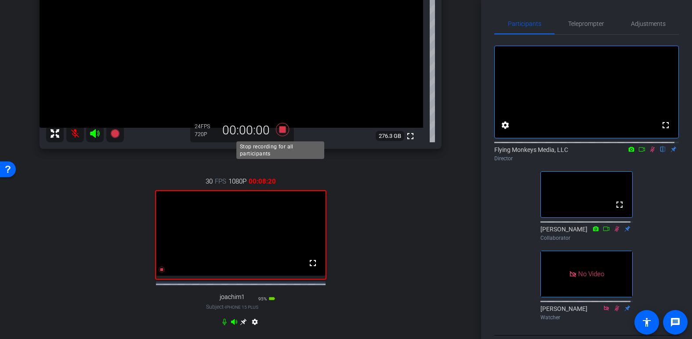
click at [281, 127] on icon at bounding box center [281, 129] width 13 height 13
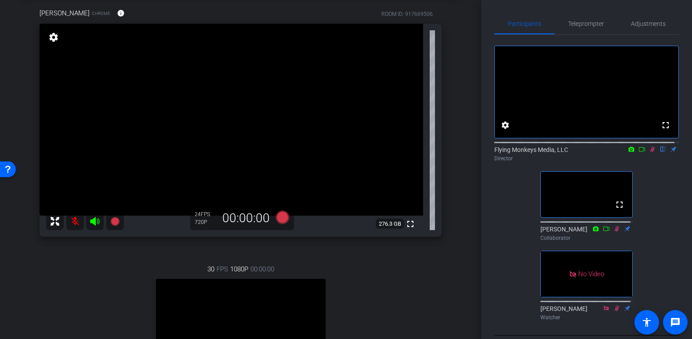
scroll to position [176, 0]
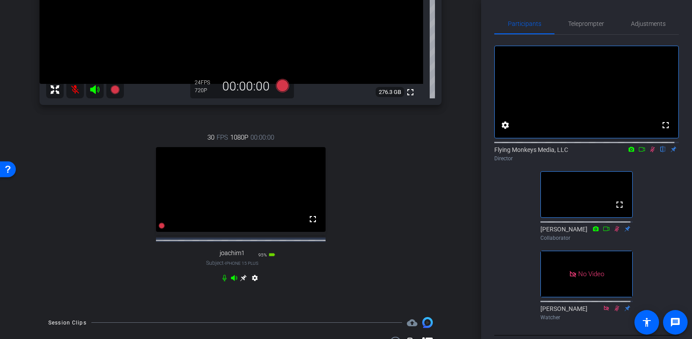
click at [530, 152] on icon at bounding box center [652, 150] width 5 height 6
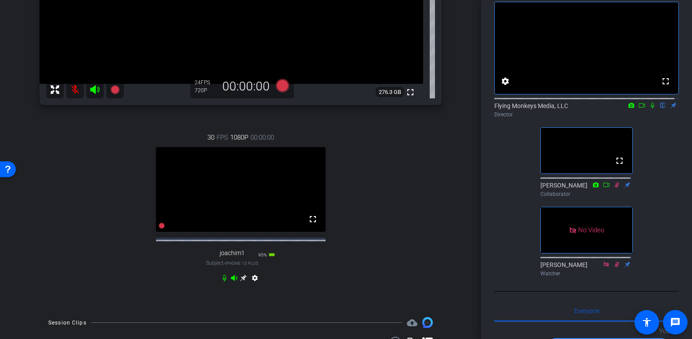
click at [240, 282] on icon at bounding box center [243, 277] width 7 height 7
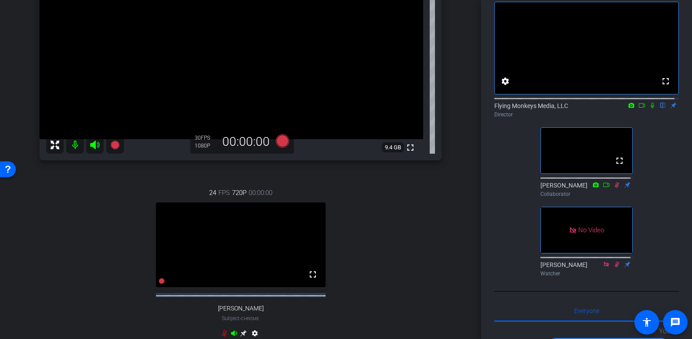
scroll to position [88, 0]
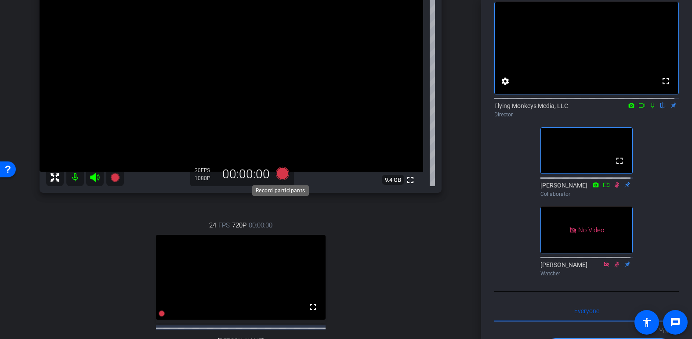
click at [284, 176] on icon at bounding box center [281, 173] width 13 height 13
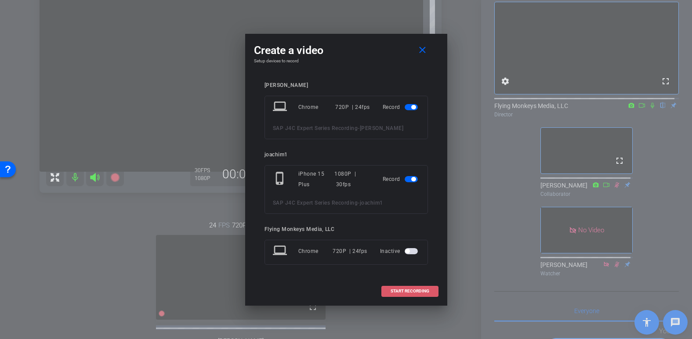
click at [427, 290] on span "START RECORDING" at bounding box center [409, 291] width 39 height 4
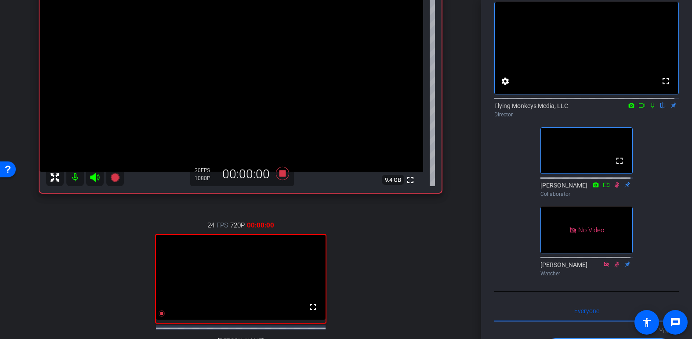
click at [530, 108] on icon at bounding box center [652, 105] width 7 height 6
click at [283, 172] on icon at bounding box center [281, 173] width 13 height 13
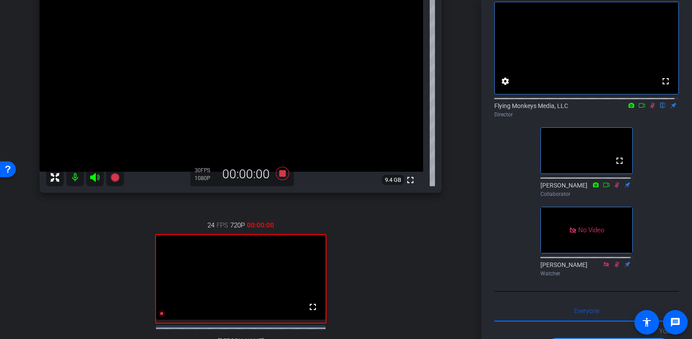
click at [530, 108] on icon at bounding box center [652, 106] width 5 height 6
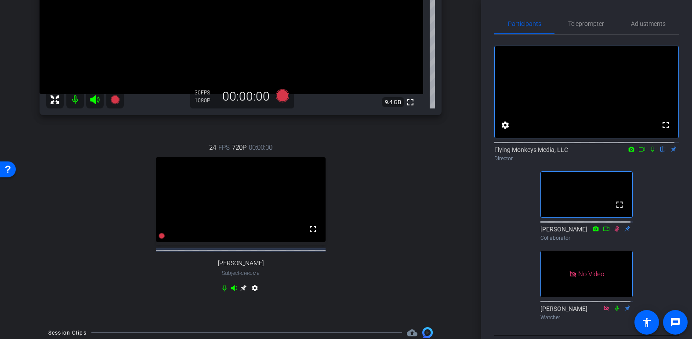
scroll to position [176, 0]
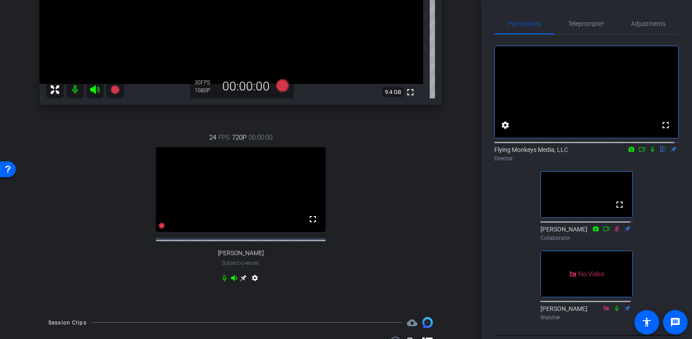
click at [241, 282] on icon at bounding box center [243, 277] width 7 height 7
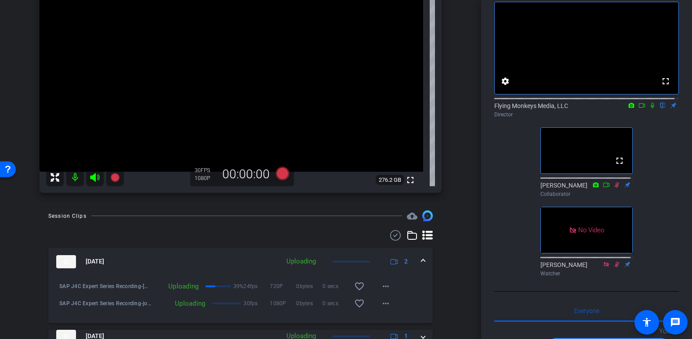
scroll to position [0, 0]
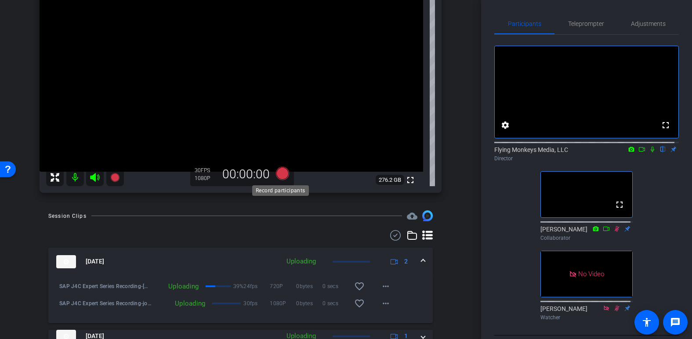
click at [282, 176] on icon at bounding box center [281, 173] width 13 height 13
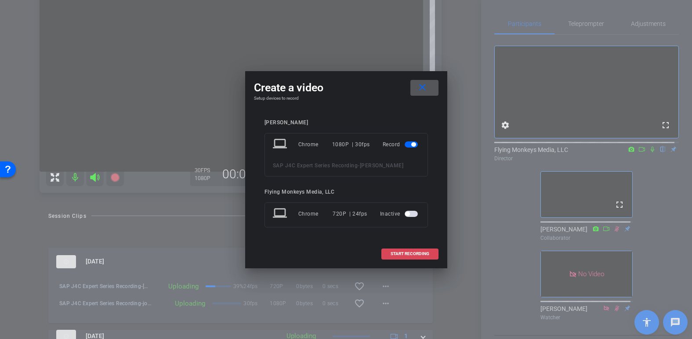
click at [417, 250] on span at bounding box center [410, 253] width 56 height 21
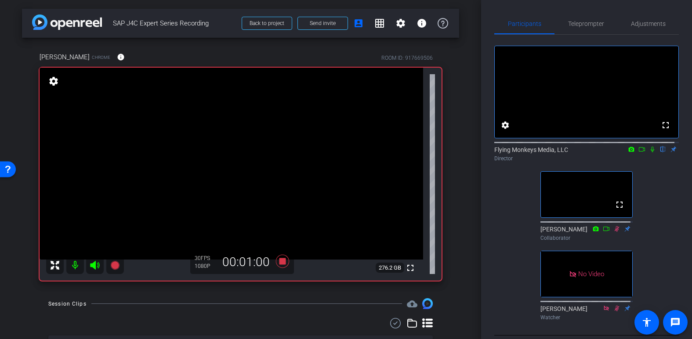
click at [530, 152] on icon at bounding box center [652, 150] width 4 height 6
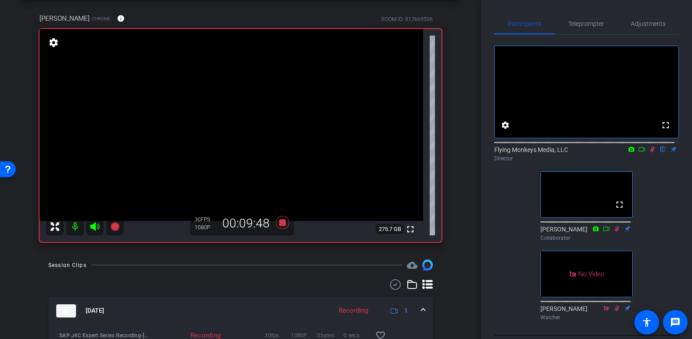
scroll to position [44, 0]
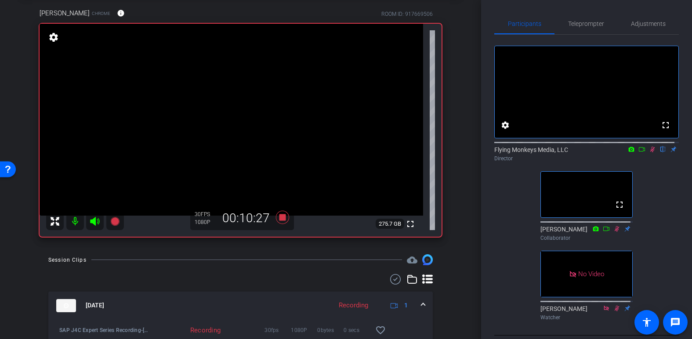
drag, startPoint x: 373, startPoint y: 247, endPoint x: 396, endPoint y: 246, distance: 23.3
click at [373, 247] on div "arrow_back SAP J4C Expert Series Recording Back to project Send invite account_…" at bounding box center [240, 125] width 481 height 339
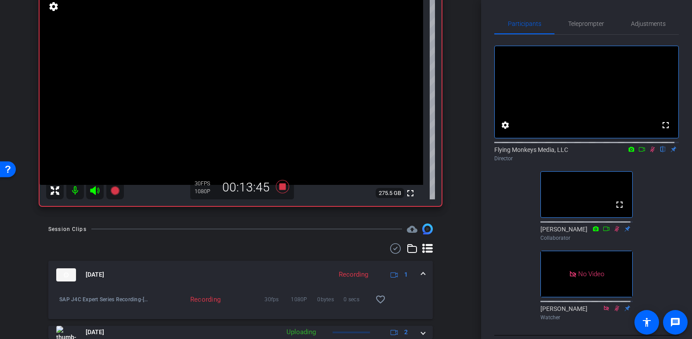
scroll to position [44, 0]
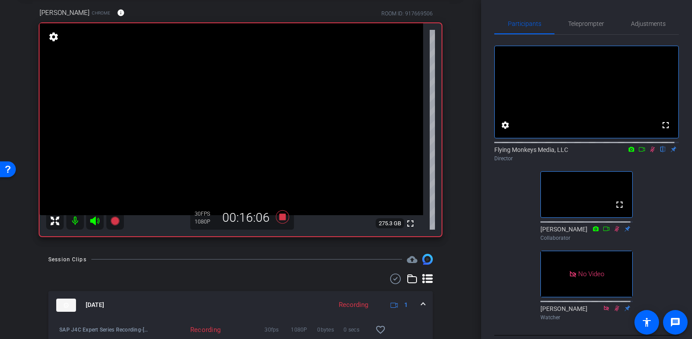
click at [530, 152] on icon at bounding box center [652, 149] width 7 height 6
click at [281, 219] on icon at bounding box center [281, 216] width 13 height 13
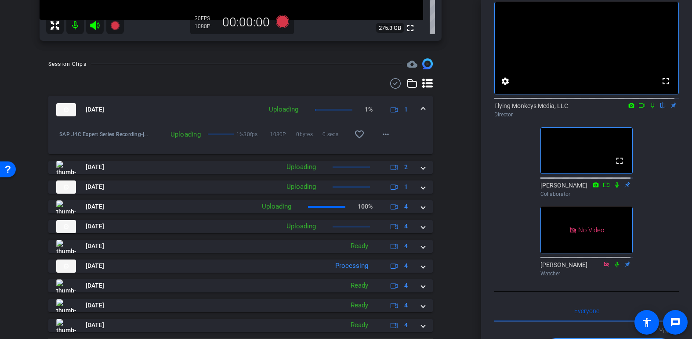
scroll to position [264, 0]
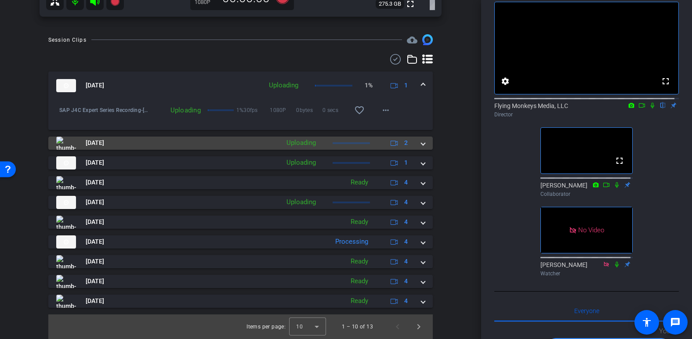
click at [421, 145] on mat-expansion-panel-header "Sep 4, 2025 Uploading 2" at bounding box center [240, 143] width 384 height 13
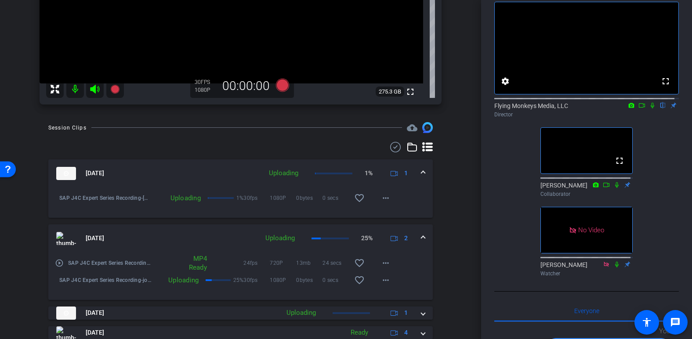
scroll to position [220, 0]
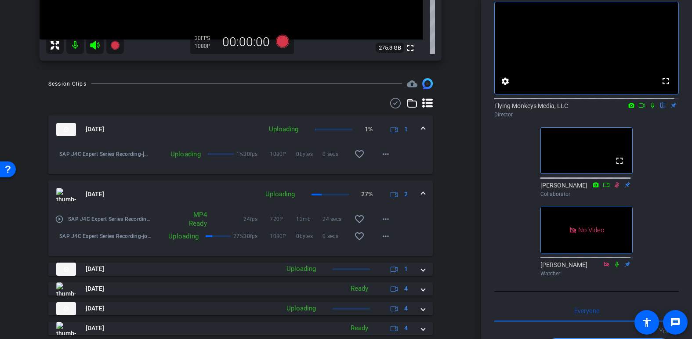
click at [421, 128] on span at bounding box center [423, 129] width 4 height 9
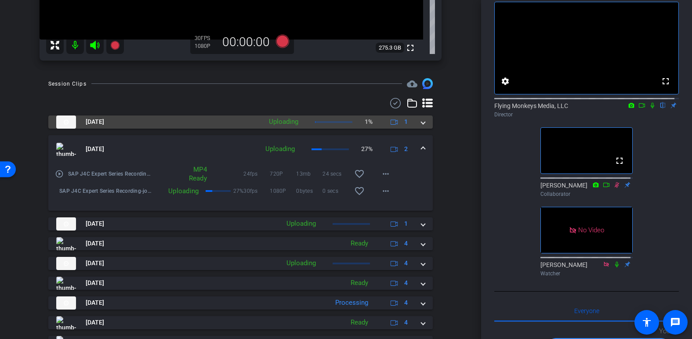
click at [421, 126] on span at bounding box center [423, 121] width 4 height 9
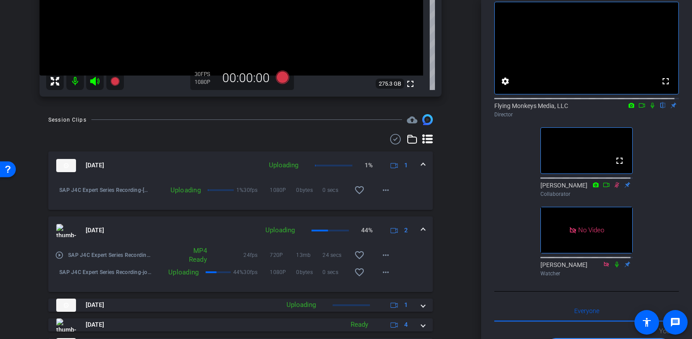
scroll to position [195, 0]
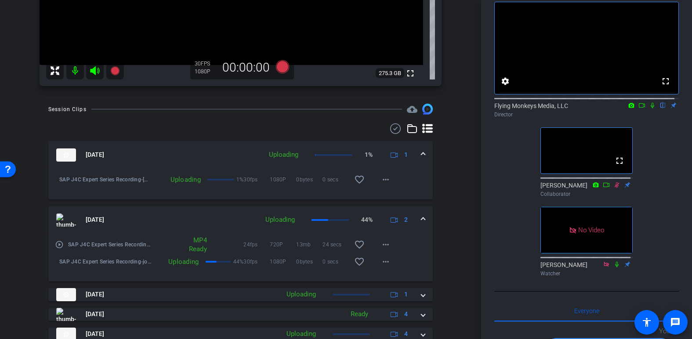
click at [423, 130] on icon at bounding box center [427, 128] width 11 height 11
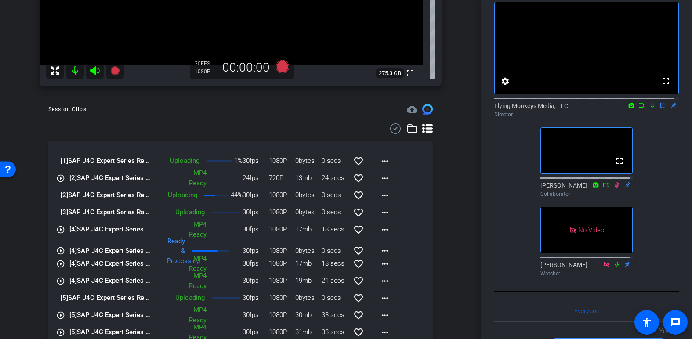
scroll to position [238, 0]
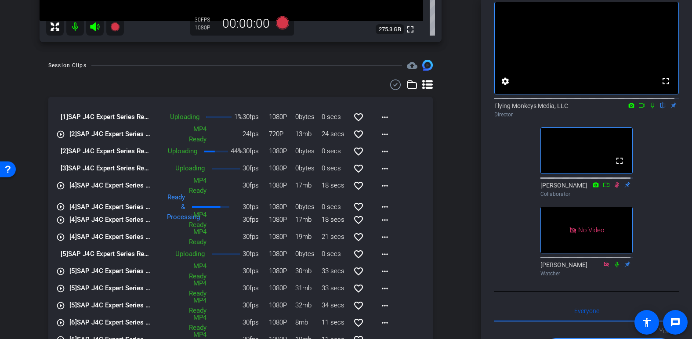
click at [407, 85] on icon at bounding box center [412, 84] width 11 height 11
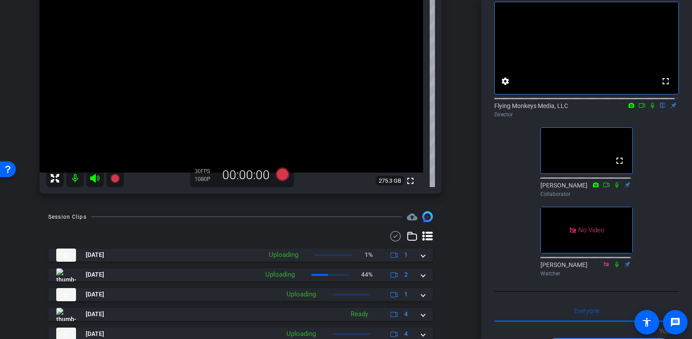
scroll to position [131, 0]
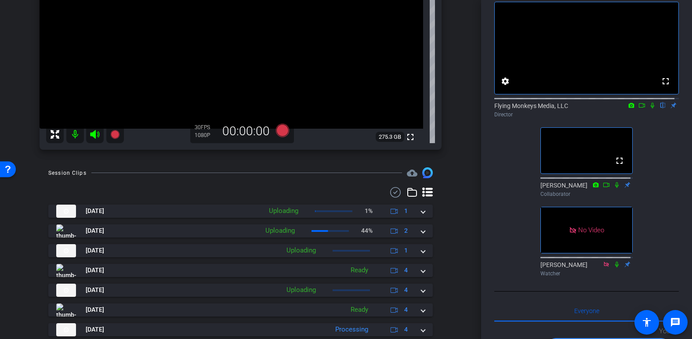
click at [407, 192] on icon at bounding box center [412, 192] width 11 height 11
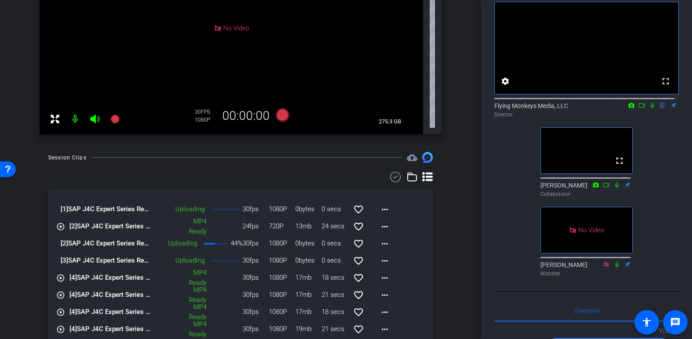
scroll to position [88, 0]
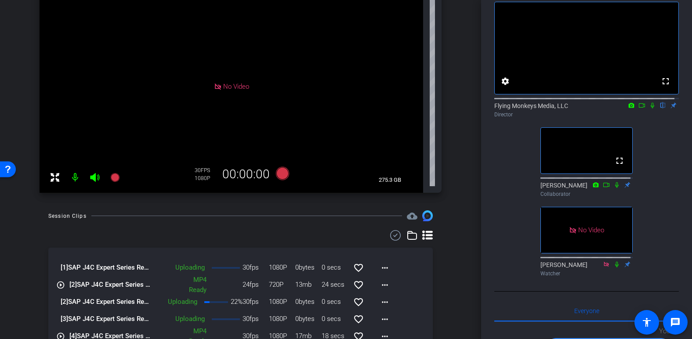
click at [530, 108] on icon at bounding box center [631, 105] width 7 height 6
click at [530, 114] on div at bounding box center [346, 169] width 692 height 339
click at [530, 108] on icon at bounding box center [641, 105] width 7 height 6
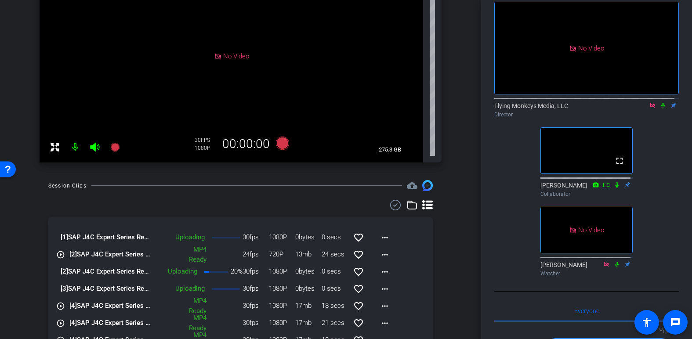
scroll to position [176, 0]
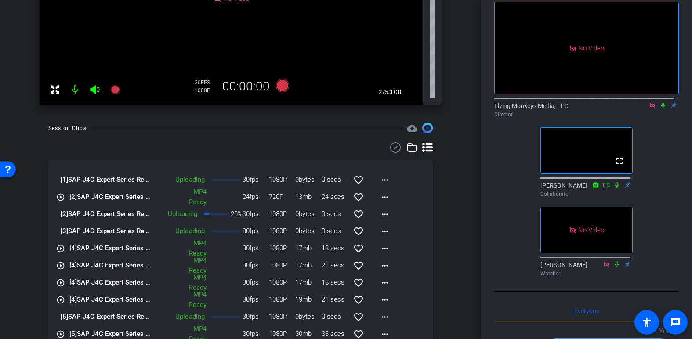
click at [408, 144] on icon at bounding box center [412, 148] width 9 height 8
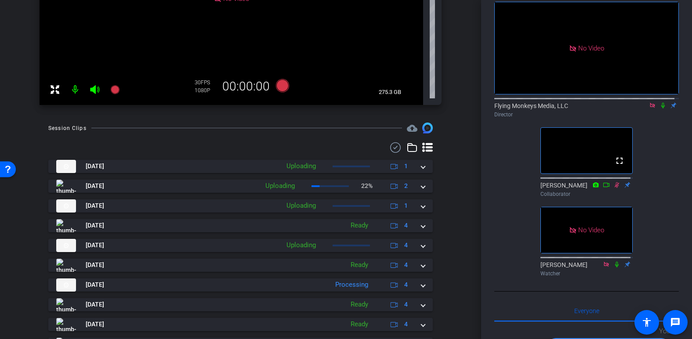
scroll to position [219, 0]
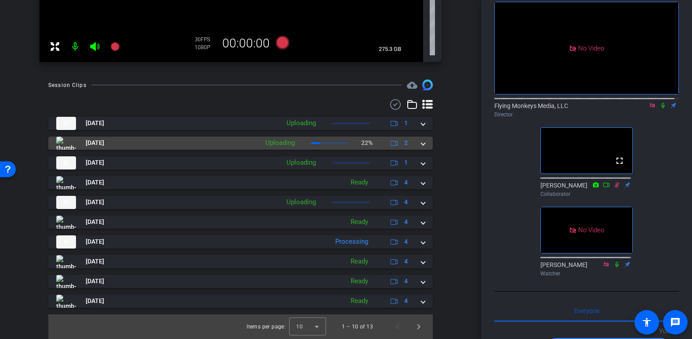
click at [421, 143] on span at bounding box center [423, 142] width 4 height 9
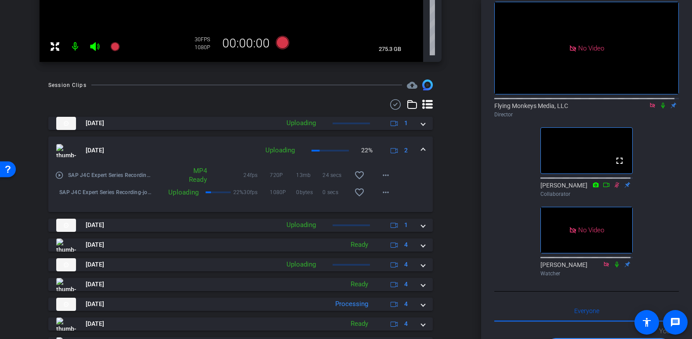
click at [419, 143] on mat-expansion-panel-header "Sep 4, 2025 Uploading 22% 2" at bounding box center [240, 151] width 384 height 28
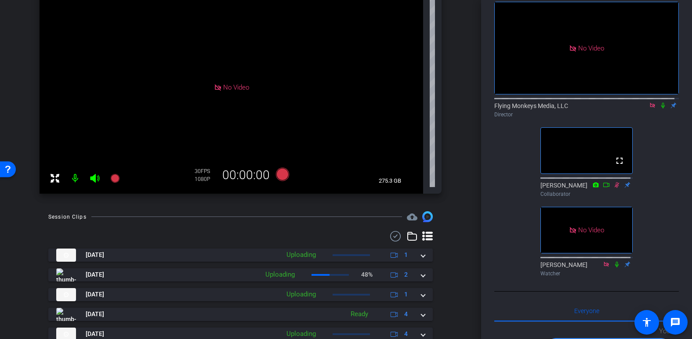
scroll to position [131, 0]
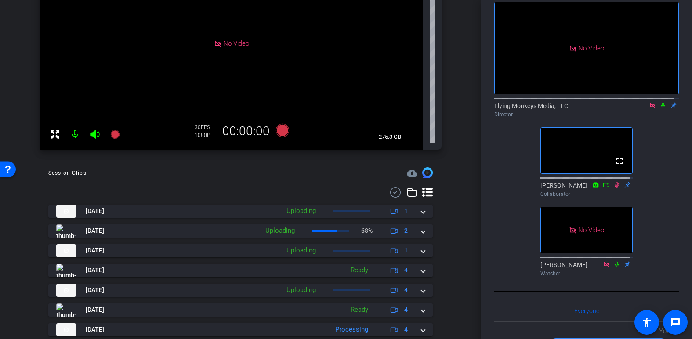
click at [530, 108] on icon at bounding box center [663, 106] width 4 height 6
click at [530, 108] on icon at bounding box center [663, 106] width 5 height 6
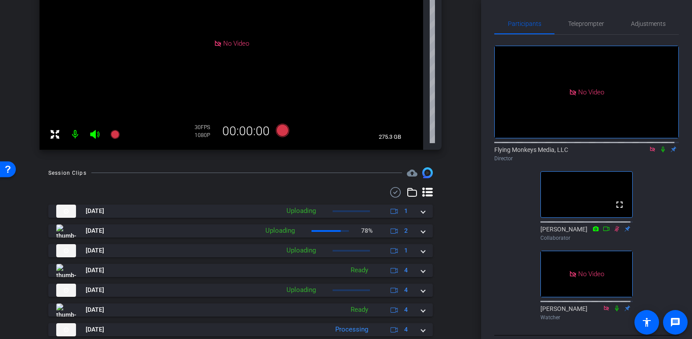
scroll to position [44, 0]
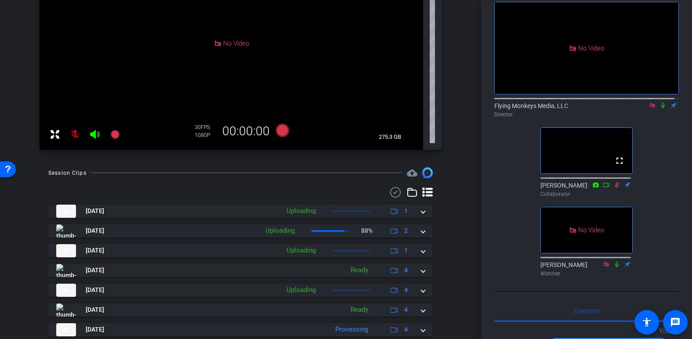
click at [530, 108] on icon at bounding box center [662, 105] width 7 height 6
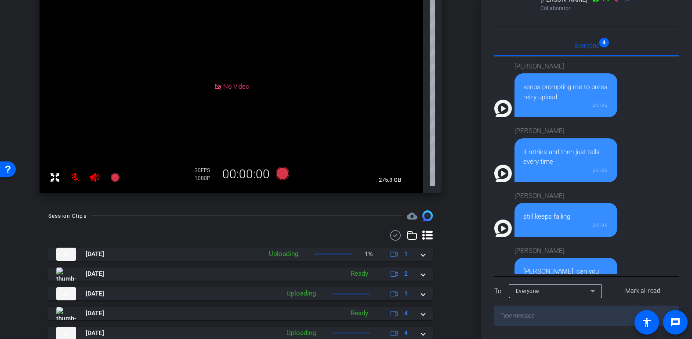
scroll to position [116, 0]
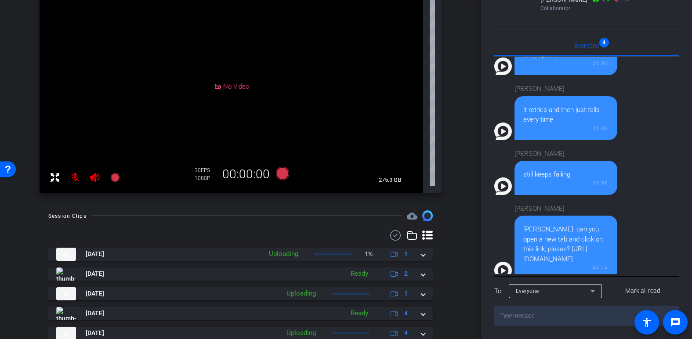
click at [452, 237] on div "Session Clips cloud_upload Sep 4, 2025 Uploading 1% 1 Sep 4, 2025 Ready 2 play_…" at bounding box center [240, 339] width 437 height 259
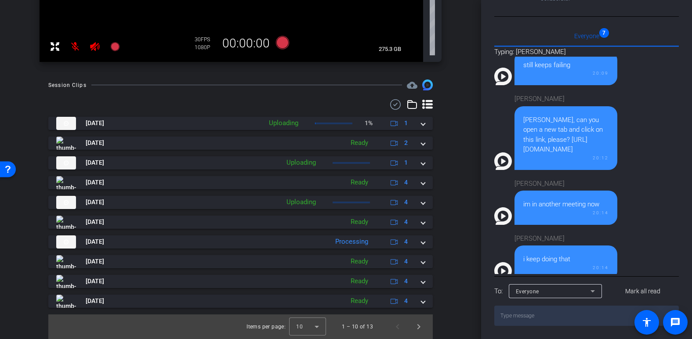
scroll to position [281, 0]
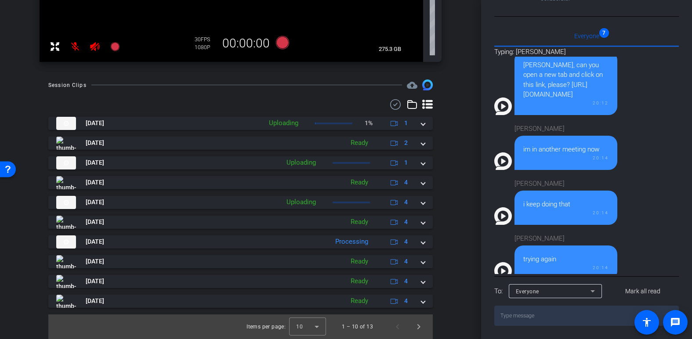
click at [422, 106] on icon at bounding box center [427, 104] width 11 height 11
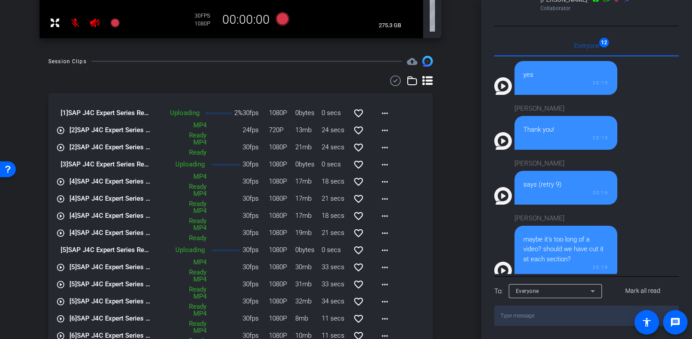
scroll to position [193, 0]
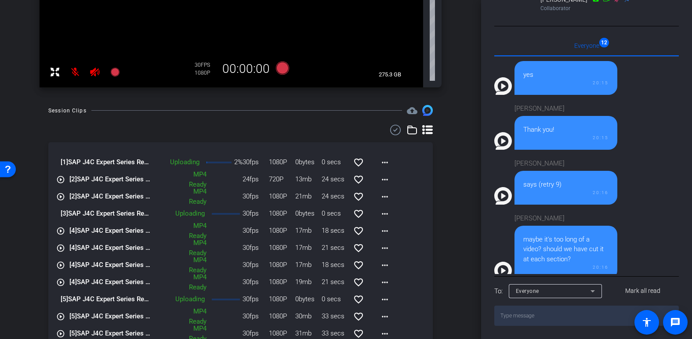
click at [530, 320] on textarea at bounding box center [586, 316] width 184 height 20
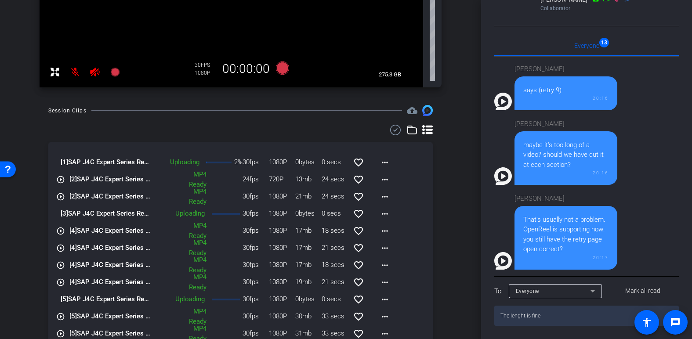
type textarea "The lenght is fine"
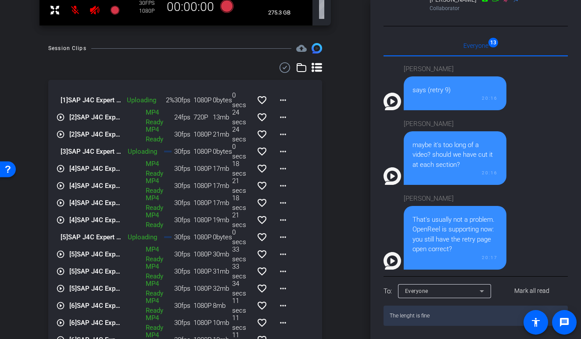
drag, startPoint x: 448, startPoint y: 312, endPoint x: 389, endPoint y: 311, distance: 59.3
click at [389, 311] on textarea "The lenght is fine" at bounding box center [476, 316] width 184 height 20
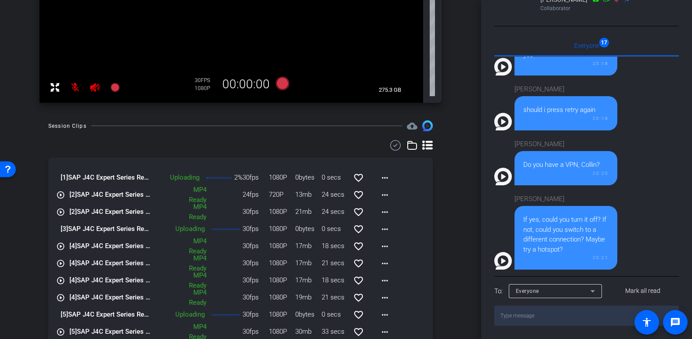
scroll to position [132, 0]
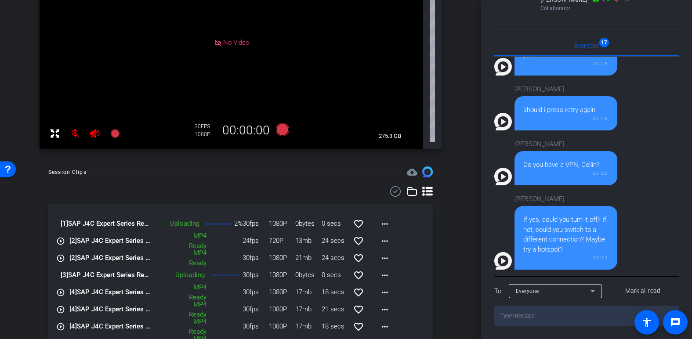
click at [407, 192] on icon at bounding box center [412, 191] width 11 height 11
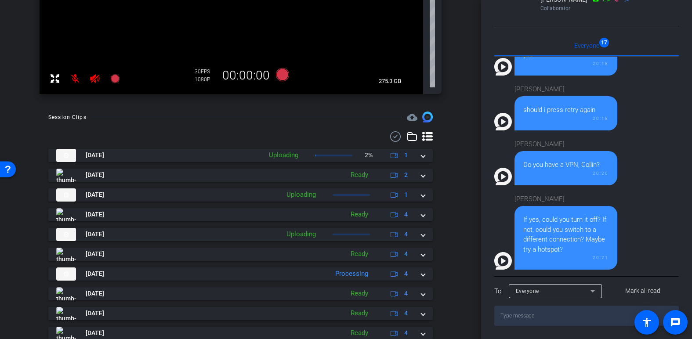
scroll to position [219, 0]
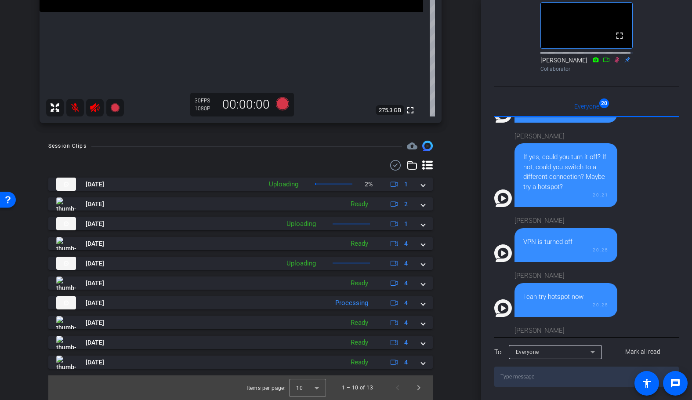
scroll to position [1083, 0]
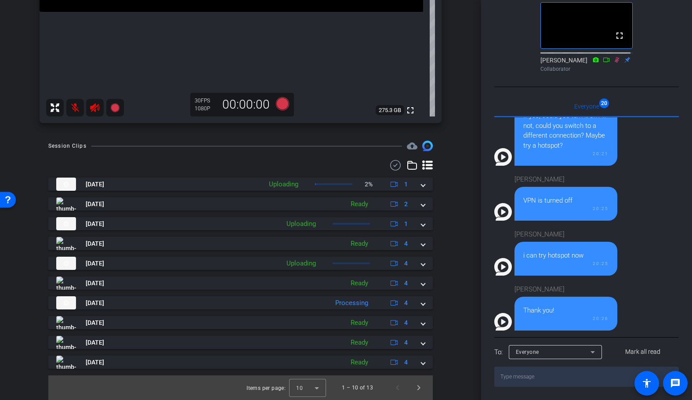
click at [448, 216] on div "Session Clips cloud_upload Sep 4, 2025 Uploading 2% 1 Sep 4, 2025 Ready 2 Sep 4…" at bounding box center [240, 270] width 437 height 259
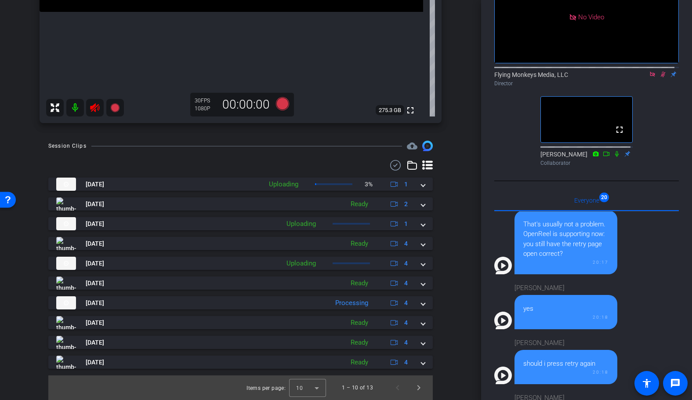
scroll to position [0, 0]
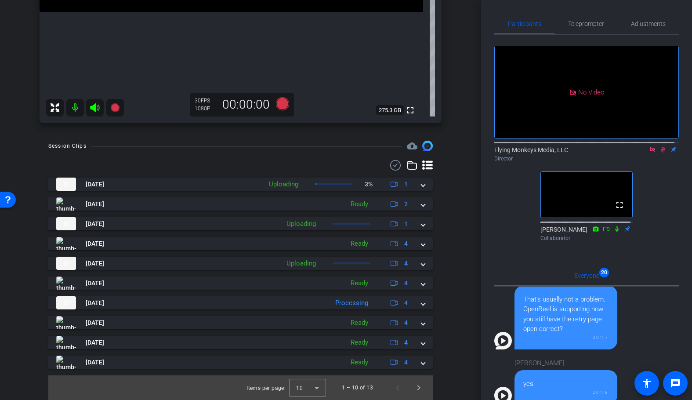
click at [660, 152] on icon at bounding box center [662, 149] width 7 height 6
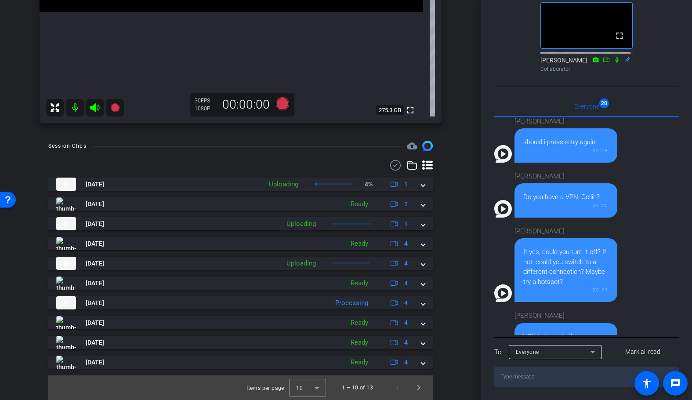
scroll to position [1083, 0]
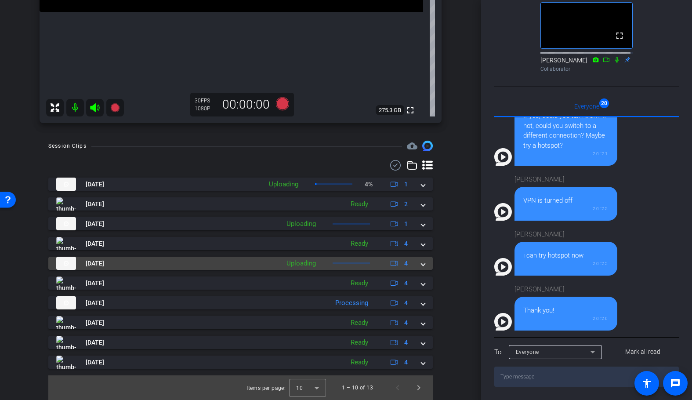
click at [422, 264] on mat-expansion-panel-header "Sep 4, 2025 Uploading 4" at bounding box center [240, 262] width 384 height 13
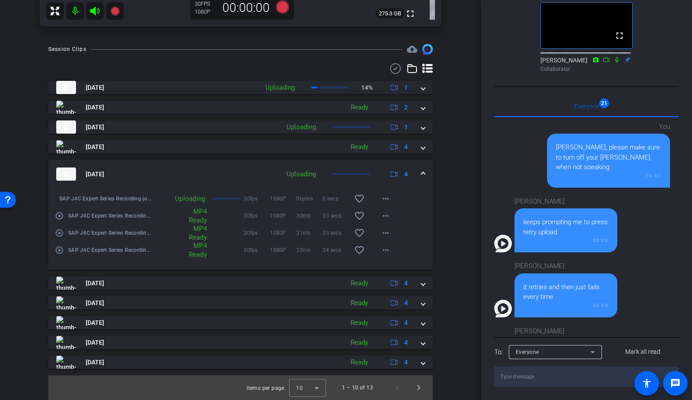
scroll to position [0, 0]
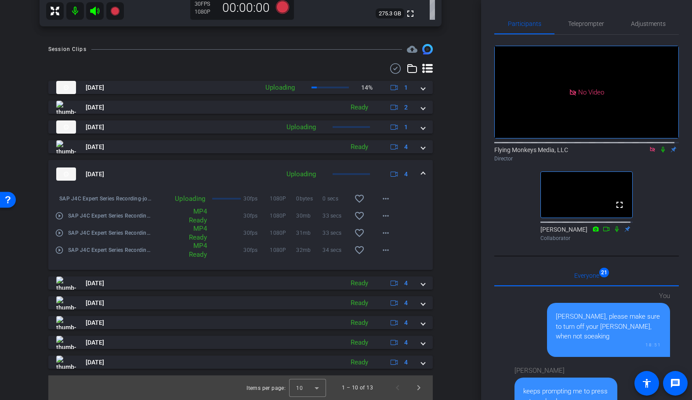
click at [661, 152] on icon at bounding box center [663, 150] width 4 height 6
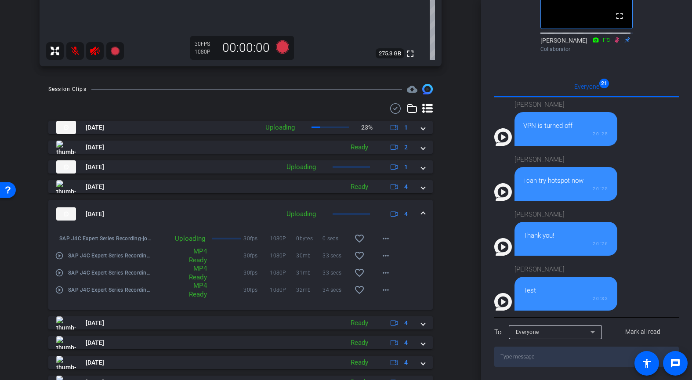
scroll to position [320, 0]
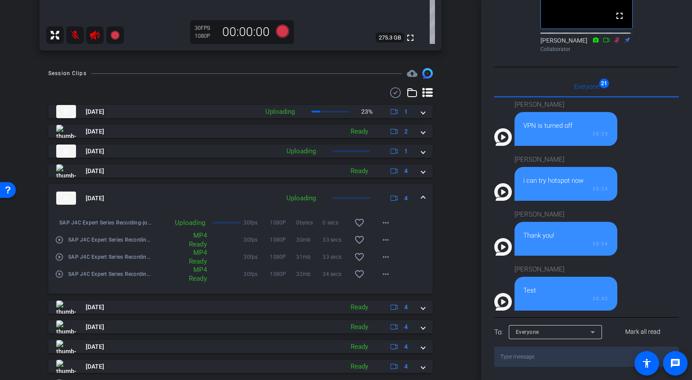
click at [421, 196] on span at bounding box center [423, 198] width 4 height 9
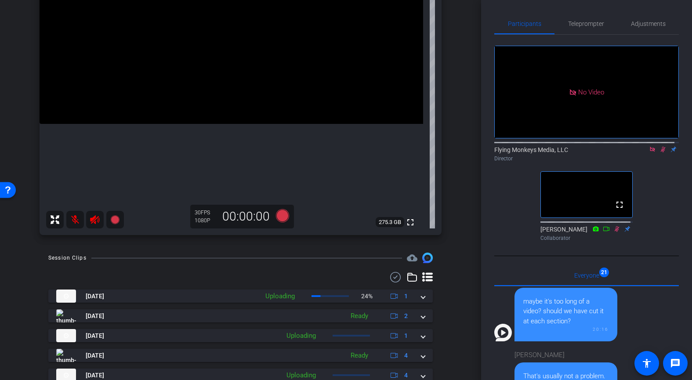
scroll to position [0, 0]
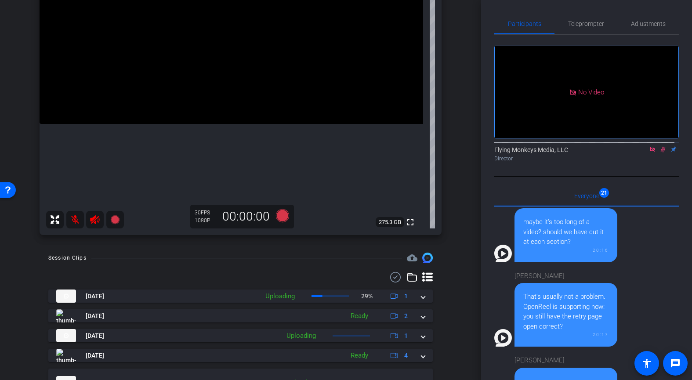
click at [675, 196] on div "Participants Teleprompter Adjustments No Video Flying Monkeys Media, LLC Direct…" at bounding box center [586, 190] width 211 height 380
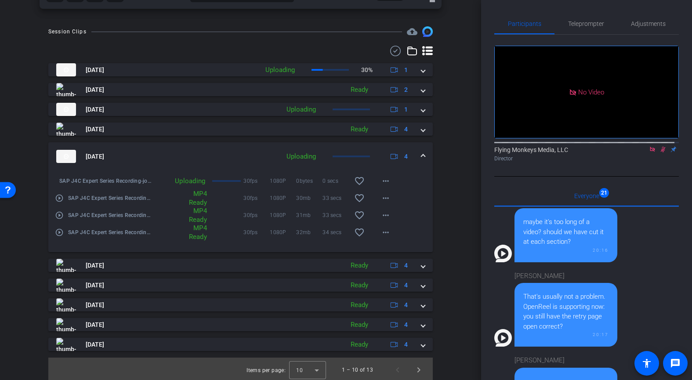
scroll to position [364, 0]
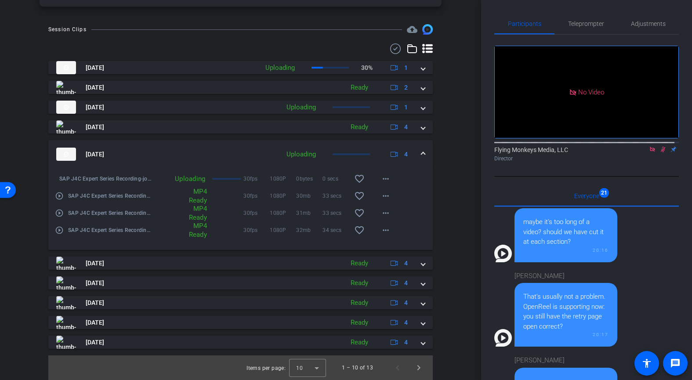
click at [455, 294] on div "arrow_back SAP J4C Expert Series Recording Back to project Send invite account_…" at bounding box center [240, 190] width 481 height 380
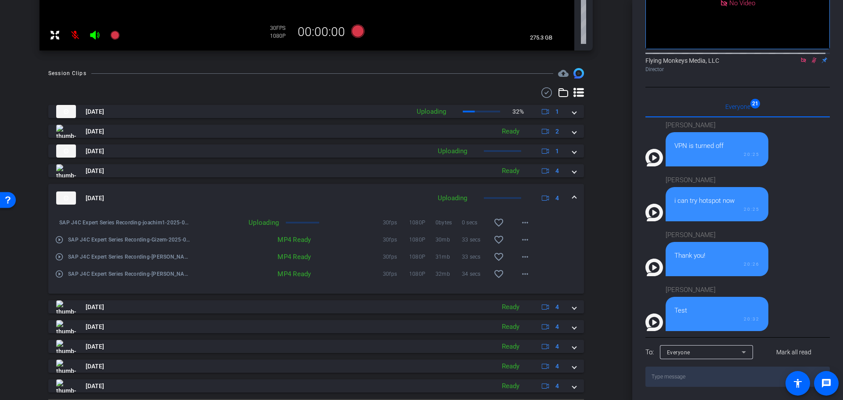
scroll to position [276, 0]
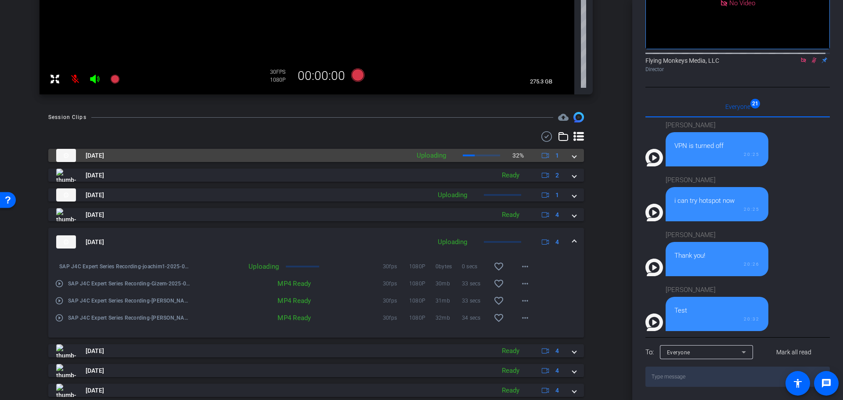
click at [573, 157] on span at bounding box center [575, 155] width 4 height 9
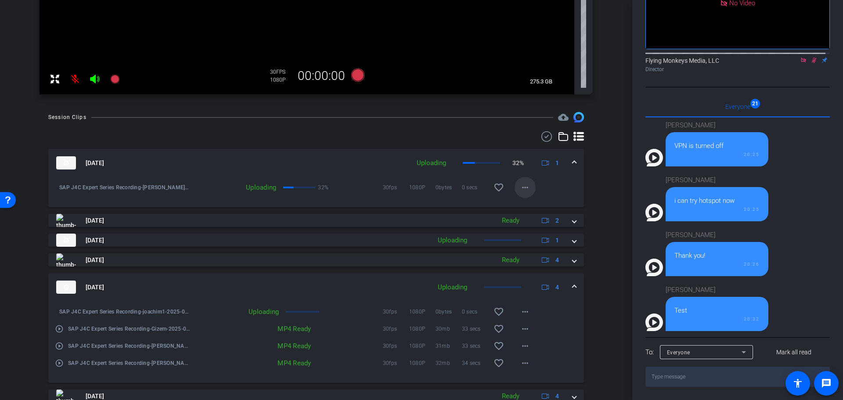
click at [520, 188] on mat-icon "more_horiz" at bounding box center [525, 187] width 11 height 11
click at [426, 195] on div at bounding box center [421, 200] width 843 height 400
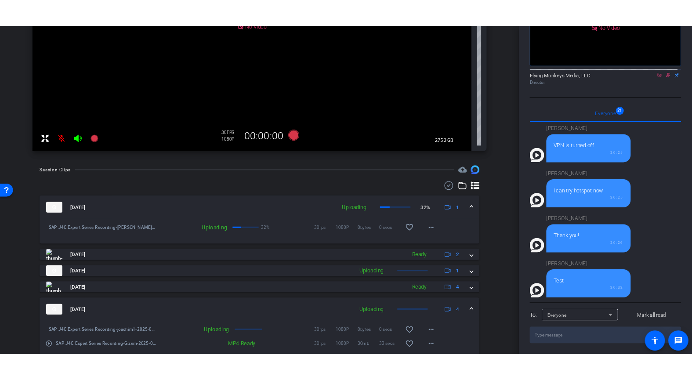
scroll to position [220, 0]
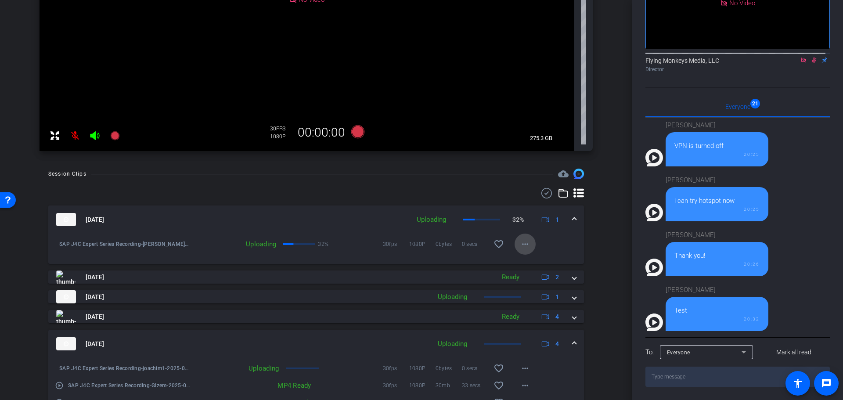
click at [523, 242] on mat-icon "more_horiz" at bounding box center [525, 244] width 11 height 11
click at [609, 223] on div at bounding box center [421, 200] width 843 height 400
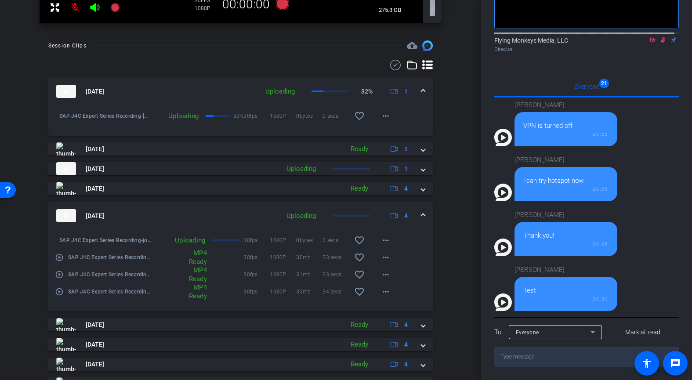
scroll to position [351, 0]
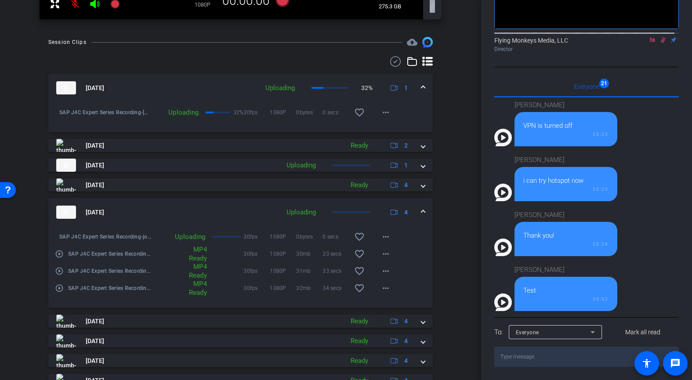
click at [517, 262] on div "Julia Vazquez Test 20:32" at bounding box center [565, 285] width 103 height 51
drag, startPoint x: 183, startPoint y: 34, endPoint x: 220, endPoint y: 17, distance: 40.5
click at [183, 34] on div "arrow_back SAP J4C Expert Series Recording Back to project Send invite account_…" at bounding box center [240, 190] width 481 height 380
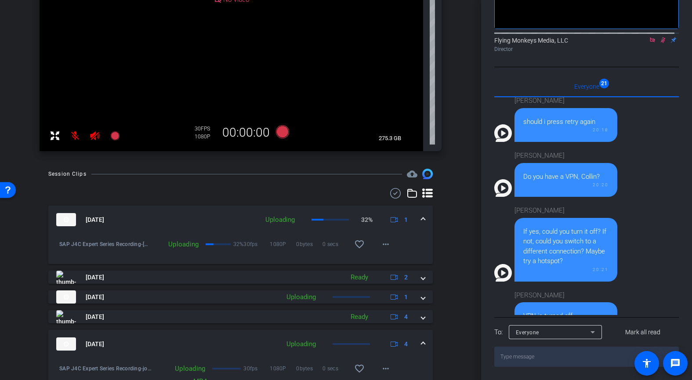
scroll to position [1138, 0]
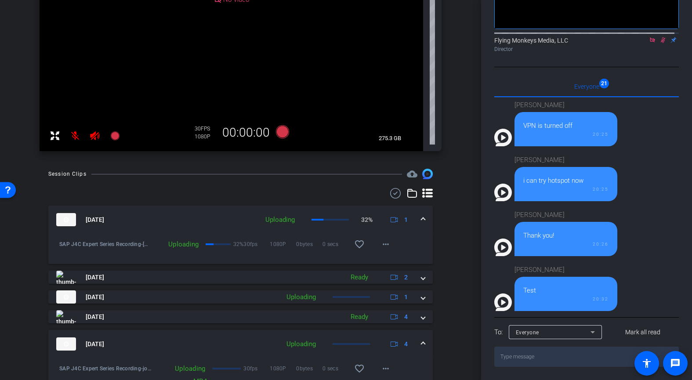
click at [459, 240] on div "arrow_back SAP J4C Expert Series Recording Back to project Send invite account_…" at bounding box center [240, 190] width 481 height 380
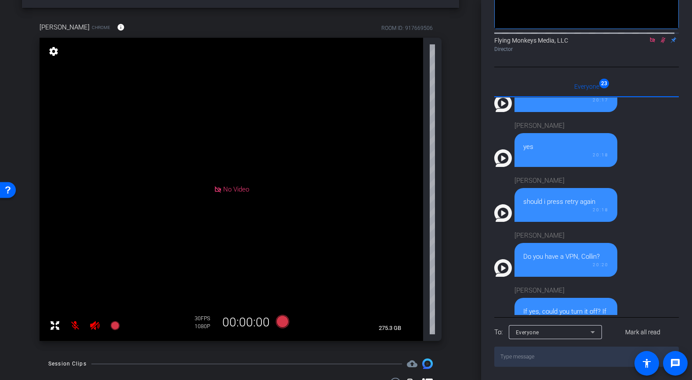
scroll to position [44, 0]
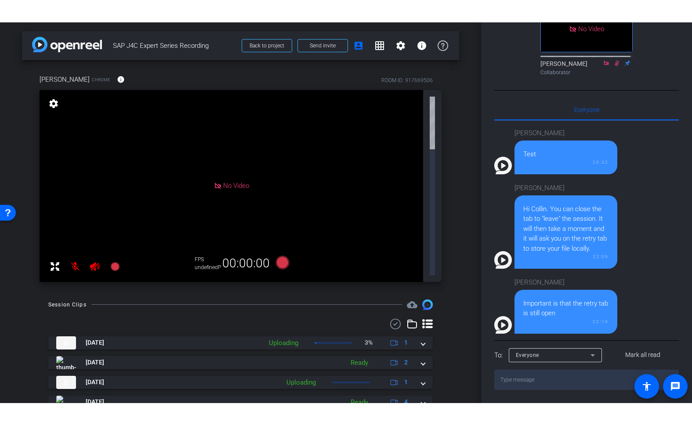
scroll to position [196, 0]
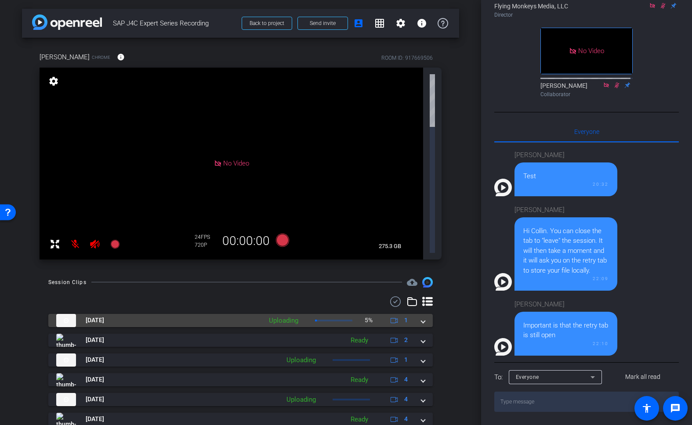
click at [422, 316] on span at bounding box center [423, 320] width 4 height 9
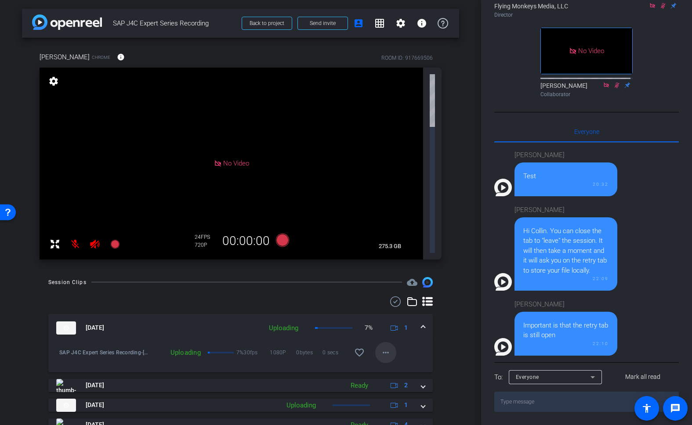
click at [382, 347] on mat-icon "more_horiz" at bounding box center [385, 352] width 11 height 11
click at [451, 212] on div at bounding box center [346, 212] width 692 height 425
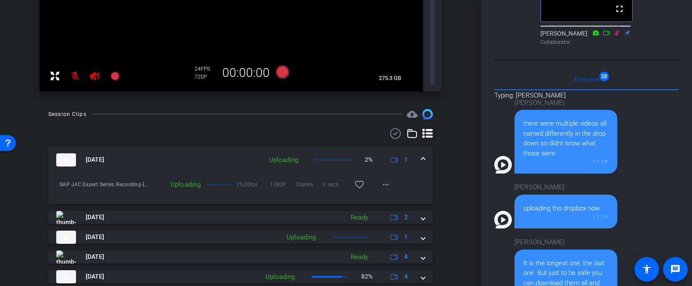
scroll to position [170, 0]
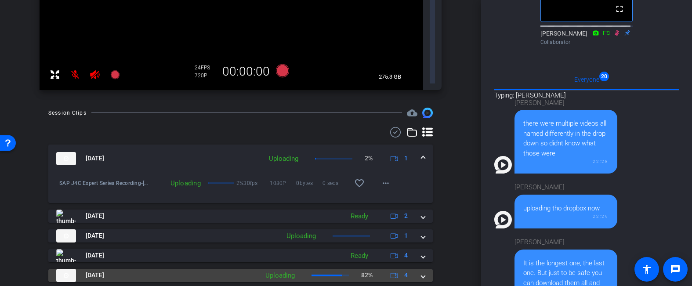
click at [421, 271] on span at bounding box center [423, 275] width 4 height 9
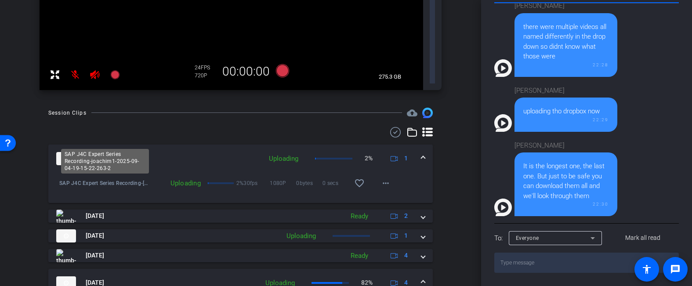
scroll to position [345, 0]
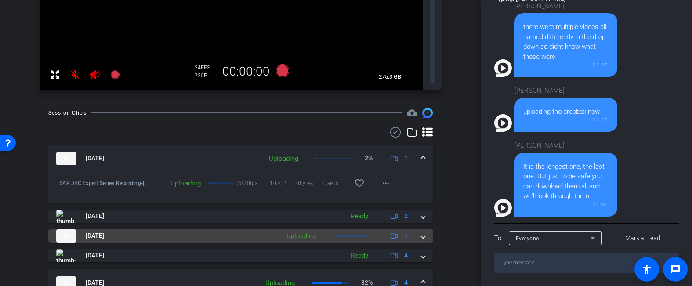
click at [416, 229] on div "Sep 4, 2025 Uploading 1" at bounding box center [238, 235] width 365 height 13
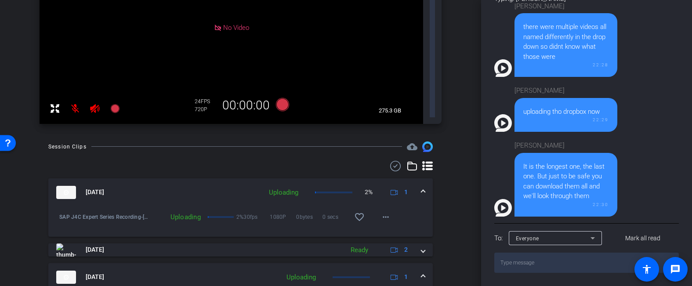
click at [682, 170] on div "Participants Teleprompter Adjustments No Video Flying Monkeys Media, LLC Direct…" at bounding box center [586, 143] width 211 height 286
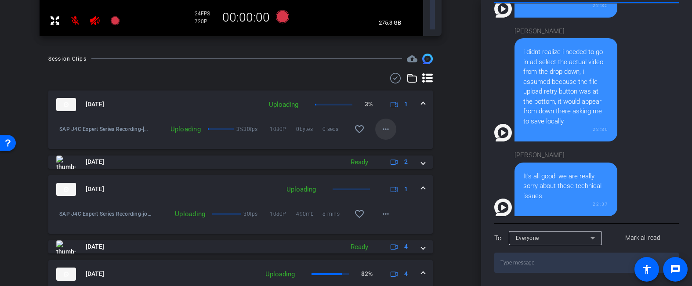
scroll to position [3180, 0]
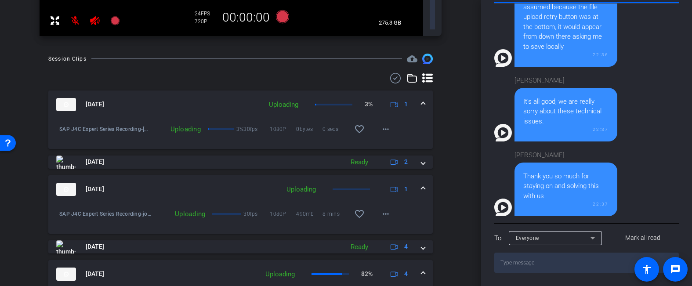
drag, startPoint x: 656, startPoint y: 7, endPoint x: 612, endPoint y: 2, distance: 44.1
click at [656, 7] on div "Collin Sommerhauser i didnt realize i needed to go in ad select the actual vide…" at bounding box center [582, 7] width 176 height 120
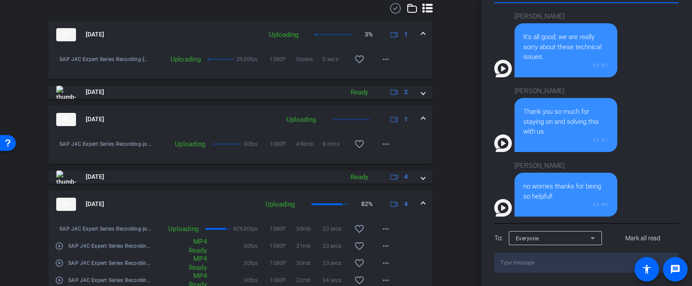
scroll to position [132, 0]
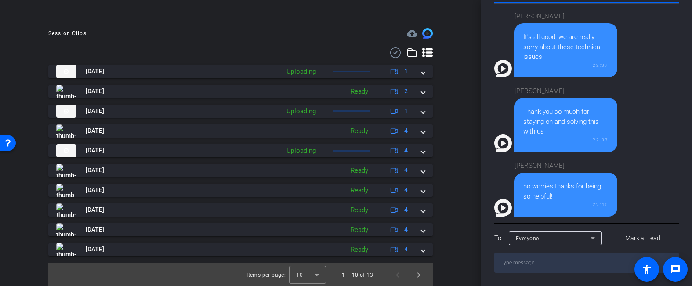
scroll to position [206, 0]
